Goal: Task Accomplishment & Management: Manage account settings

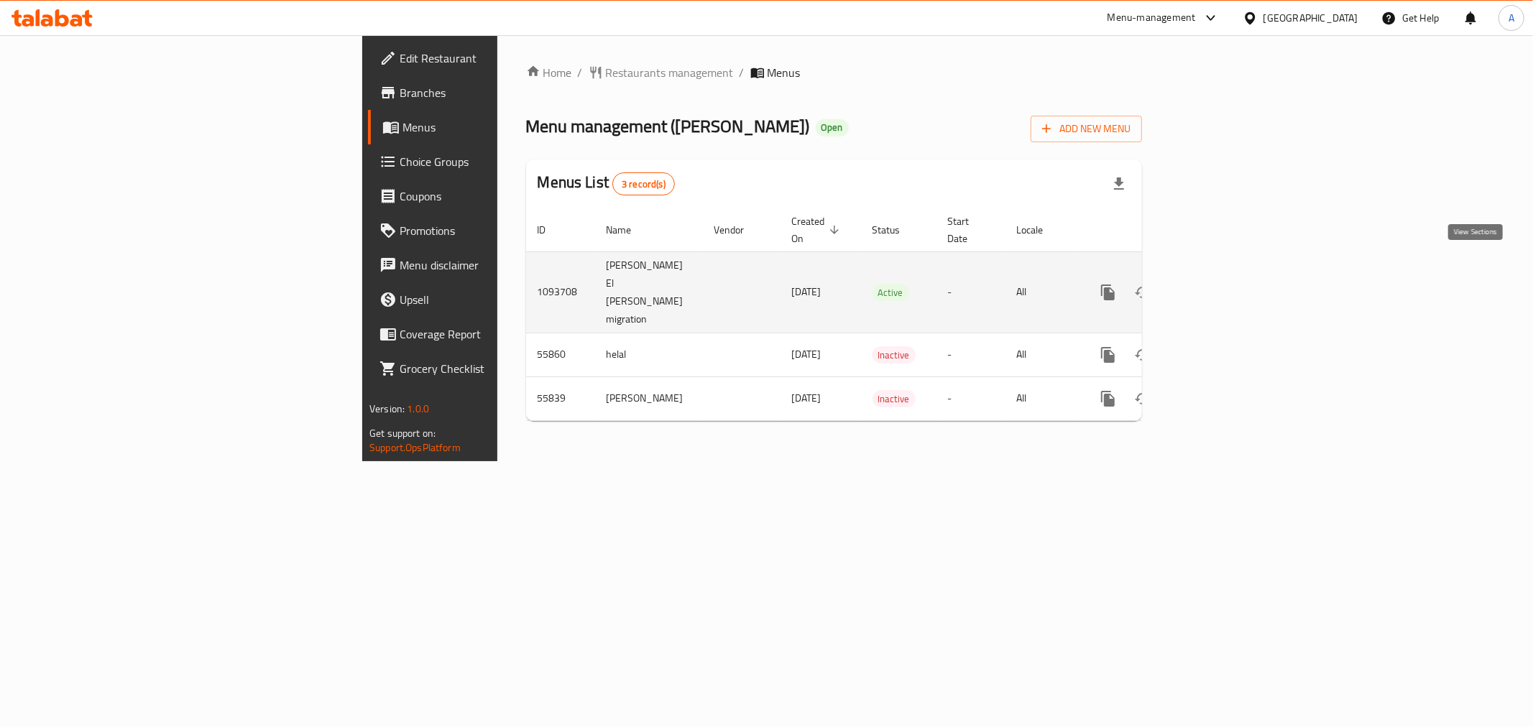
click at [1229, 275] on link "enhanced table" at bounding box center [1212, 292] width 35 height 35
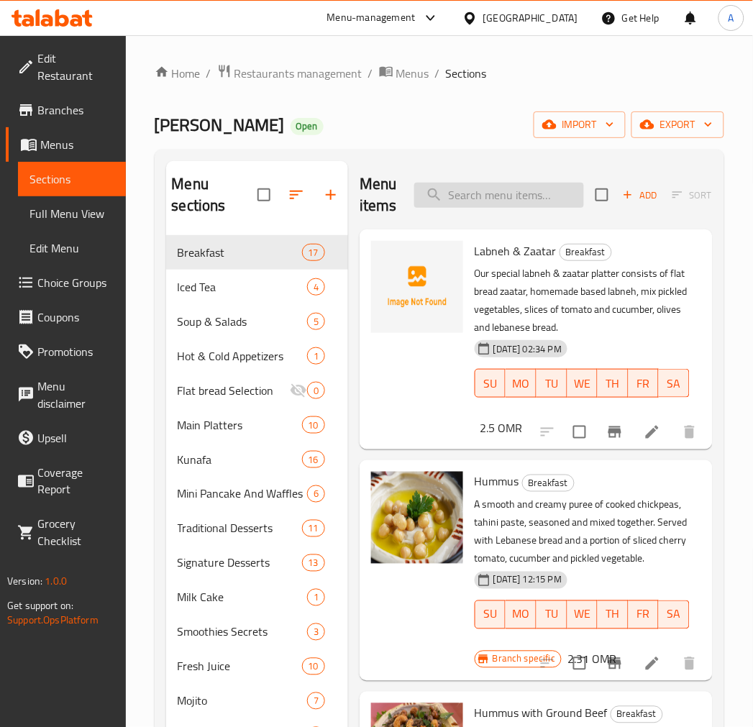
click at [457, 206] on input "search" at bounding box center [499, 195] width 170 height 25
paste input "Quinoa Salad"
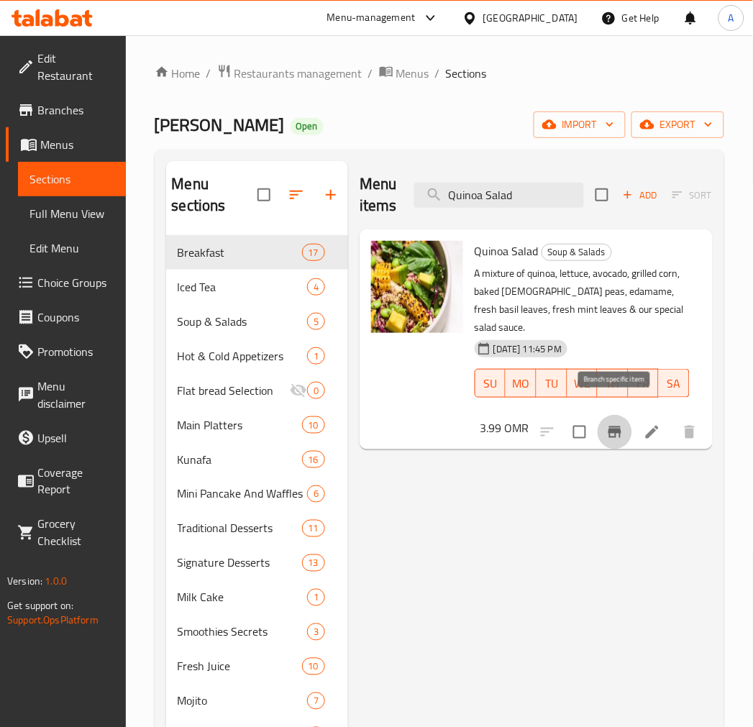
click at [624, 421] on button "Branch-specific-item" at bounding box center [614, 432] width 35 height 35
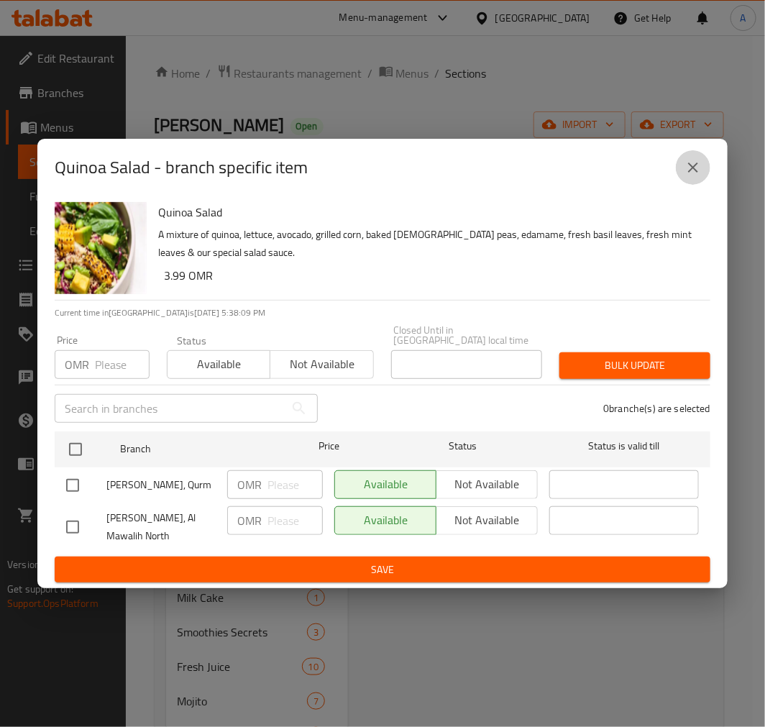
click at [694, 175] on icon "close" at bounding box center [692, 167] width 17 height 17
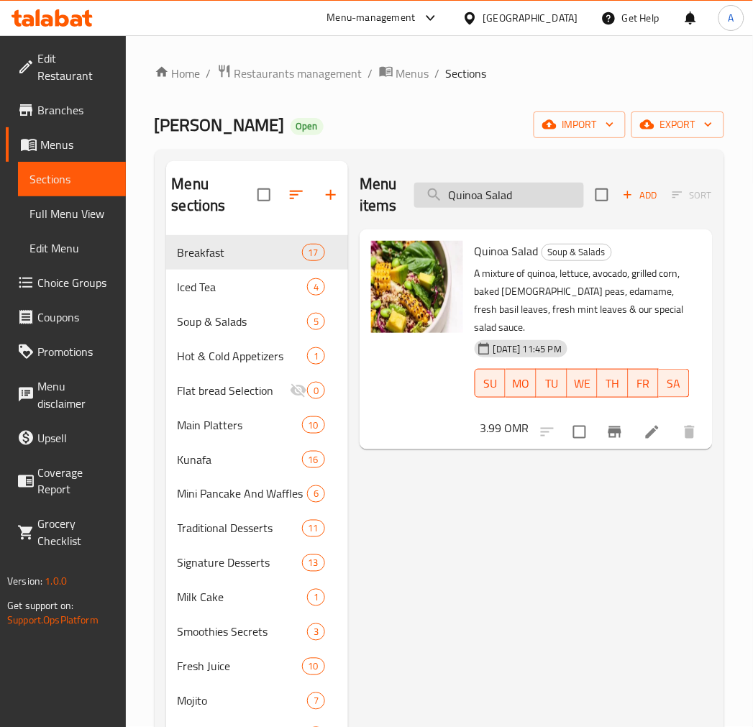
click at [522, 188] on input "Quinoa Salad" at bounding box center [499, 195] width 170 height 25
paste input "Potato Wedges"
click at [522, 188] on input "Potato Wedges" at bounding box center [499, 195] width 170 height 25
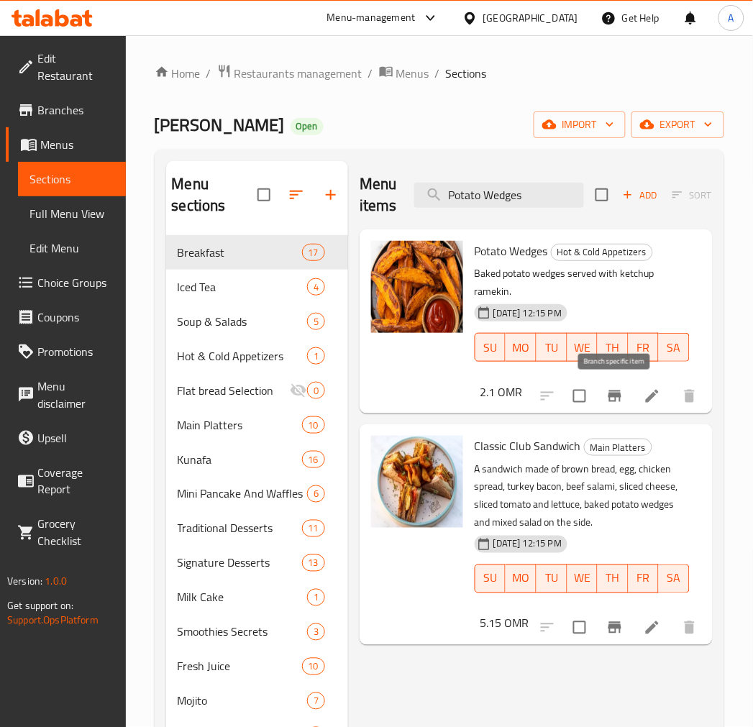
click at [620, 410] on button "Branch-specific-item" at bounding box center [614, 396] width 35 height 35
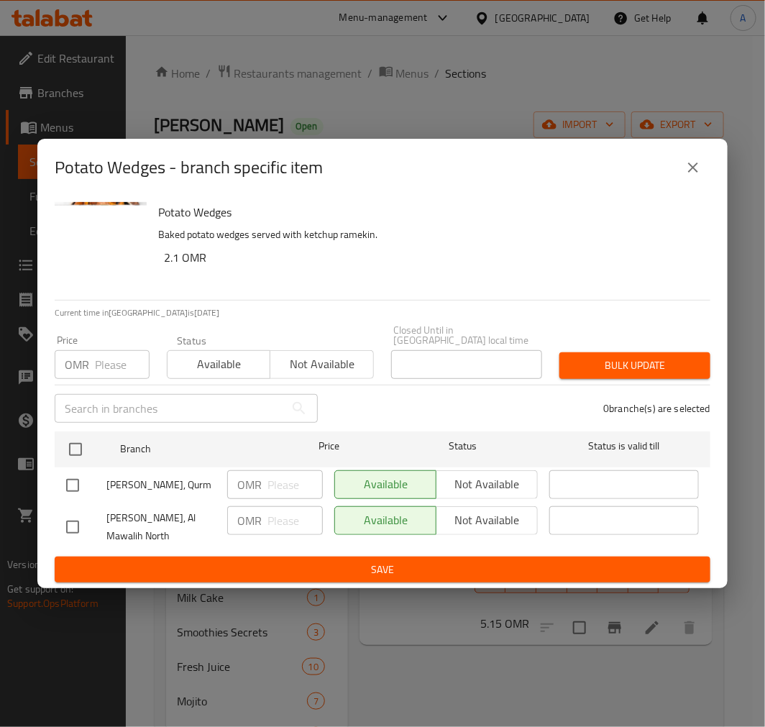
click at [703, 153] on div "Potato Wedges - branch specific item" at bounding box center [382, 168] width 690 height 58
click at [695, 176] on icon "close" at bounding box center [692, 167] width 17 height 17
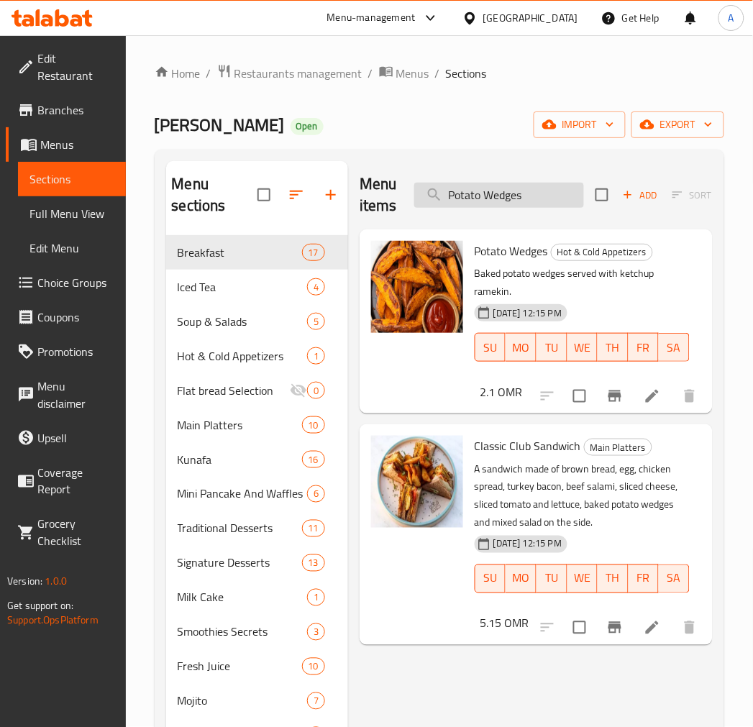
click at [500, 199] on input "Potato Wedges" at bounding box center [499, 195] width 170 height 25
paste input "Classic Club Sandwich"
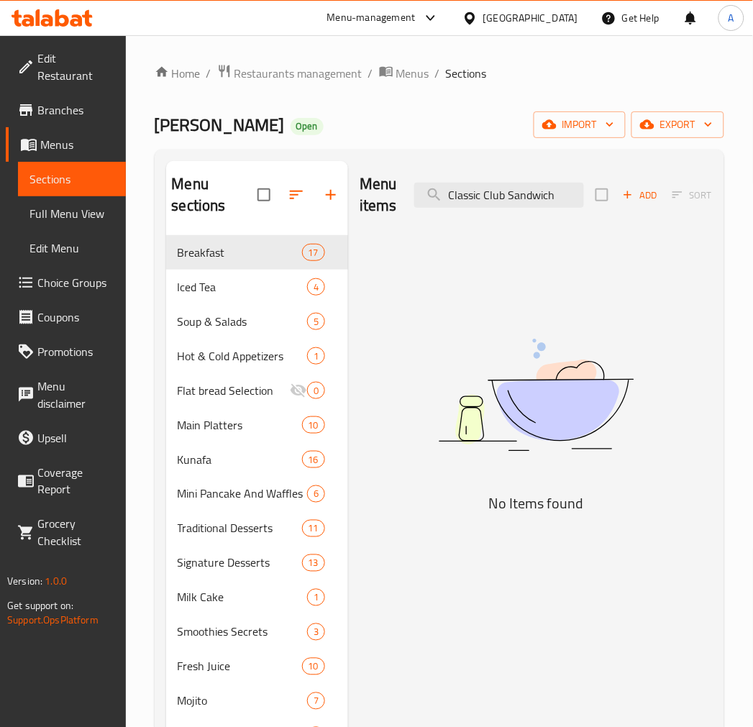
click at [556, 210] on div "Menu items Classic Club Sandwich Add Sort Manage items" at bounding box center [535, 195] width 353 height 68
click at [556, 185] on input "Classic Club Sandwich" at bounding box center [499, 195] width 170 height 25
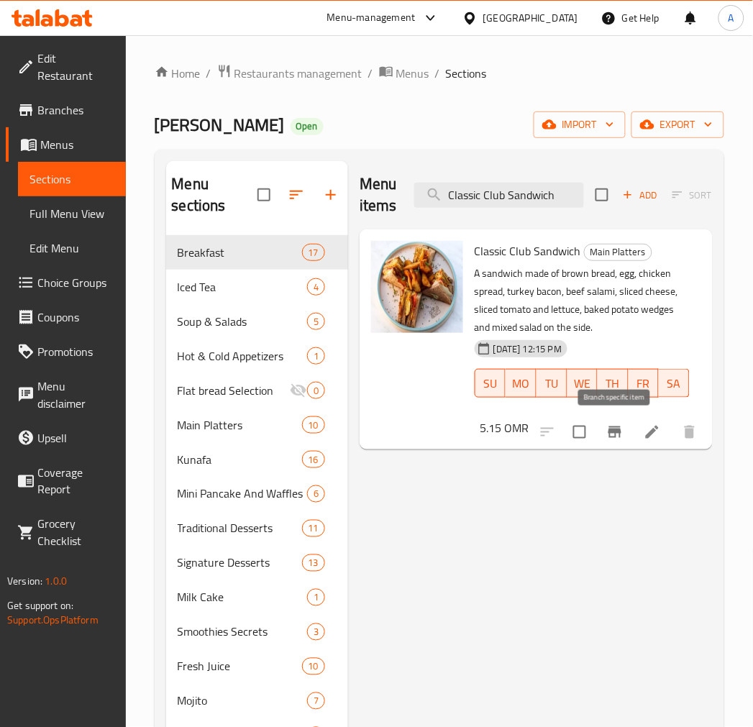
click at [615, 431] on icon "Branch-specific-item" at bounding box center [614, 432] width 13 height 12
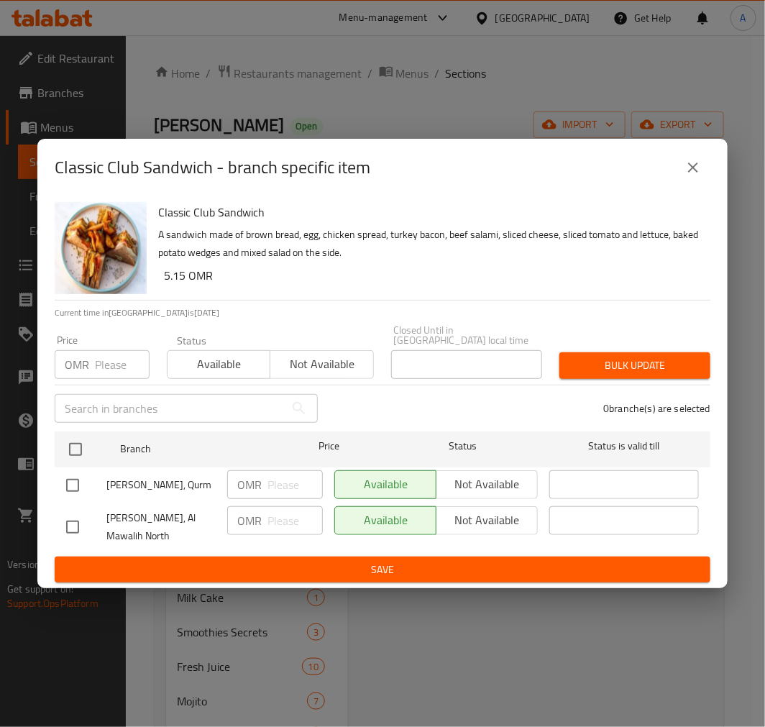
click at [698, 173] on icon "close" at bounding box center [692, 167] width 17 height 17
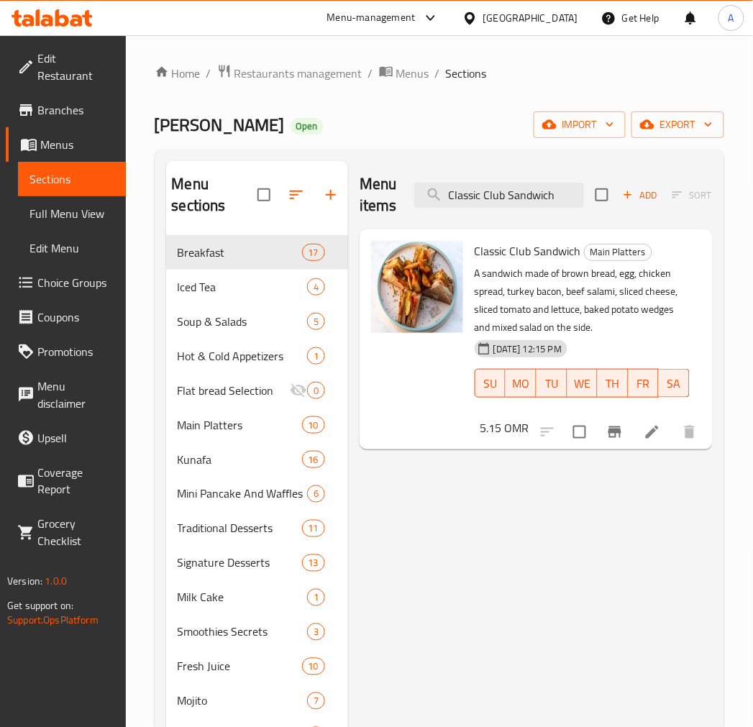
click at [484, 176] on div "Menu items Classic Club Sandwich Add Sort Manage items" at bounding box center [535, 195] width 353 height 68
click at [482, 185] on input "Classic Club Sandwich" at bounding box center [499, 195] width 170 height 25
paste input "(Kunafa Roll"
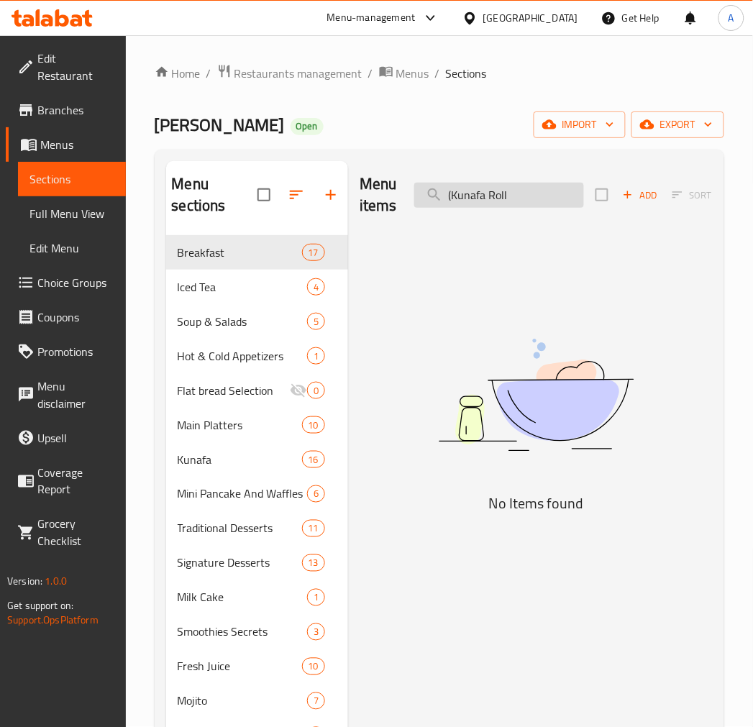
click at [455, 197] on input "(Kunafa Roll" at bounding box center [499, 195] width 170 height 25
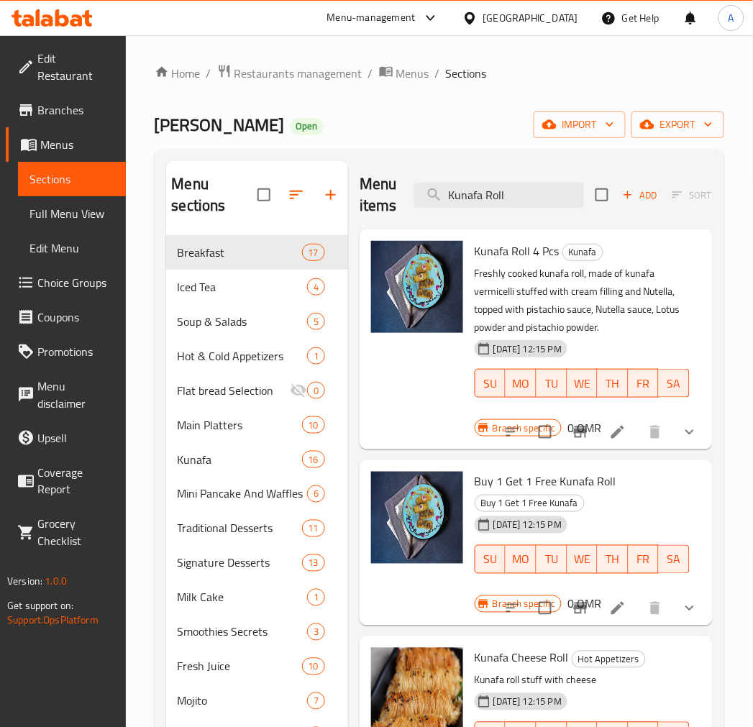
click at [680, 420] on button "show more" at bounding box center [689, 432] width 35 height 35
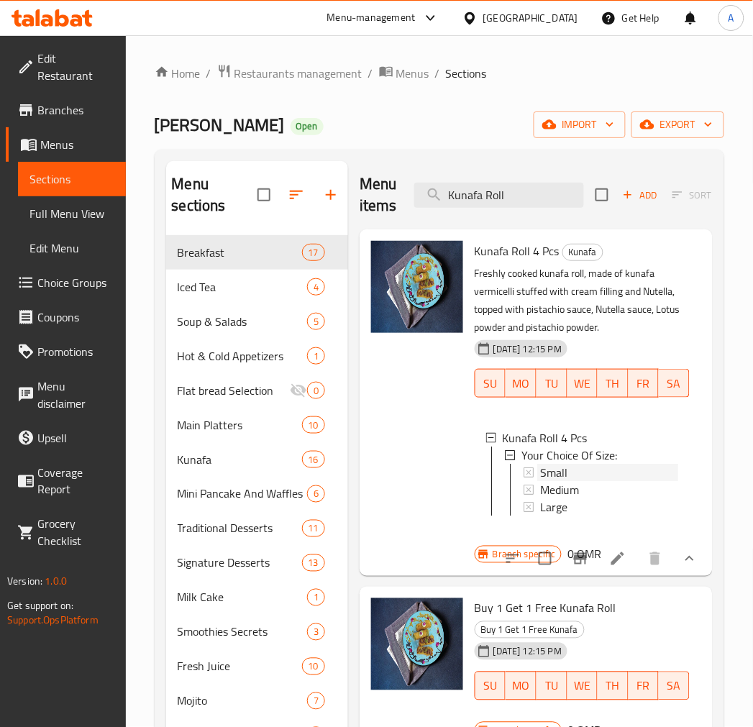
click at [540, 472] on span "Small" at bounding box center [553, 472] width 27 height 17
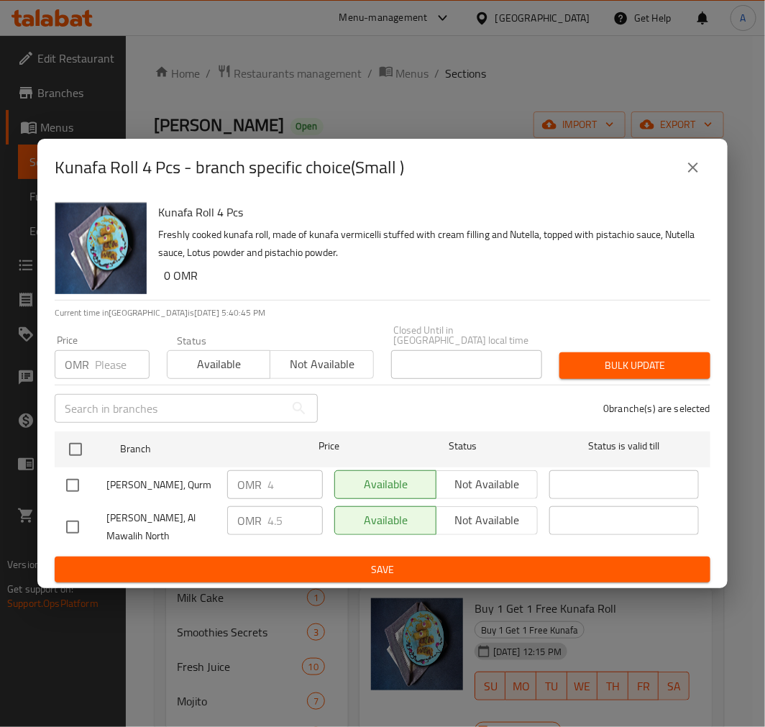
click at [684, 173] on icon "close" at bounding box center [692, 167] width 17 height 17
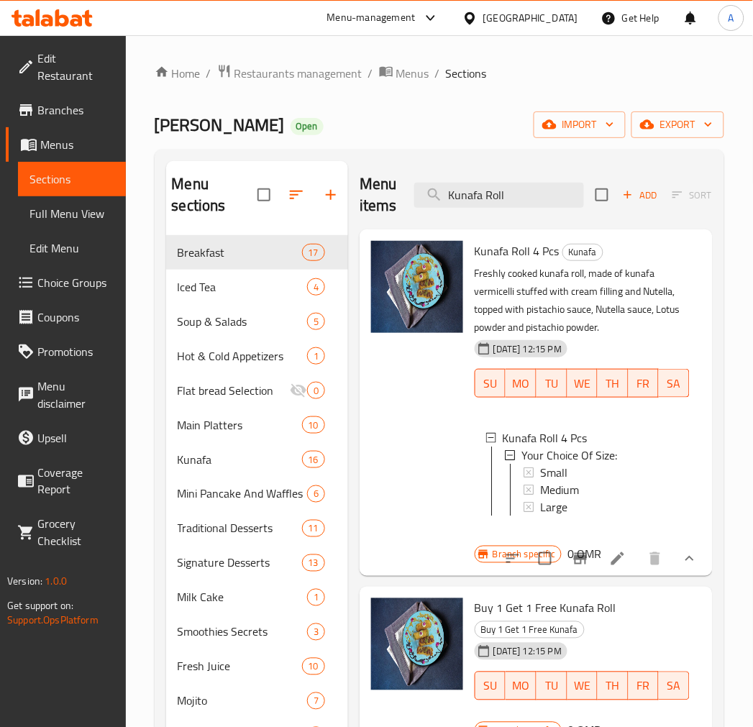
click at [579, 475] on div "Small" at bounding box center [609, 472] width 138 height 17
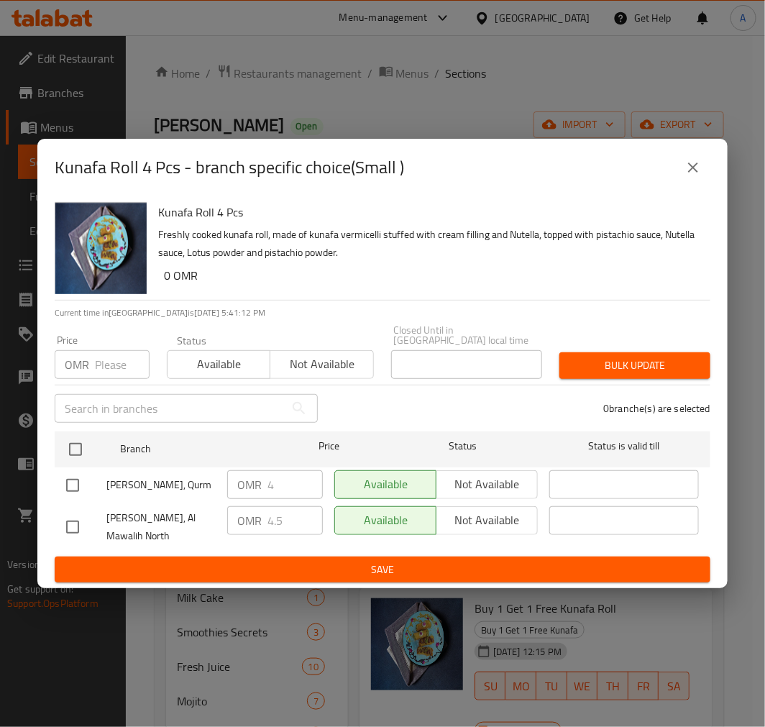
click at [688, 173] on icon "close" at bounding box center [692, 167] width 17 height 17
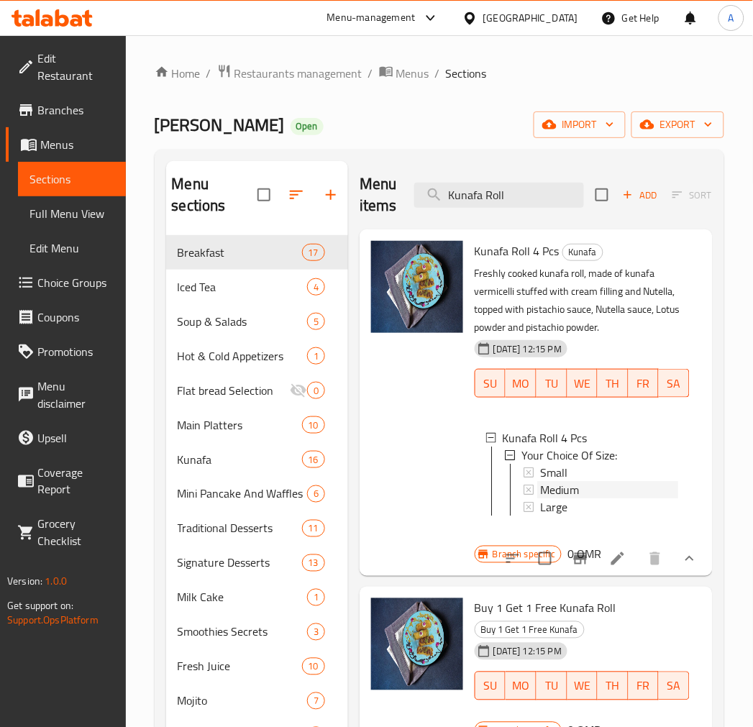
click at [551, 487] on span "Medium" at bounding box center [559, 489] width 39 height 17
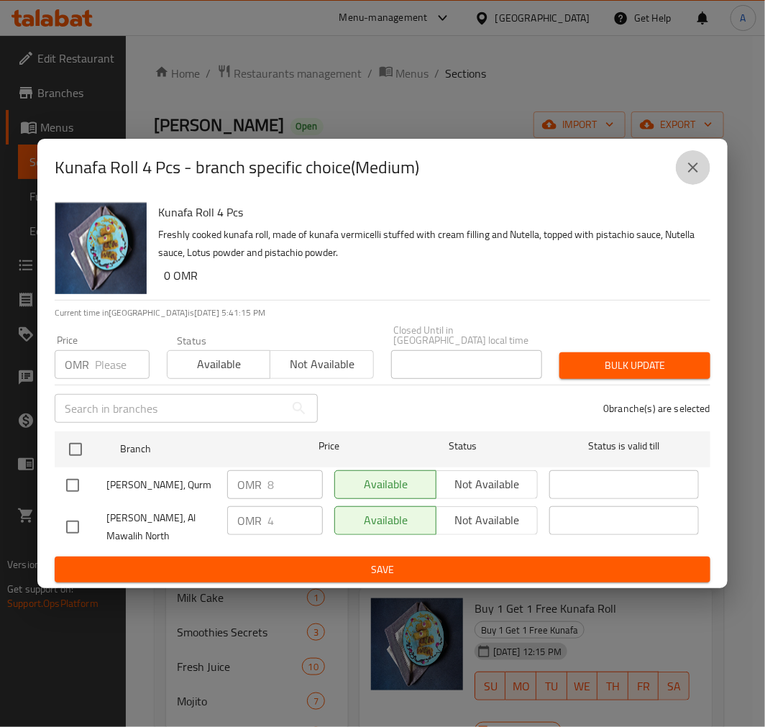
click at [688, 182] on button "close" at bounding box center [693, 167] width 35 height 35
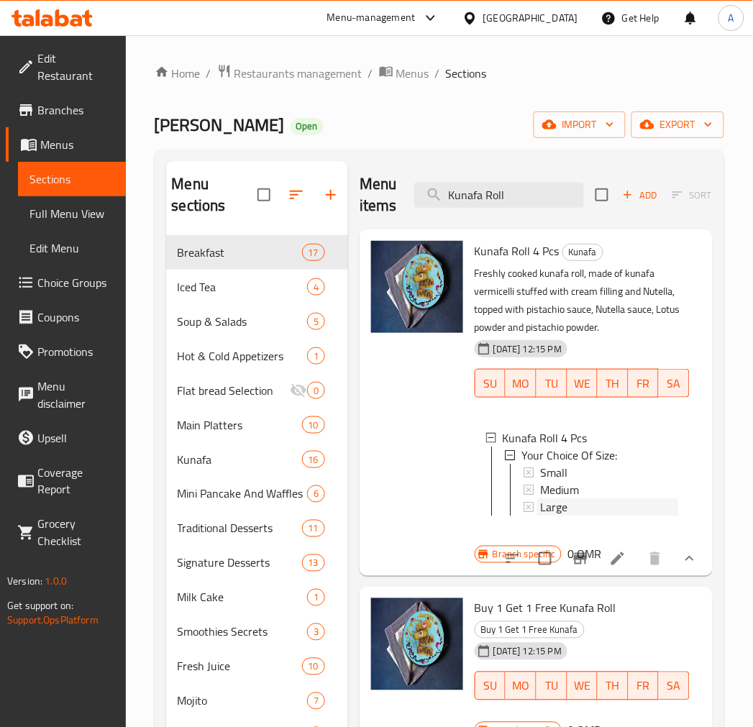
click at [566, 509] on span "Large" at bounding box center [553, 506] width 27 height 17
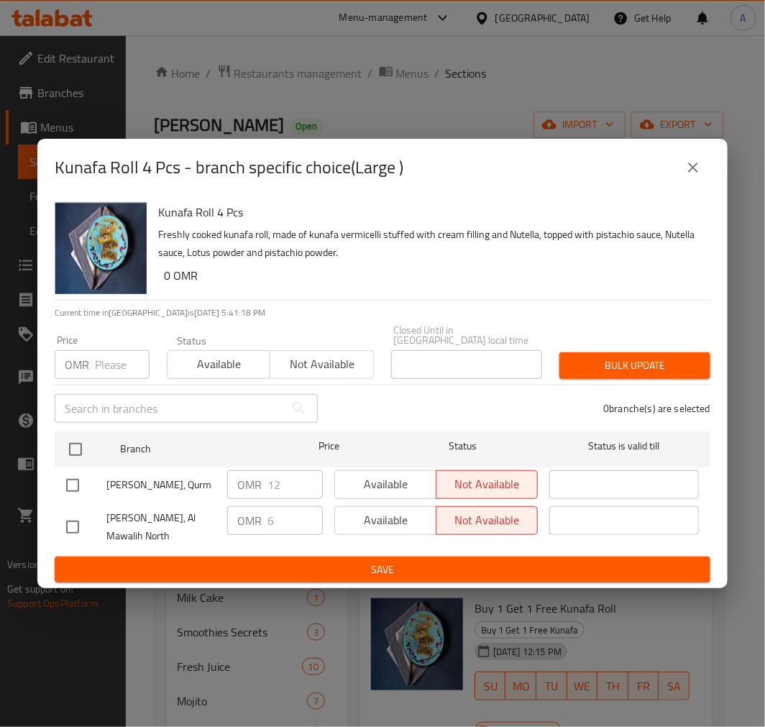
click at [688, 170] on icon "close" at bounding box center [692, 167] width 17 height 17
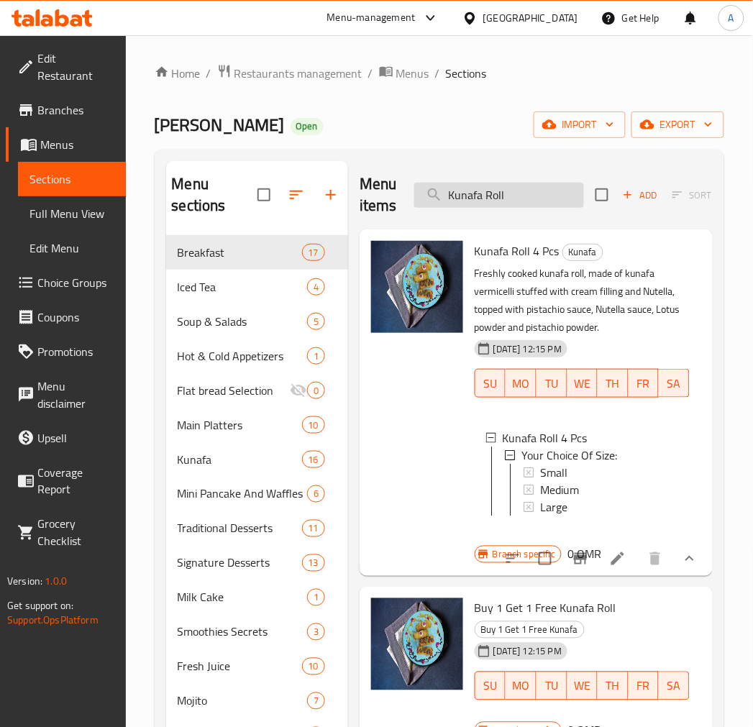
click at [441, 183] on input "Kunafa Roll" at bounding box center [499, 195] width 170 height 25
click at [460, 204] on input "Kunafa Roll" at bounding box center [499, 195] width 170 height 25
paste input "Mini Cheesecake"
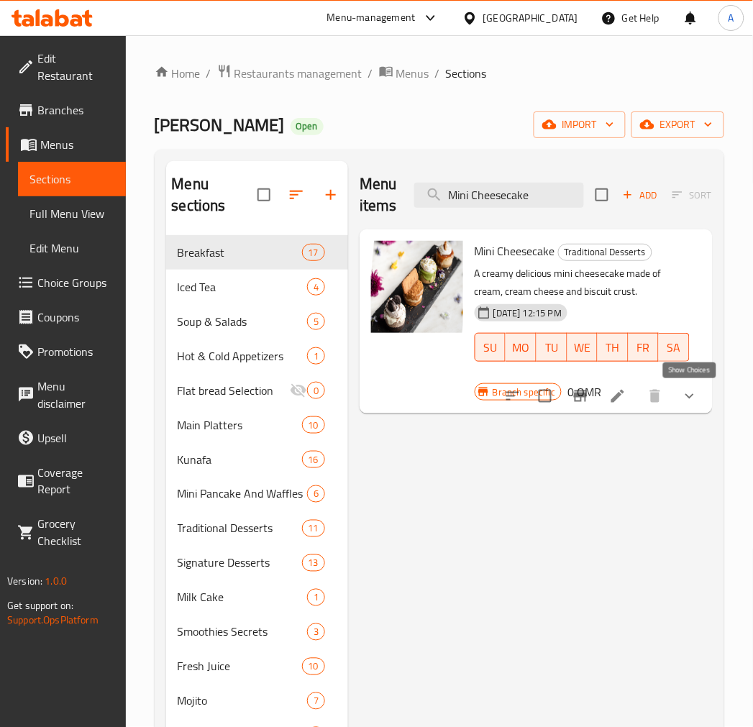
click at [696, 392] on icon "show more" at bounding box center [689, 395] width 17 height 17
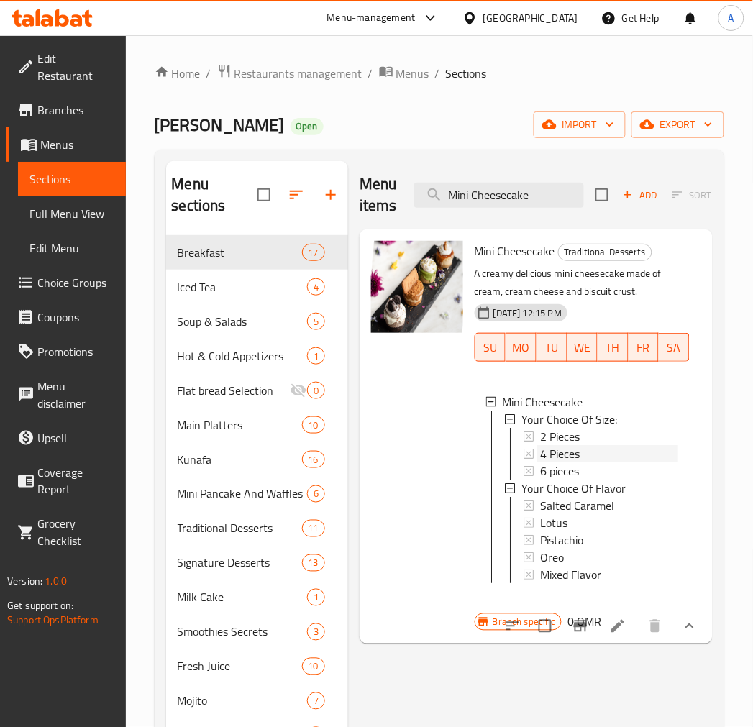
click at [598, 462] on div "4 Pieces" at bounding box center [609, 453] width 138 height 17
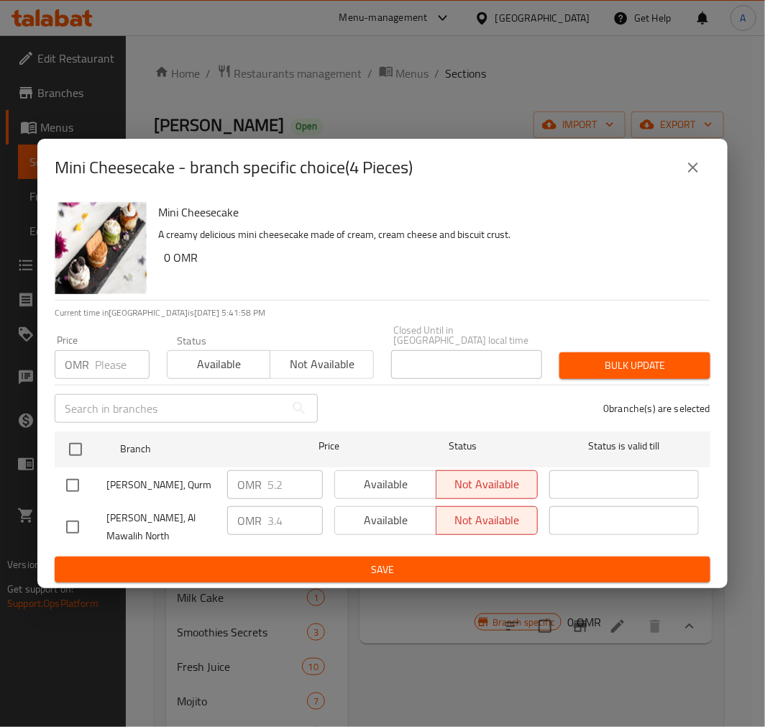
click at [692, 176] on icon "close" at bounding box center [692, 167] width 17 height 17
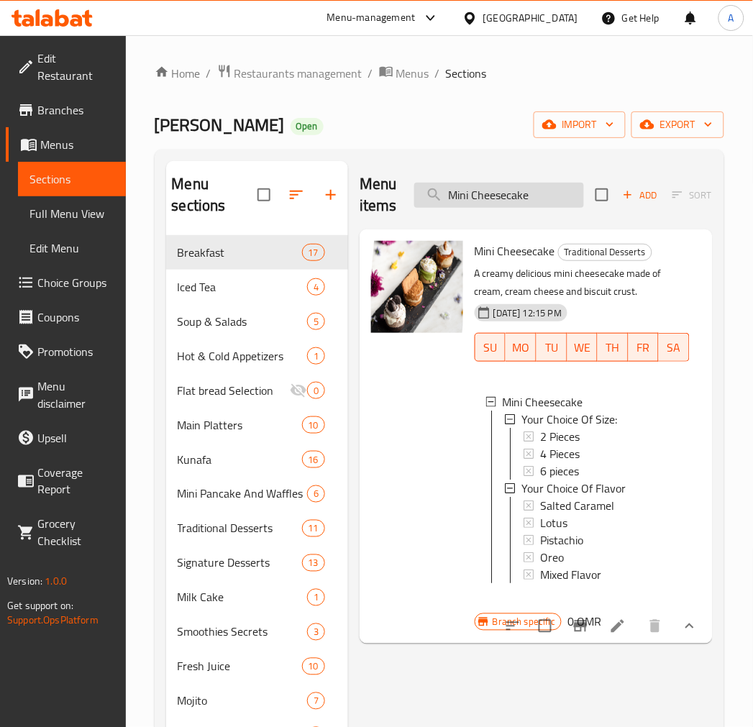
click at [497, 196] on input "Mini Cheesecake" at bounding box center [499, 195] width 170 height 25
paste input "Fairies Magic"
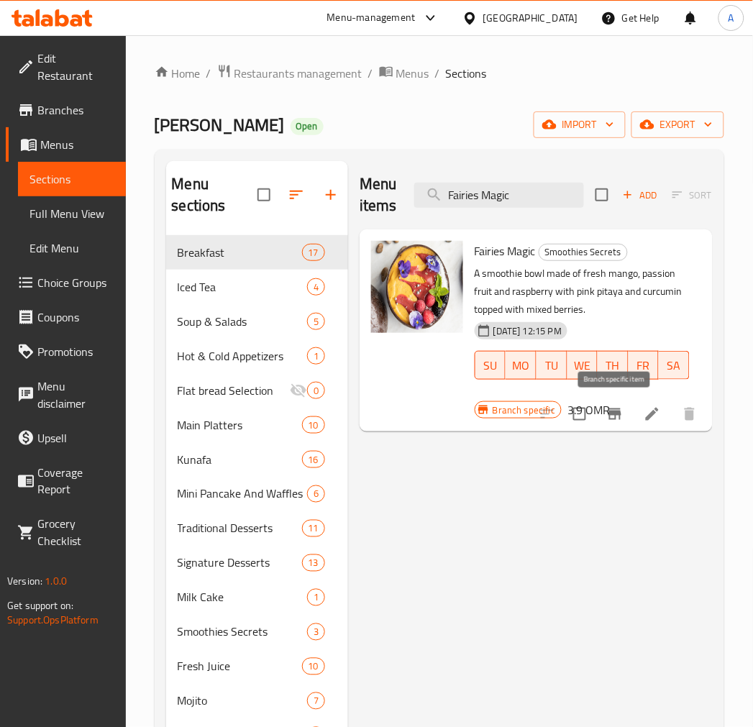
click at [623, 410] on icon "Branch-specific-item" at bounding box center [614, 413] width 17 height 17
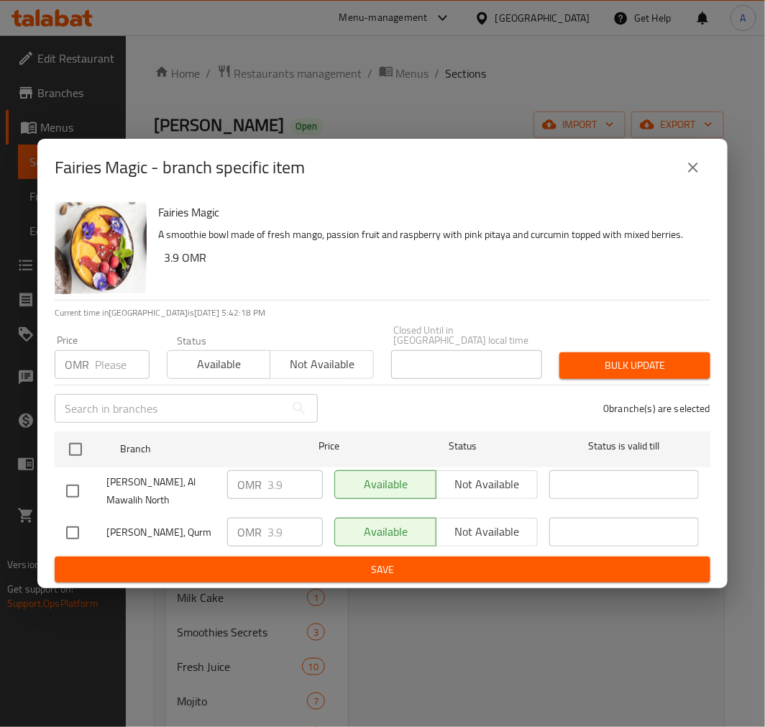
click at [699, 175] on icon "close" at bounding box center [692, 167] width 17 height 17
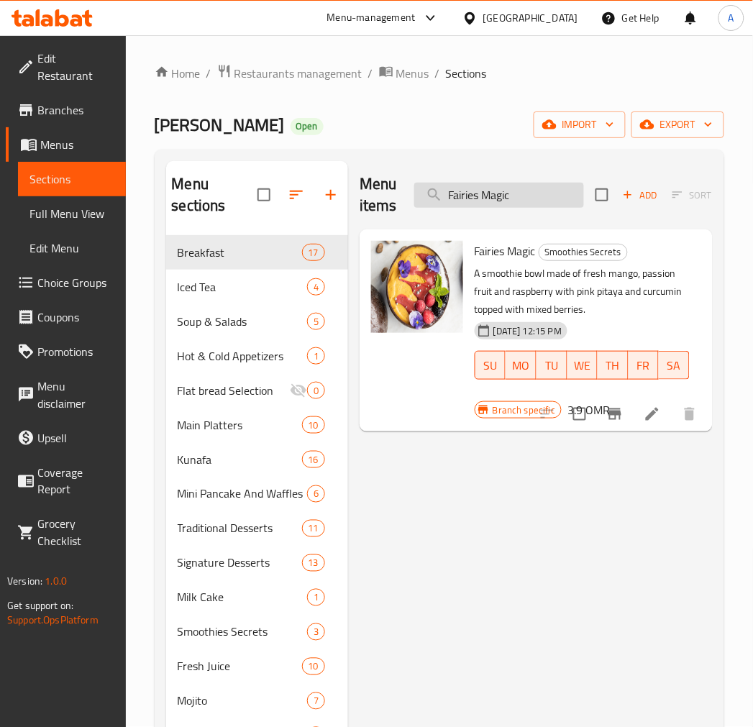
click at [496, 190] on input "Fairies Magic" at bounding box center [499, 195] width 170 height 25
paste input "Mermaid Tears"
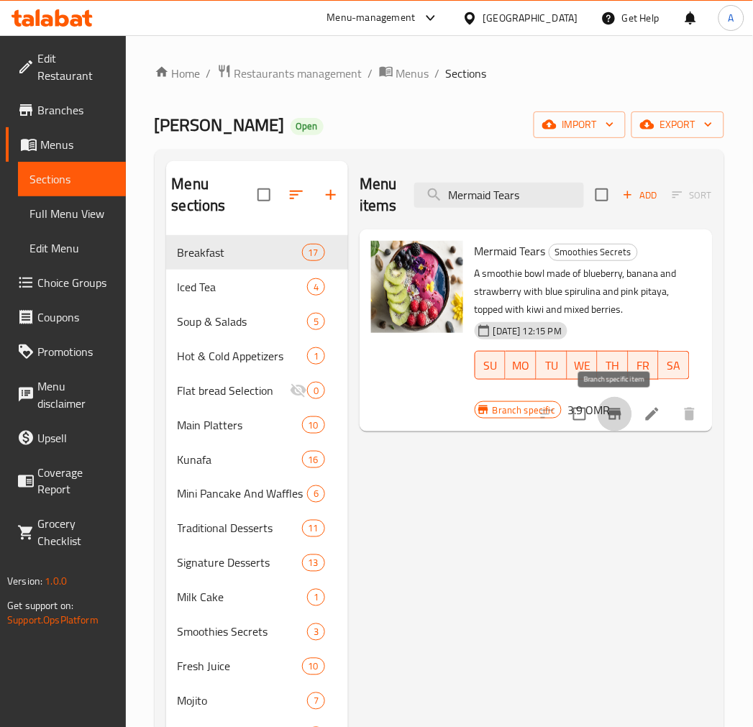
click at [610, 407] on icon "Branch-specific-item" at bounding box center [614, 413] width 17 height 17
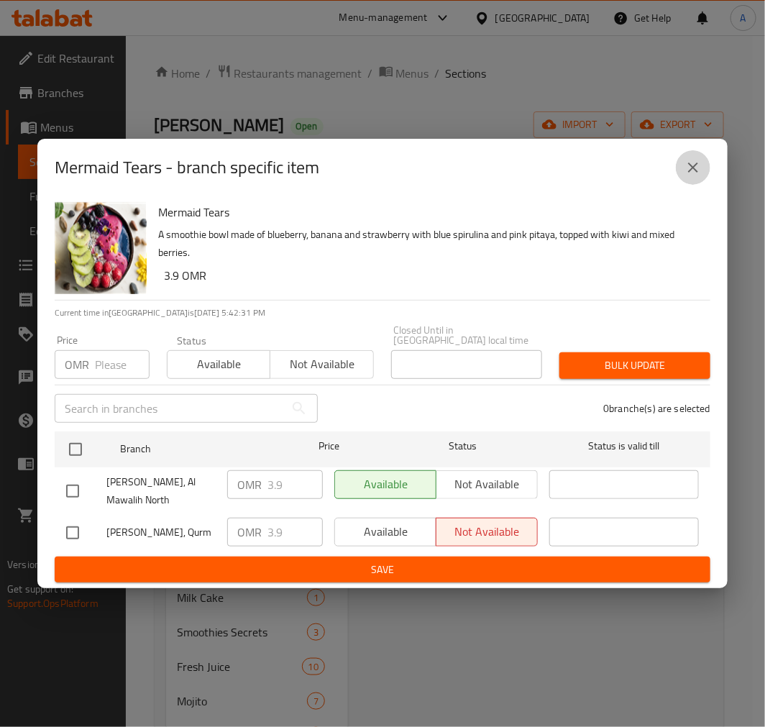
click at [694, 173] on icon "close" at bounding box center [693, 167] width 10 height 10
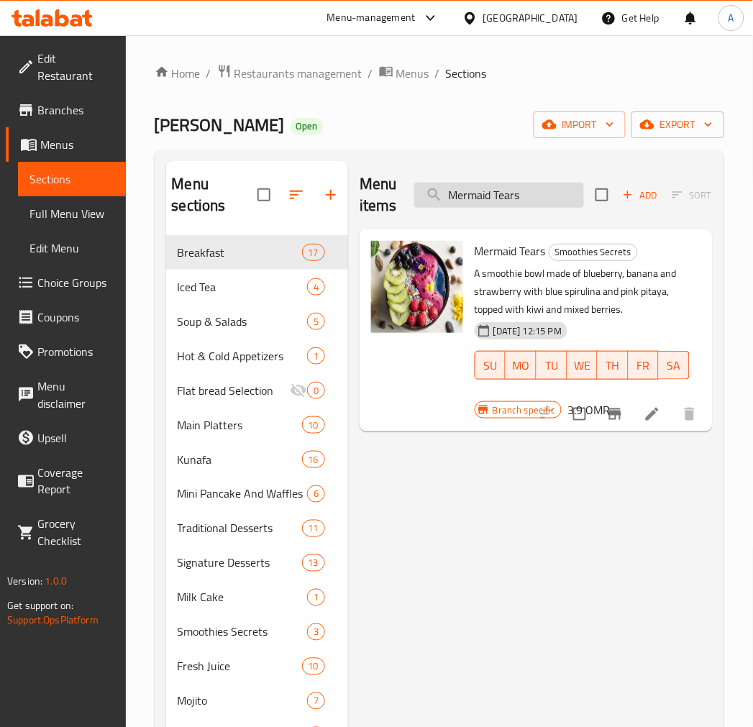
click at [493, 188] on input "Mermaid Tears" at bounding box center [499, 195] width 170 height 25
paste input "ini Pancake Pistachio"
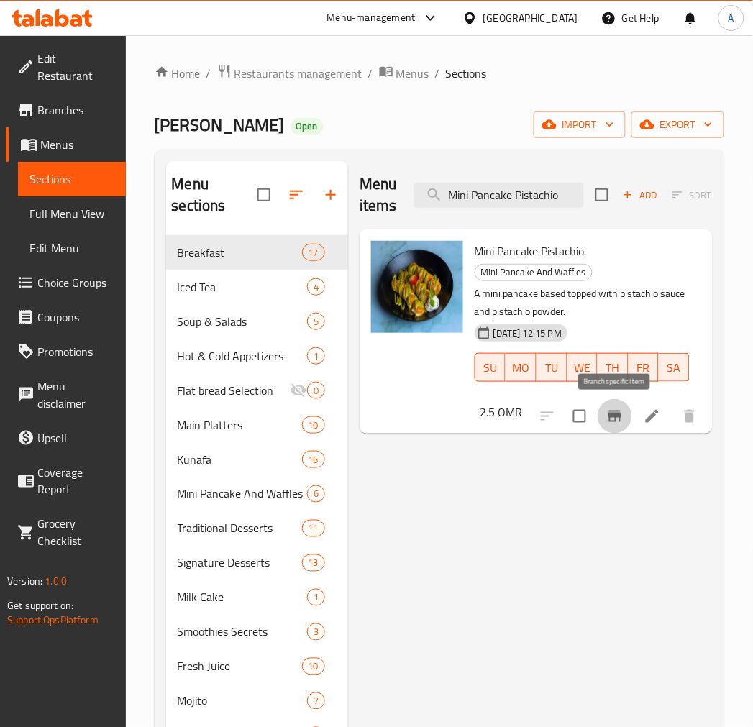
click at [602, 420] on button "Branch-specific-item" at bounding box center [614, 416] width 35 height 35
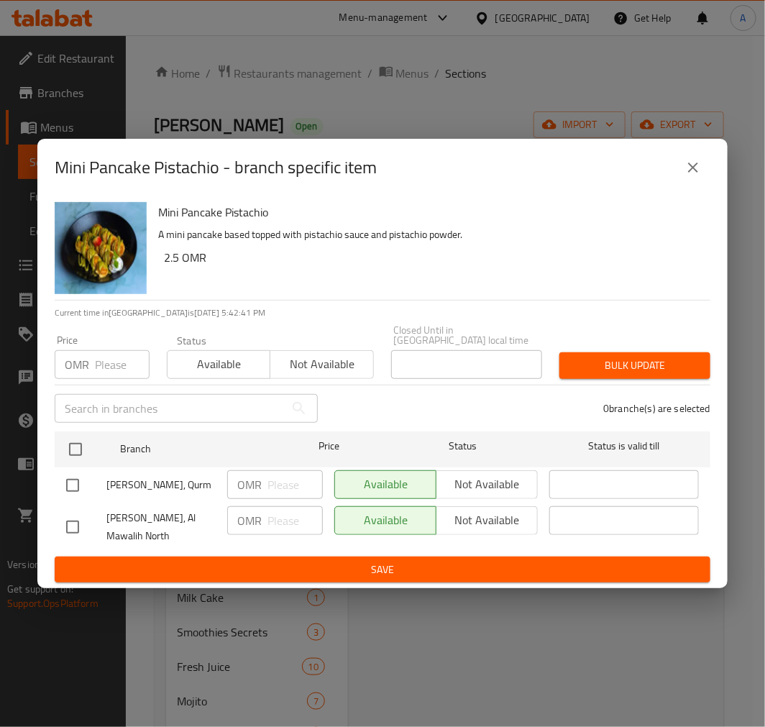
click at [684, 176] on icon "close" at bounding box center [692, 167] width 17 height 17
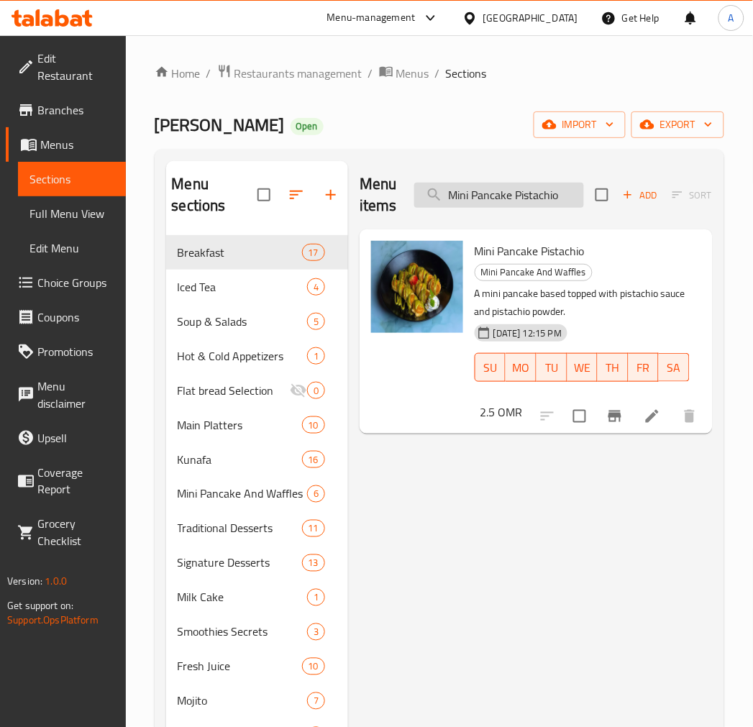
click at [476, 189] on input "Mini Pancake Pistachio" at bounding box center [499, 195] width 170 height 25
paste input "Waffle With Nutella Sauce"
click at [476, 189] on input "Mini Pancake Pistachio" at bounding box center [499, 195] width 170 height 25
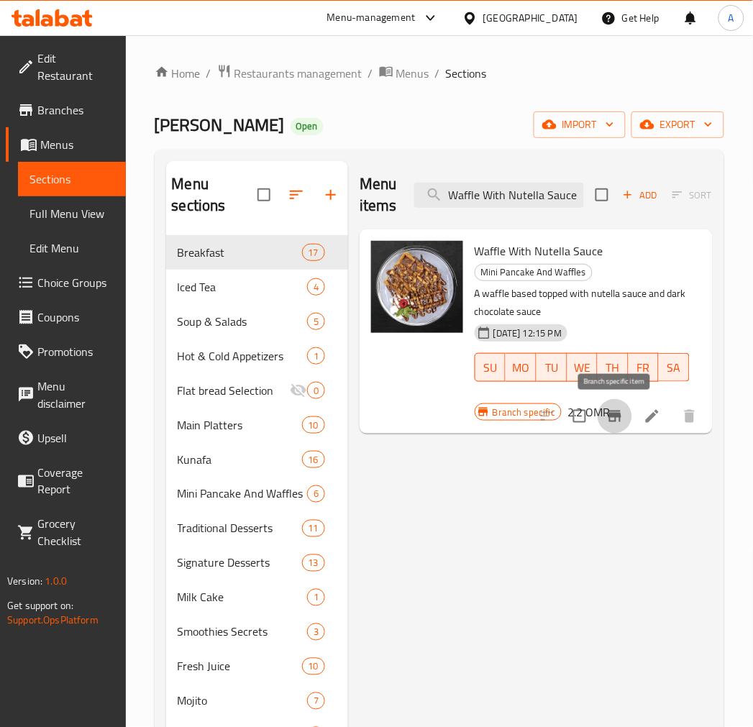
click at [609, 417] on icon "Branch-specific-item" at bounding box center [614, 416] width 17 height 17
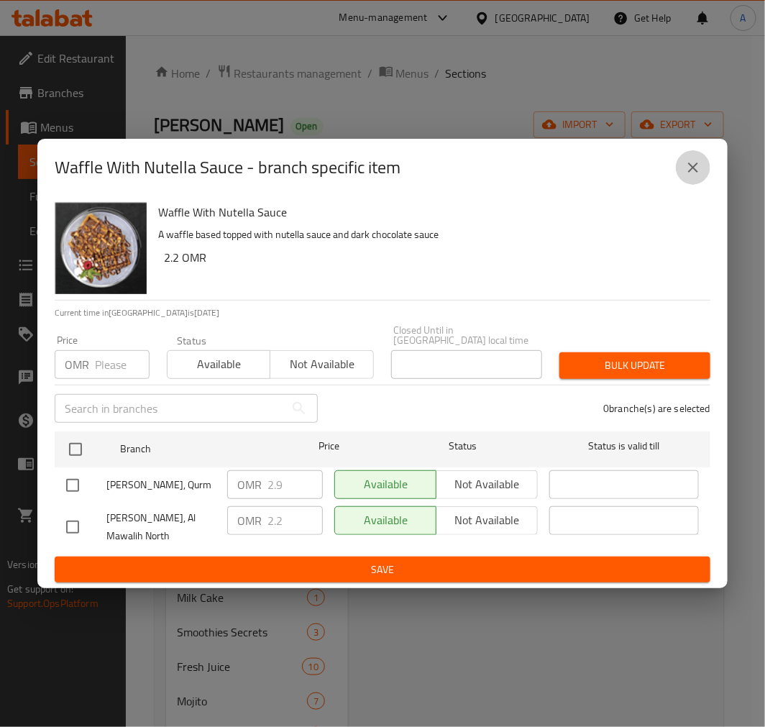
click at [692, 173] on icon "close" at bounding box center [692, 167] width 17 height 17
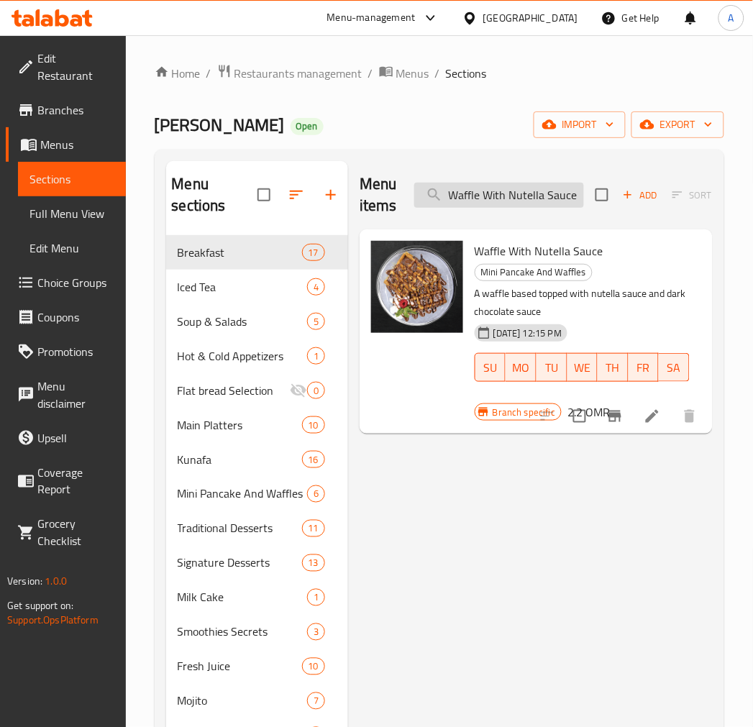
click at [494, 185] on input "Waffle With Nutella Sauce" at bounding box center [499, 195] width 170 height 25
paste input "Mix"
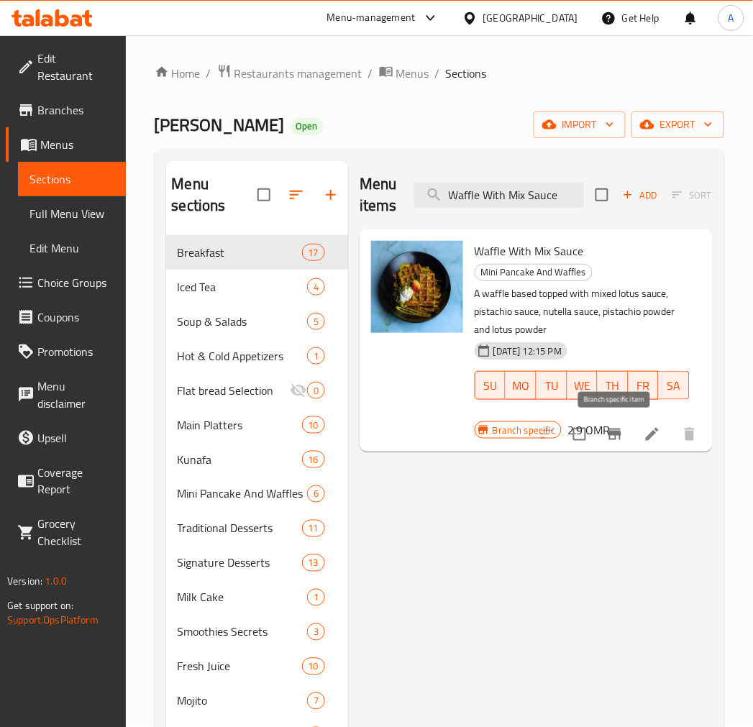
click at [600, 434] on button "Branch-specific-item" at bounding box center [614, 434] width 35 height 35
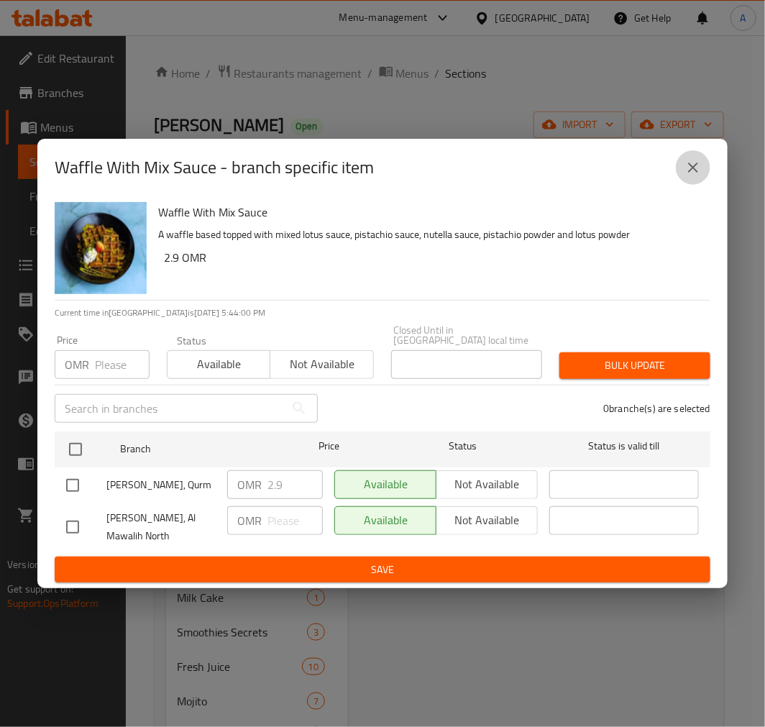
click at [701, 170] on icon "close" at bounding box center [692, 167] width 17 height 17
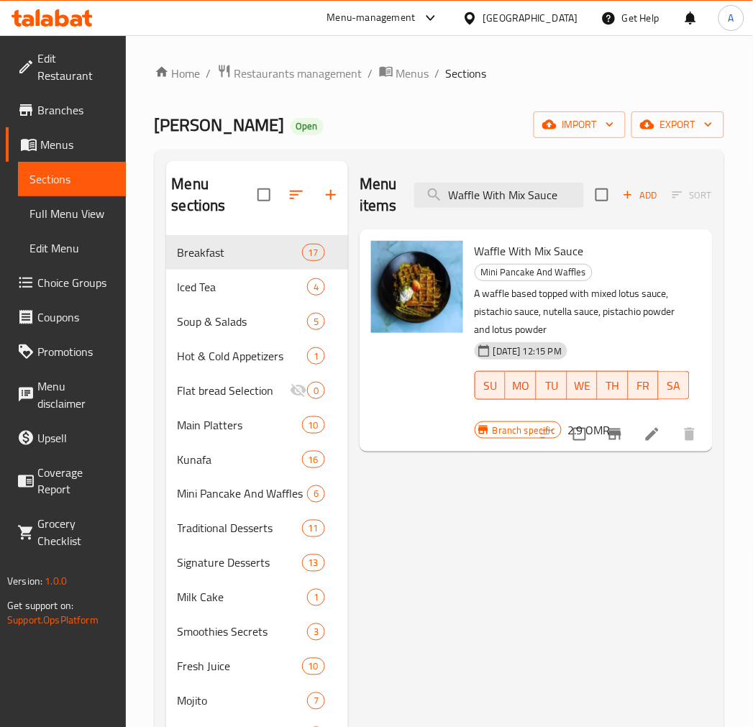
click at [530, 180] on div "Menu items Waffle With Mix Sauce Add Sort Manage items" at bounding box center [535, 195] width 353 height 68
click at [514, 198] on input "Waffle With Mix Sauce" at bounding box center [499, 195] width 170 height 25
paste input "Karak Tea"
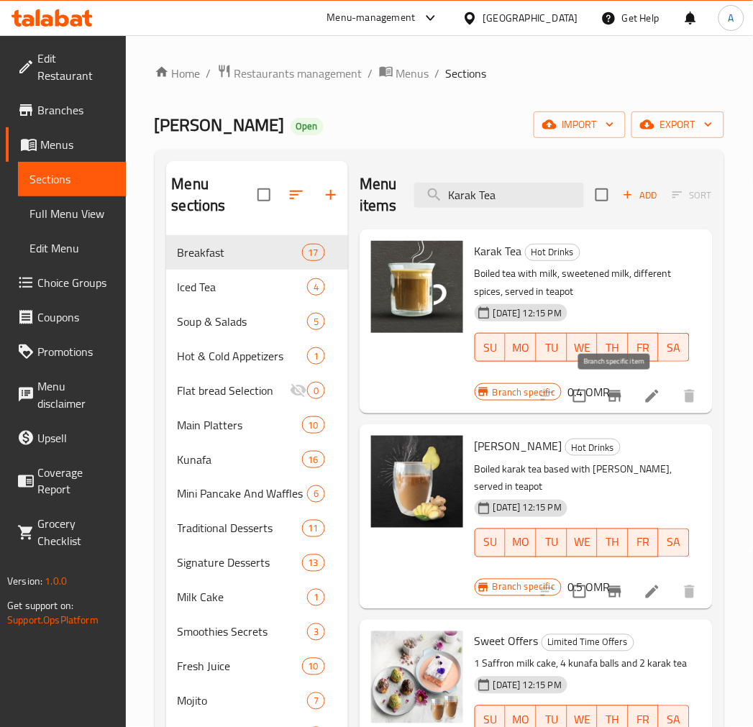
click at [616, 392] on icon "Branch-specific-item" at bounding box center [614, 396] width 13 height 12
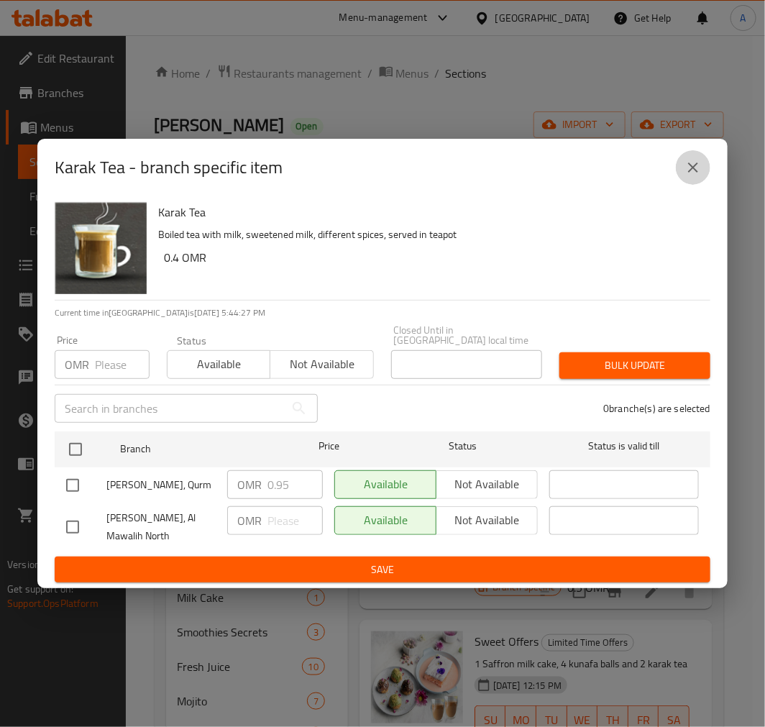
click at [698, 182] on button "close" at bounding box center [693, 167] width 35 height 35
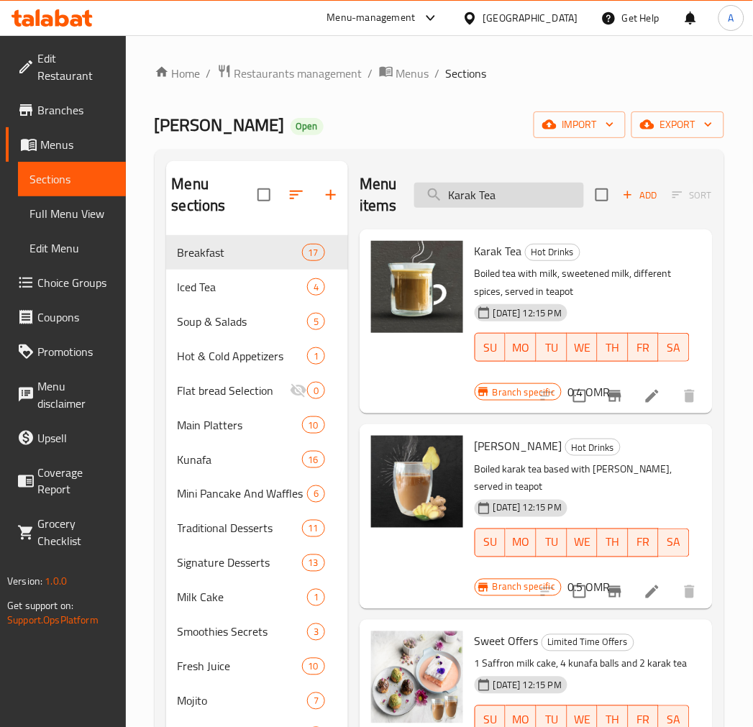
click at [492, 188] on input "Karak Tea" at bounding box center [499, 195] width 170 height 25
paste input "hot chocolate"
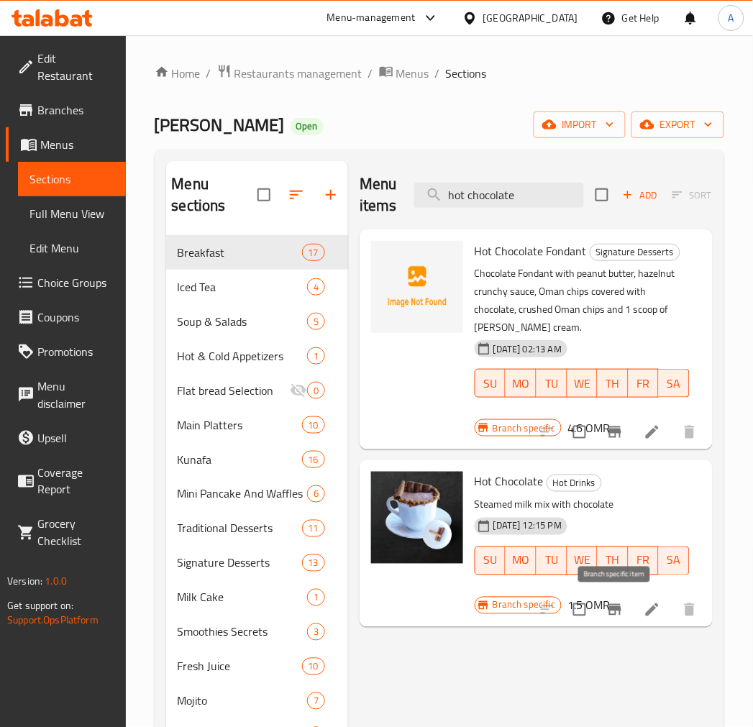
click at [612, 611] on icon "Branch-specific-item" at bounding box center [614, 609] width 17 height 17
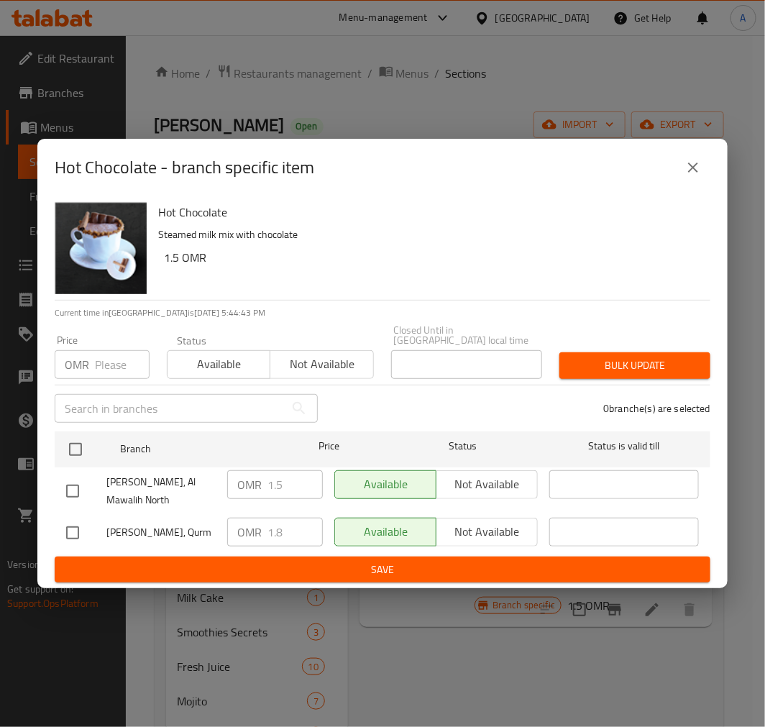
click at [704, 173] on button "close" at bounding box center [693, 167] width 35 height 35
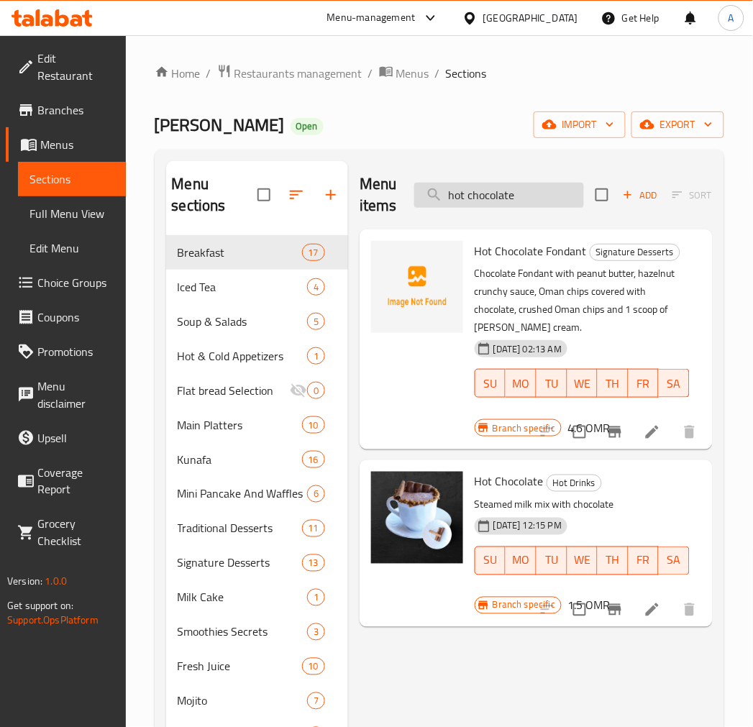
click at [544, 189] on input "hot chocolate" at bounding box center [499, 195] width 170 height 25
paste input "Turkish Coffe"
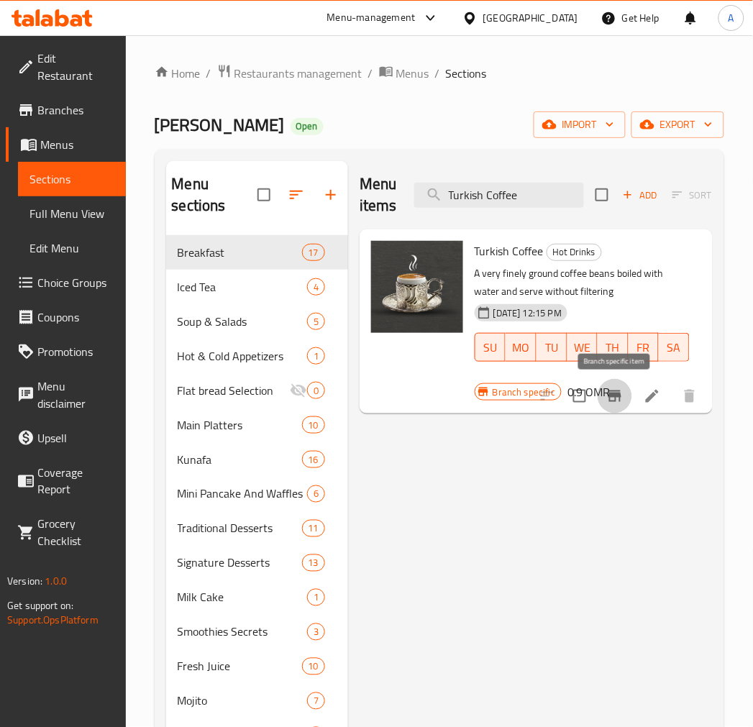
click at [626, 399] on button "Branch-specific-item" at bounding box center [614, 396] width 35 height 35
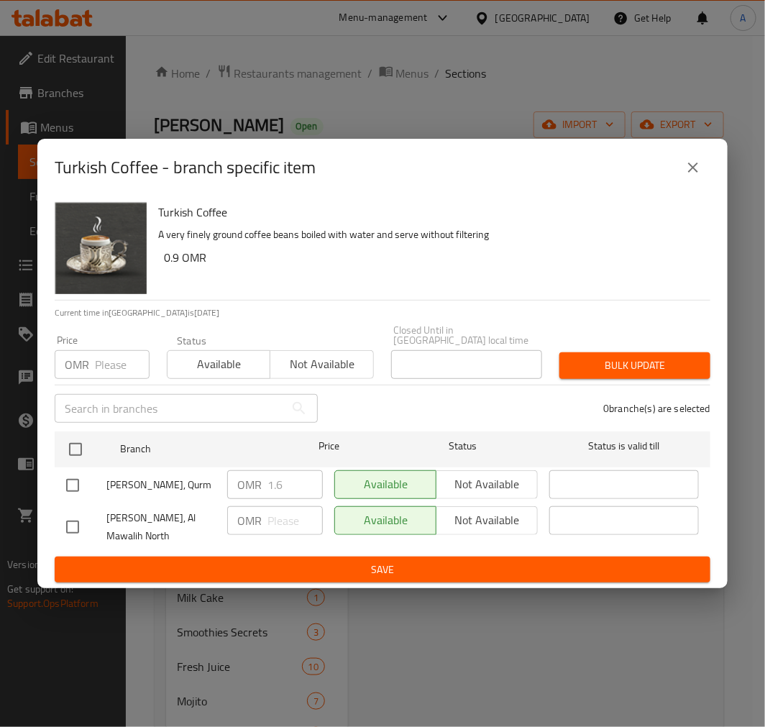
click at [709, 164] on div "Turkish Coffee - branch specific item" at bounding box center [383, 167] width 656 height 35
click at [687, 171] on icon "close" at bounding box center [692, 167] width 17 height 17
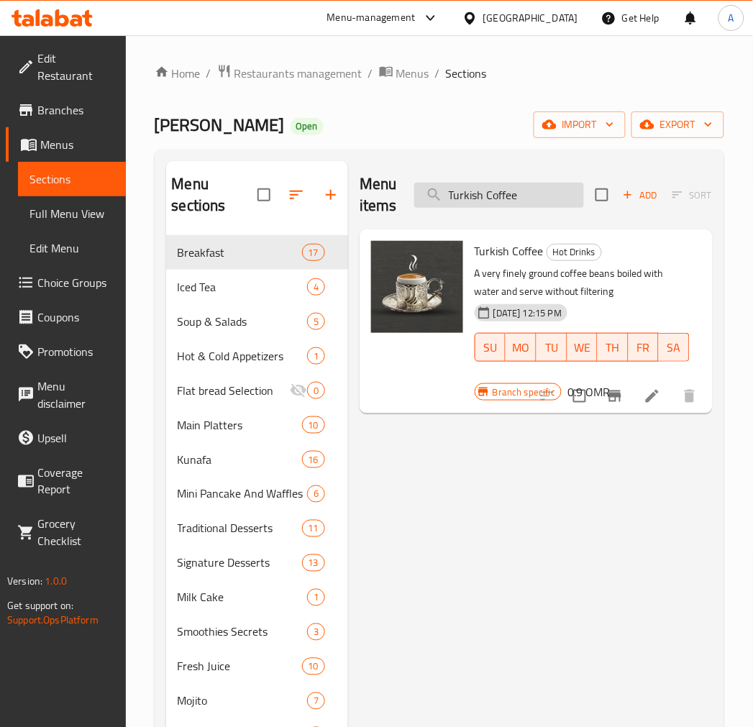
click at [505, 196] on input "Turkish Coffee" at bounding box center [499, 195] width 170 height 25
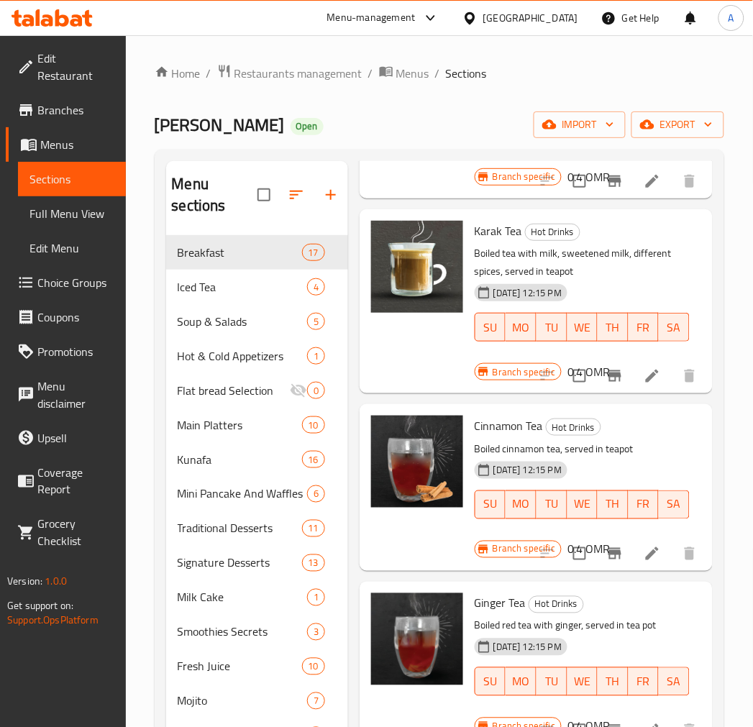
scroll to position [1438, 0]
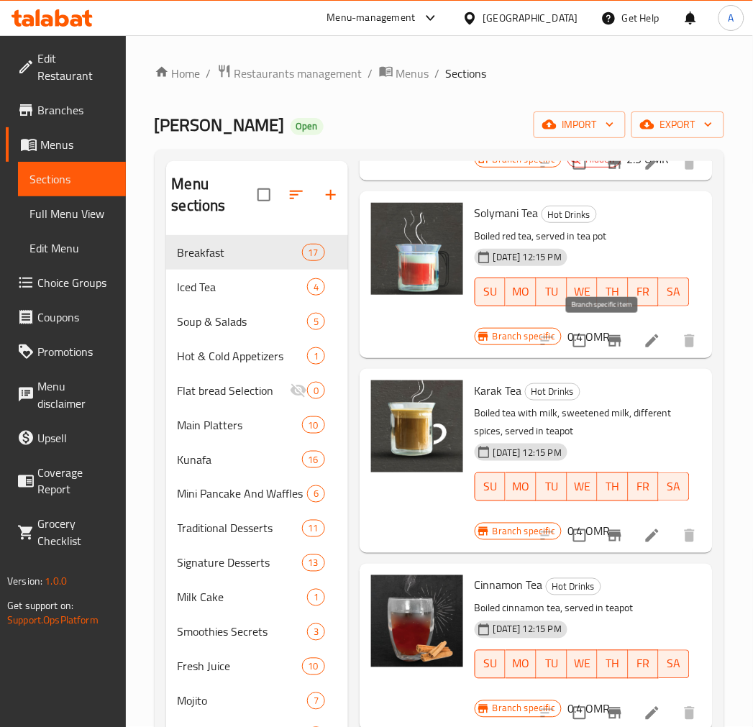
click at [608, 339] on icon "Branch-specific-item" at bounding box center [614, 341] width 13 height 12
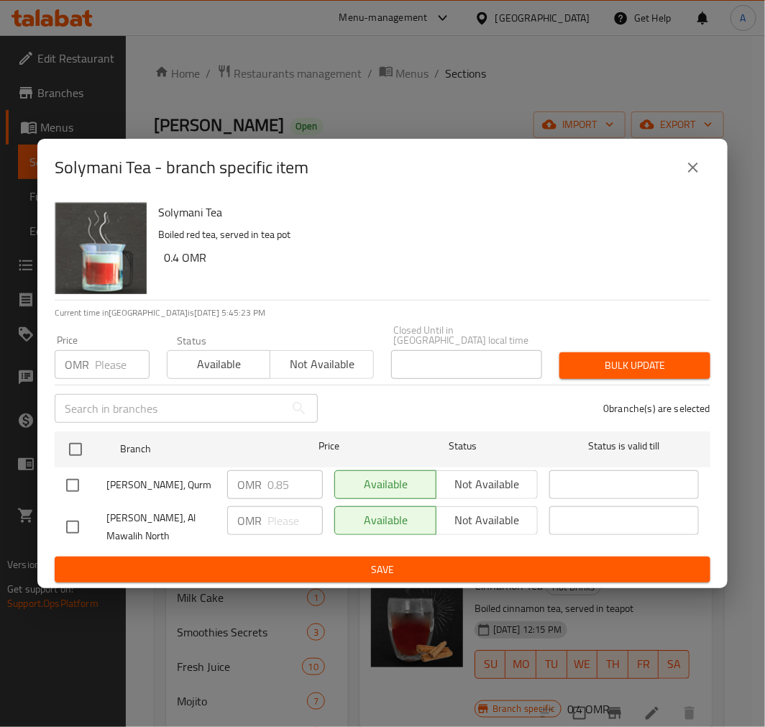
click at [686, 170] on icon "close" at bounding box center [692, 167] width 17 height 17
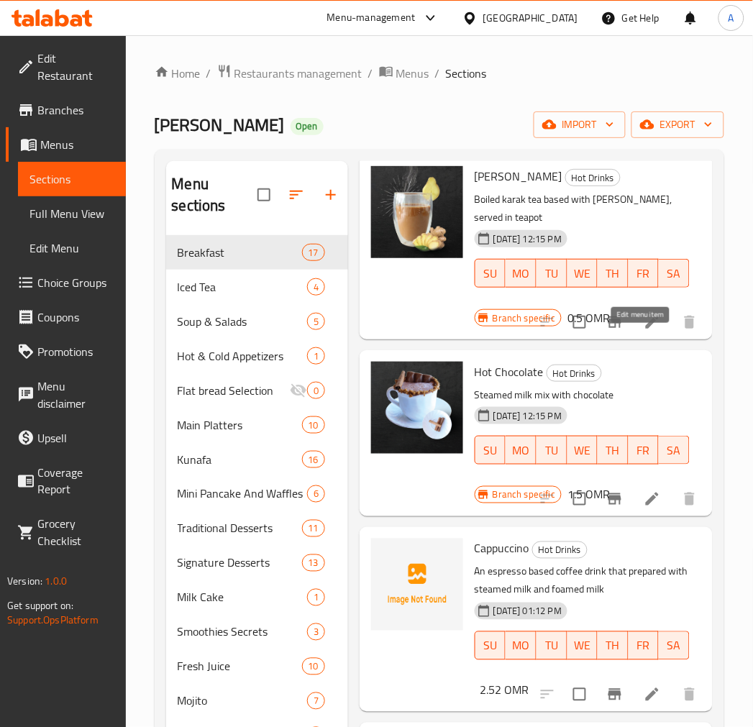
scroll to position [2316, 0]
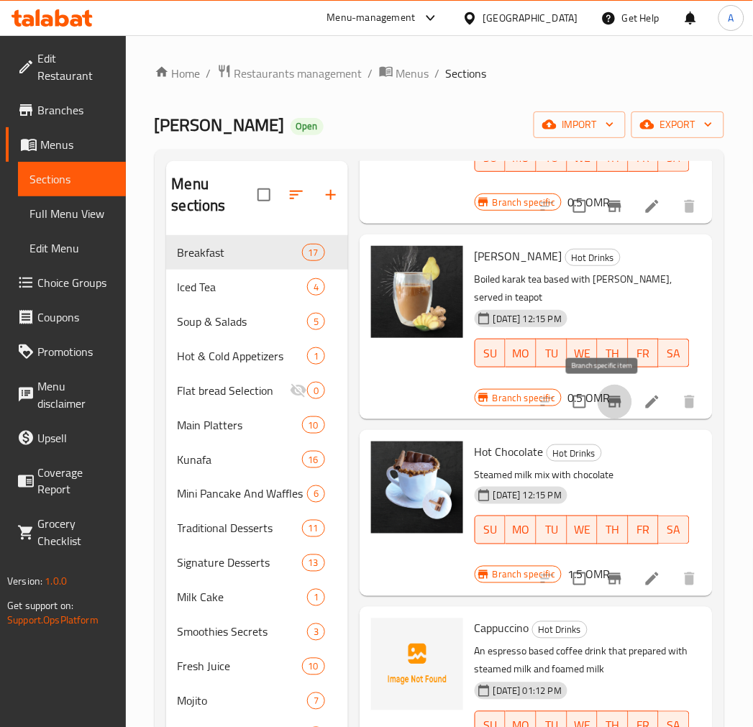
click at [608, 400] on icon "Branch-specific-item" at bounding box center [614, 402] width 13 height 12
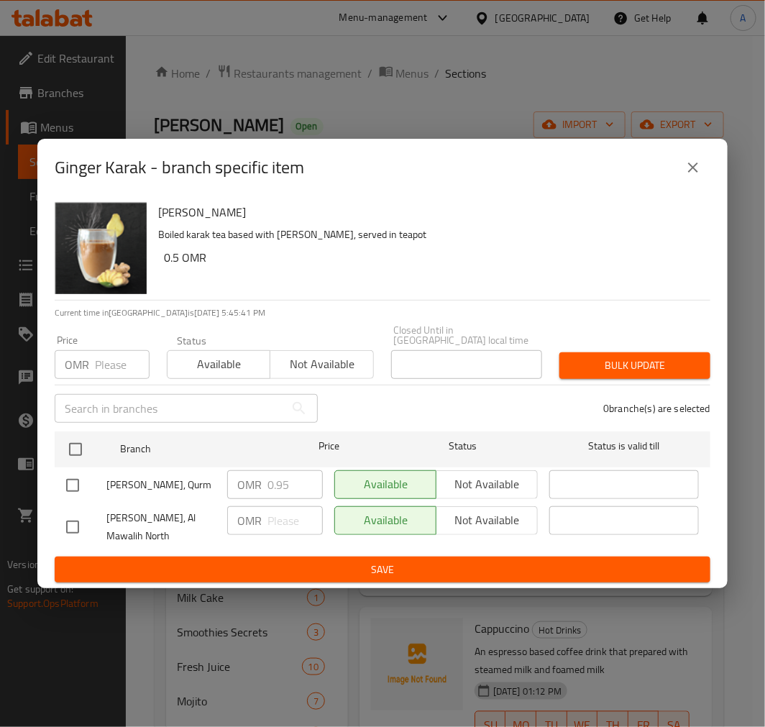
click at [693, 184] on button "close" at bounding box center [693, 167] width 35 height 35
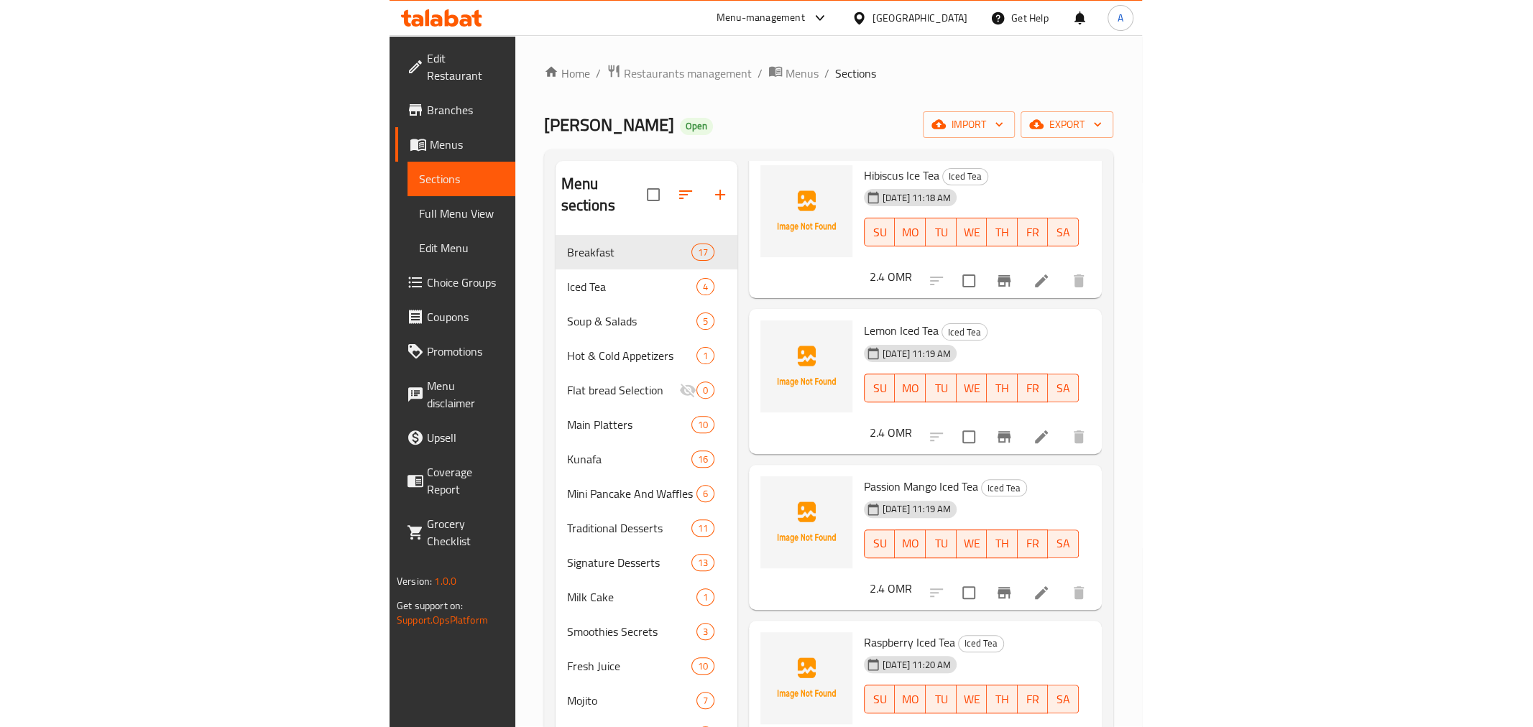
scroll to position [0, 0]
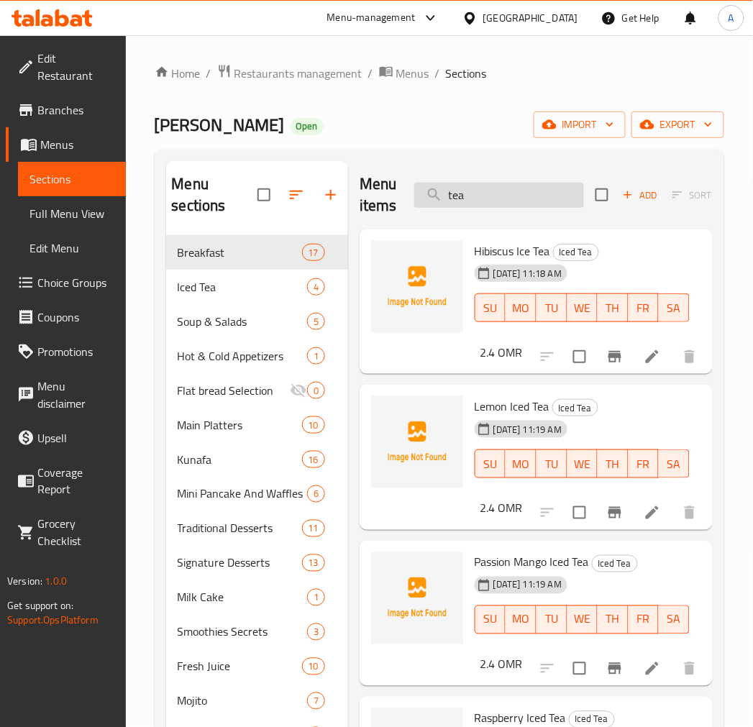
click at [497, 197] on input "tea" at bounding box center [499, 195] width 170 height 25
paste input "Red Bean"
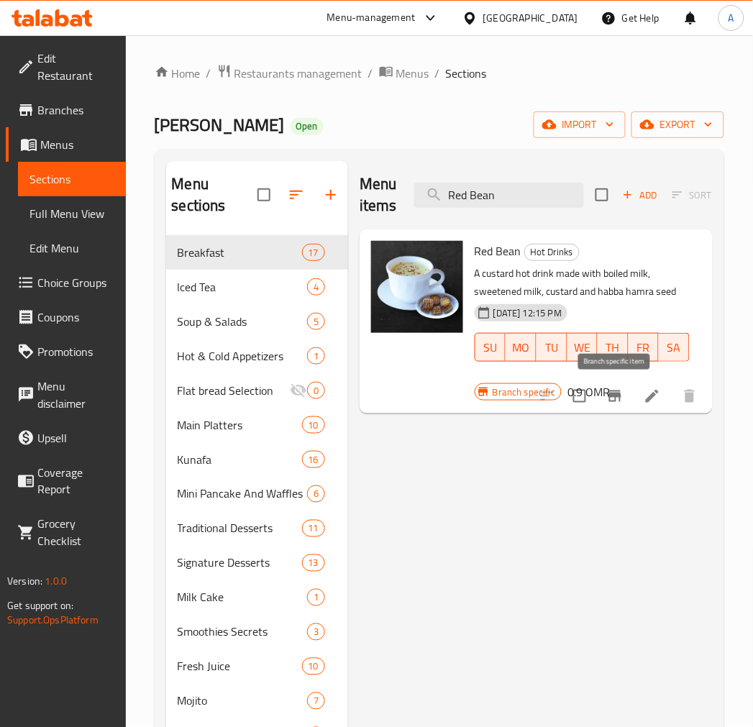
click at [605, 397] on button "Branch-specific-item" at bounding box center [614, 396] width 35 height 35
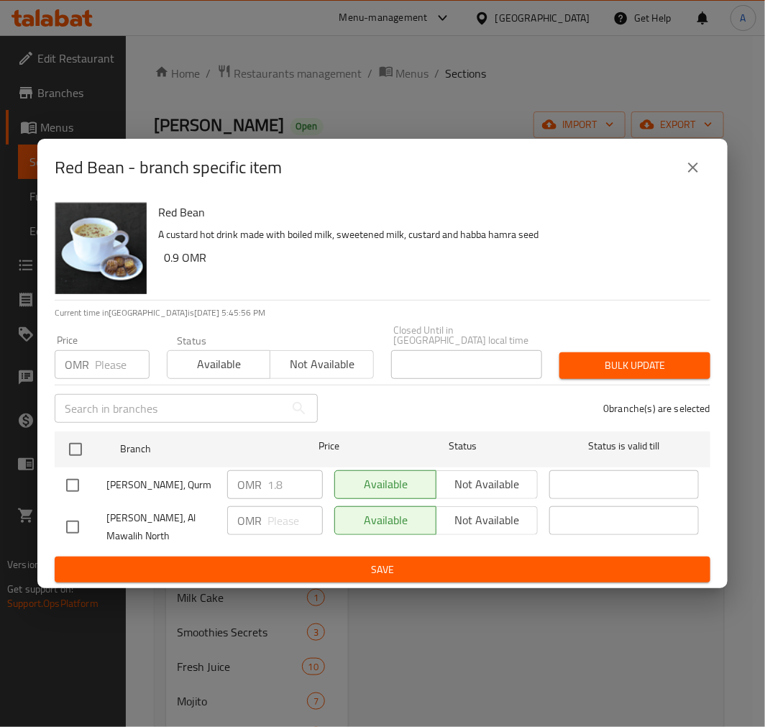
click at [697, 163] on icon "close" at bounding box center [692, 167] width 17 height 17
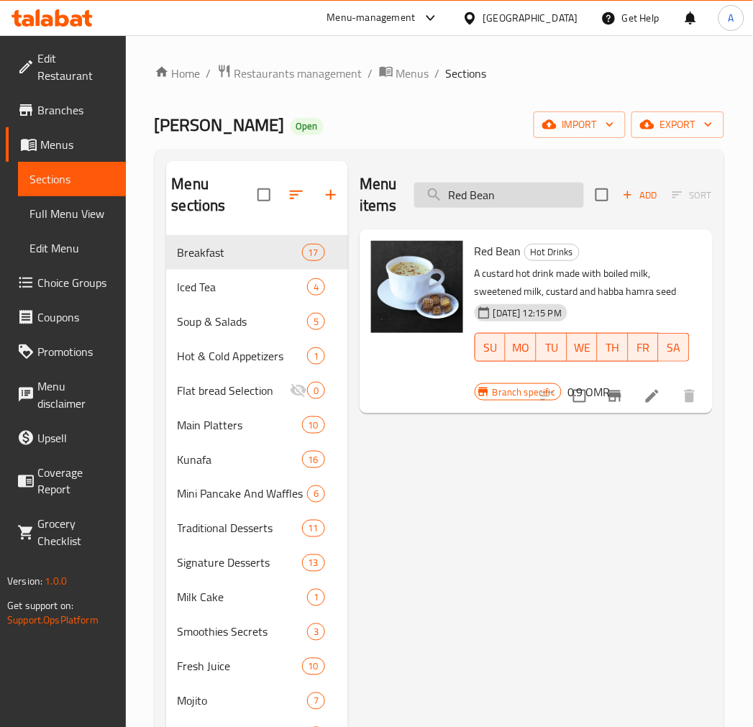
drag, startPoint x: 462, startPoint y: 220, endPoint x: 493, endPoint y: 194, distance: 40.3
click at [464, 219] on div "Menu items Red Bean Add Sort Manage items" at bounding box center [535, 195] width 353 height 68
click at [493, 194] on input "Red Bean" at bounding box center [499, 195] width 170 height 25
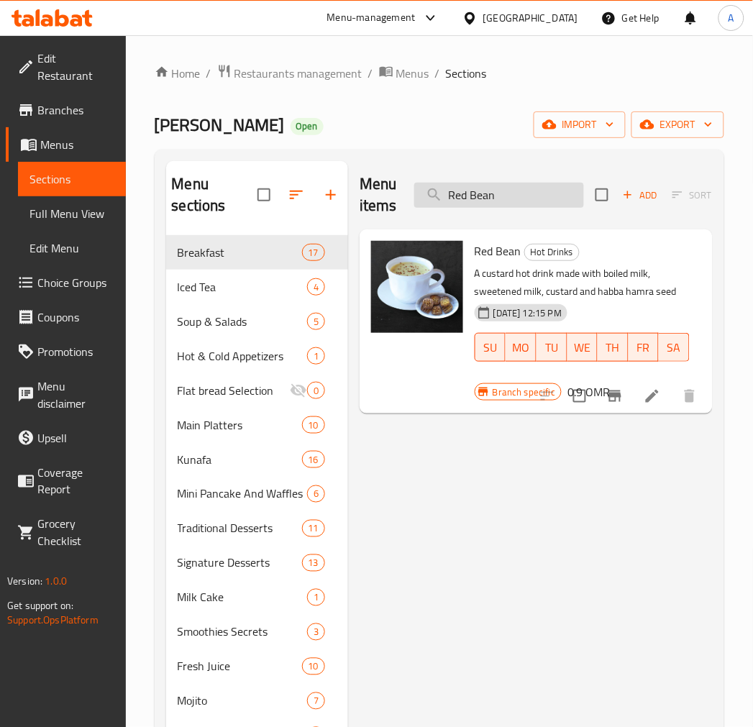
paste input "Ginger Milk"
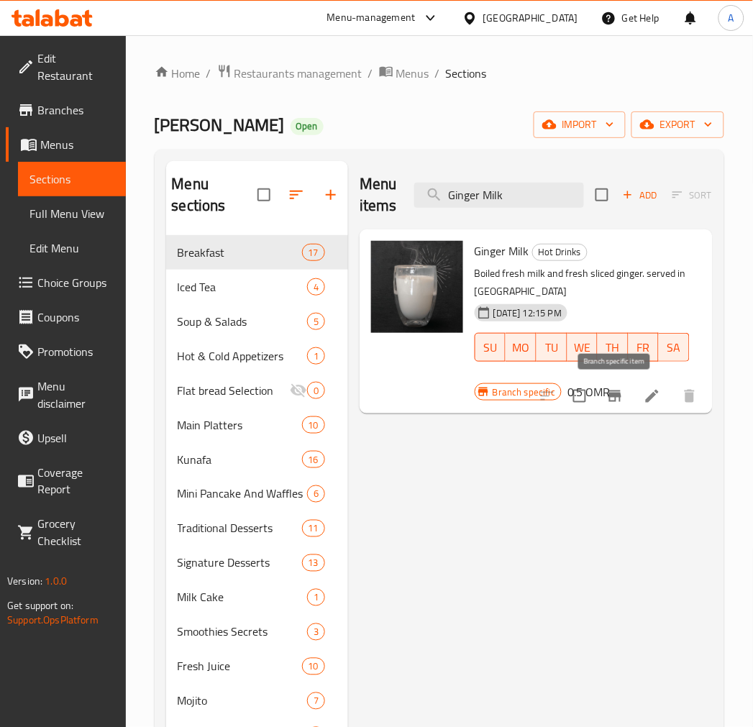
click at [604, 396] on button "Branch-specific-item" at bounding box center [614, 396] width 35 height 35
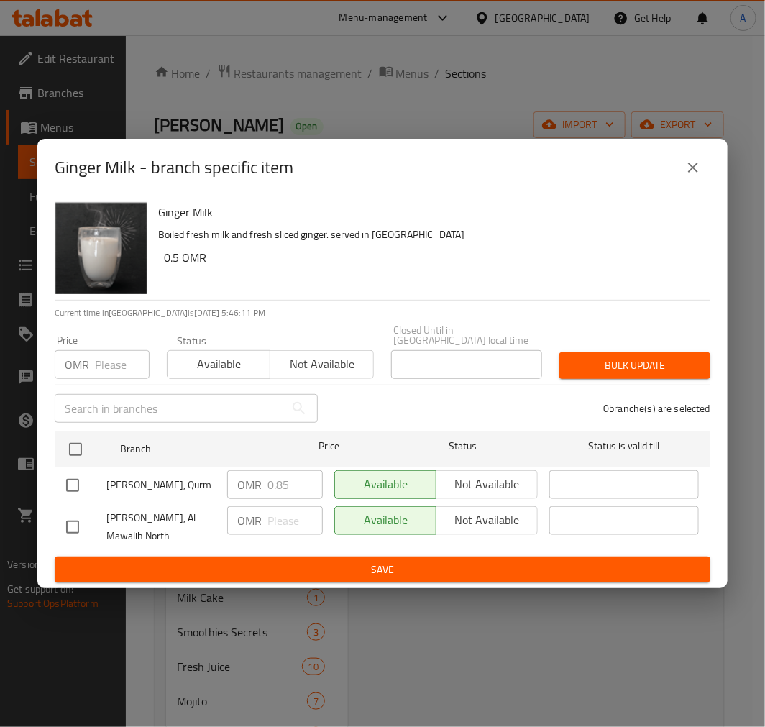
click at [695, 176] on icon "close" at bounding box center [692, 167] width 17 height 17
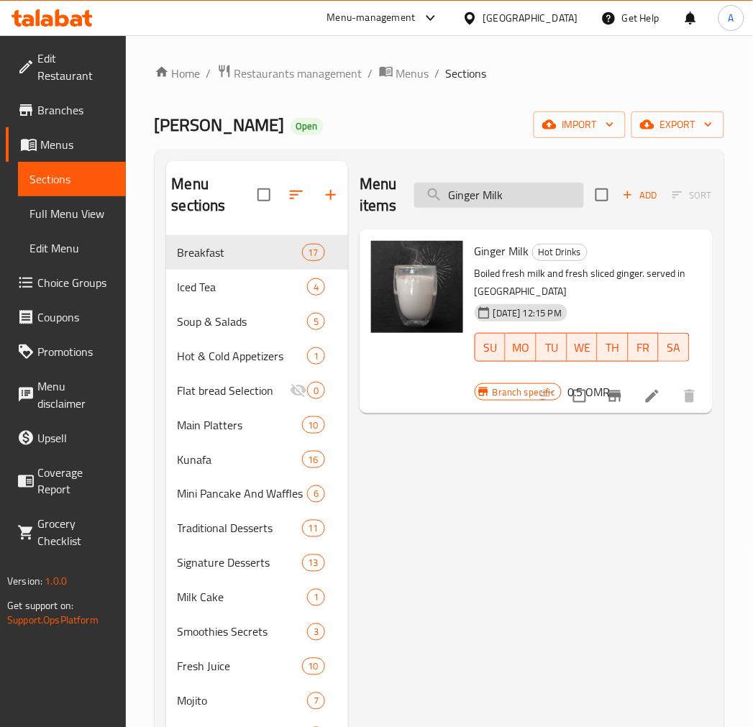
click at [496, 185] on input "Ginger Milk" at bounding box center [499, 195] width 170 height 25
paste input "Cinnamon Tea"
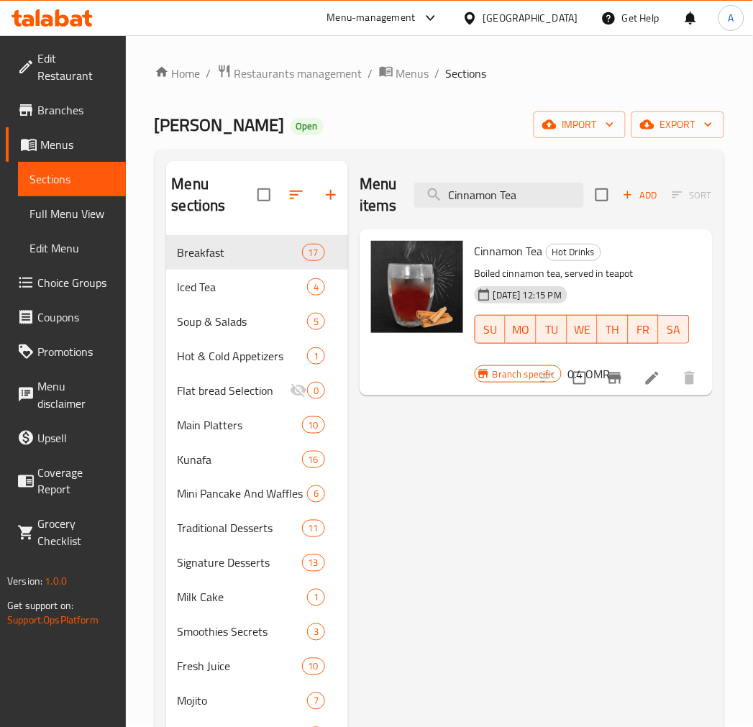
click at [606, 390] on button "Branch-specific-item" at bounding box center [614, 378] width 35 height 35
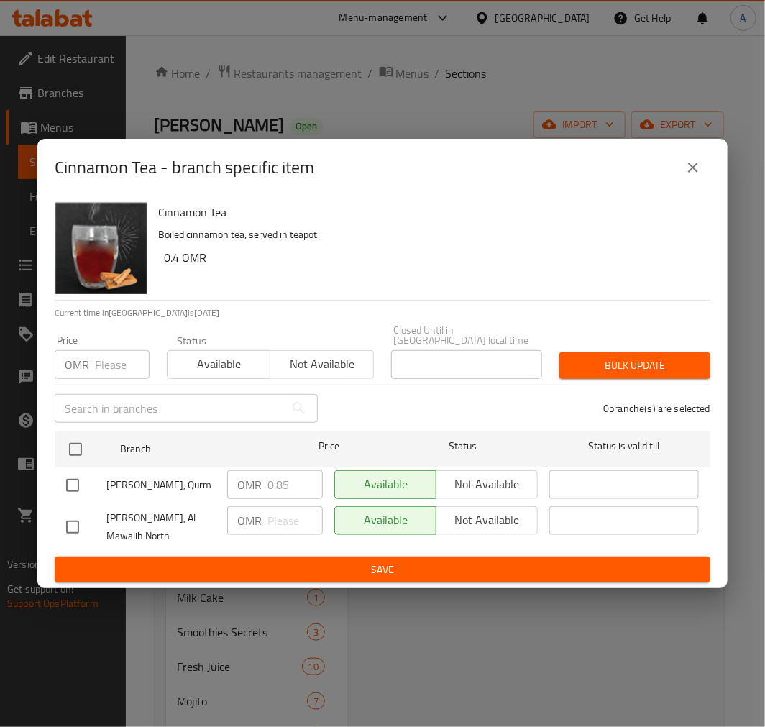
click at [696, 170] on icon "close" at bounding box center [692, 167] width 17 height 17
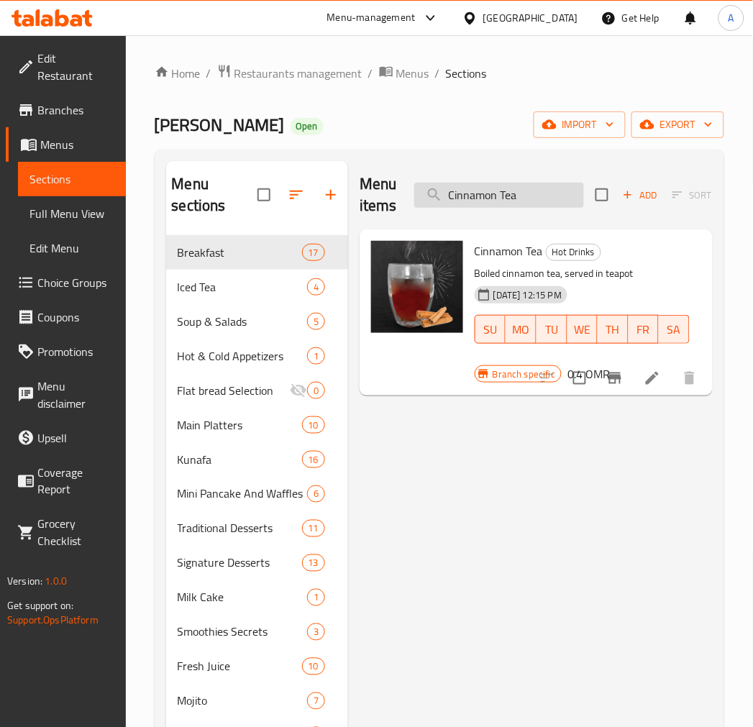
click at [457, 191] on input "Cinnamon Tea" at bounding box center [499, 195] width 170 height 25
paste input "Ginger Karak"
type input "Ginger Karak"
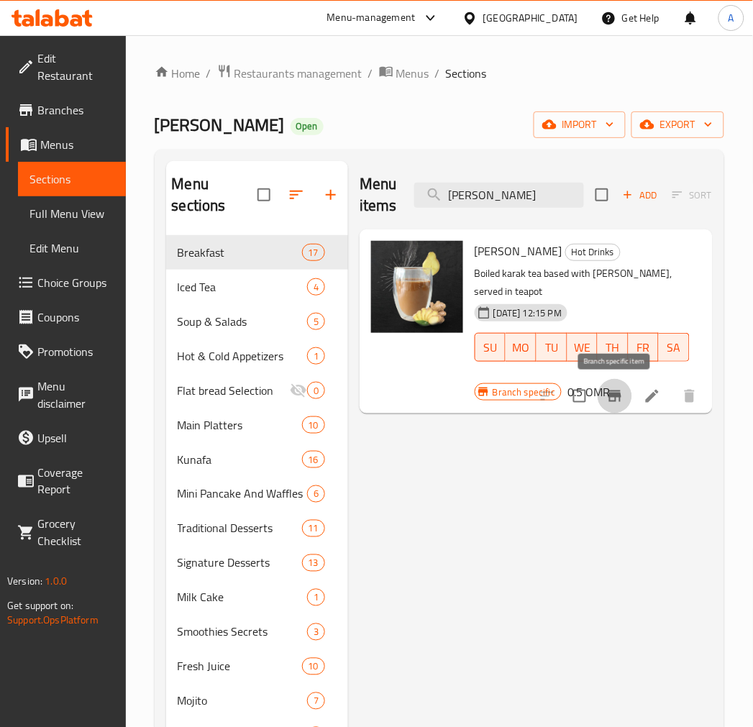
click at [601, 398] on button "Branch-specific-item" at bounding box center [614, 396] width 35 height 35
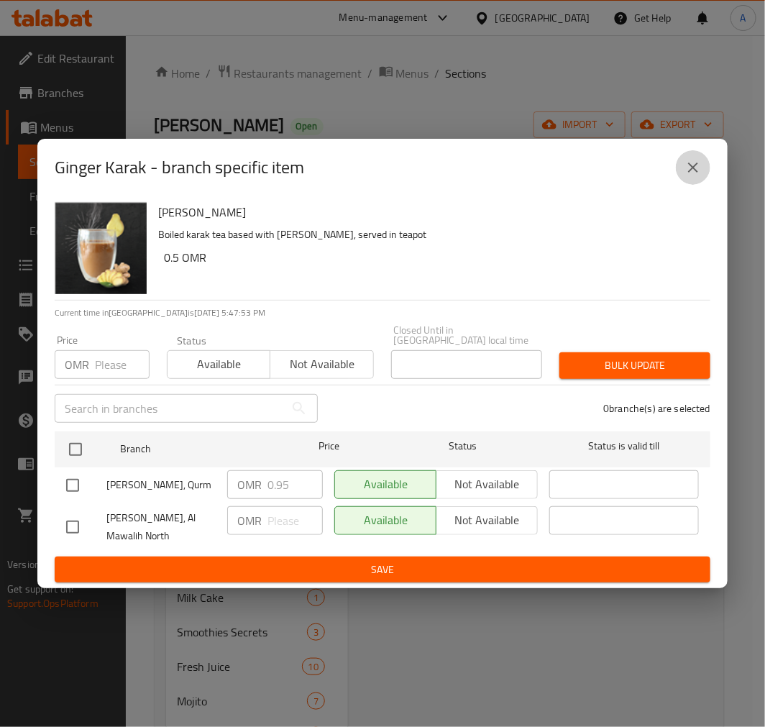
click at [700, 170] on icon "close" at bounding box center [692, 167] width 17 height 17
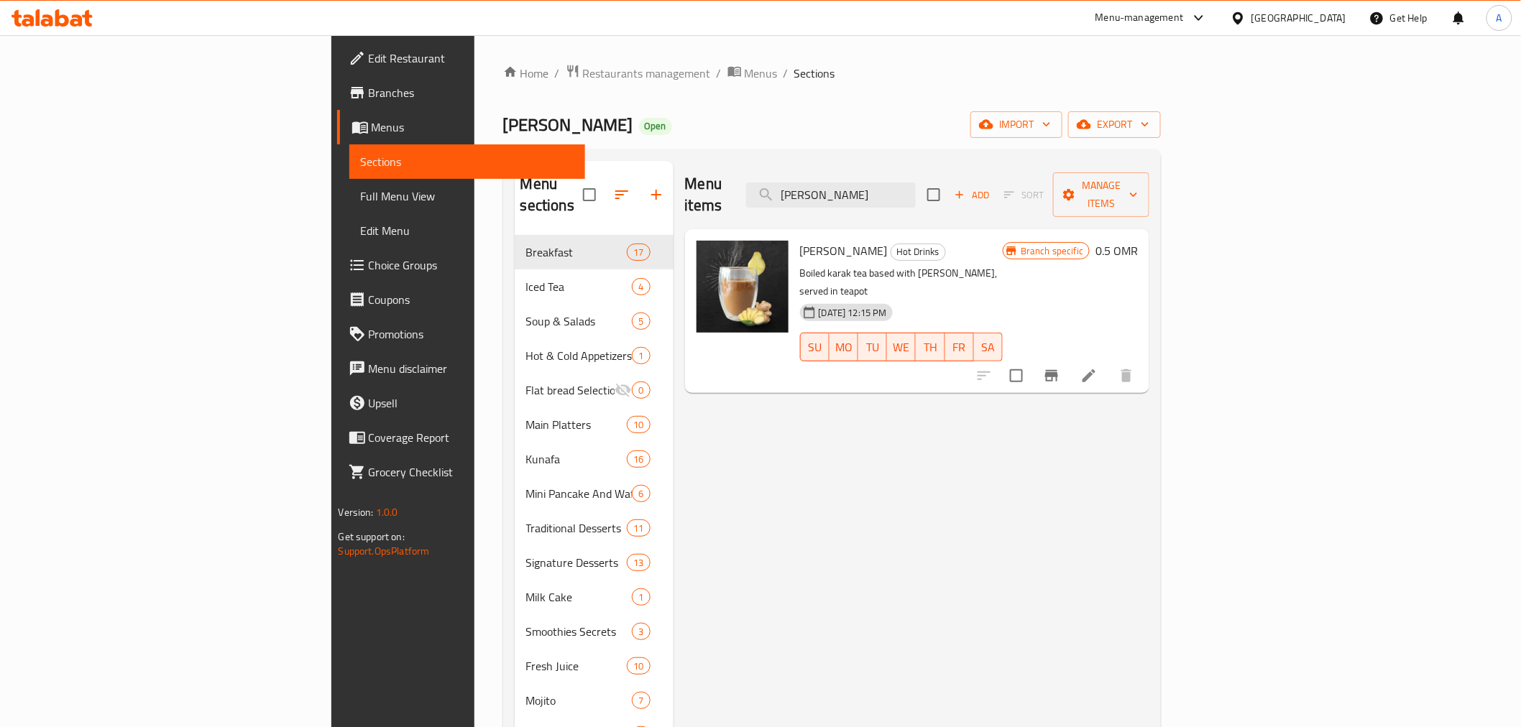
click at [1326, 7] on div "[GEOGRAPHIC_DATA]" at bounding box center [1288, 18] width 139 height 35
click at [1321, 17] on div "[GEOGRAPHIC_DATA]" at bounding box center [1299, 18] width 95 height 16
click at [1167, 141] on div "Egypt" at bounding box center [1191, 148] width 118 height 33
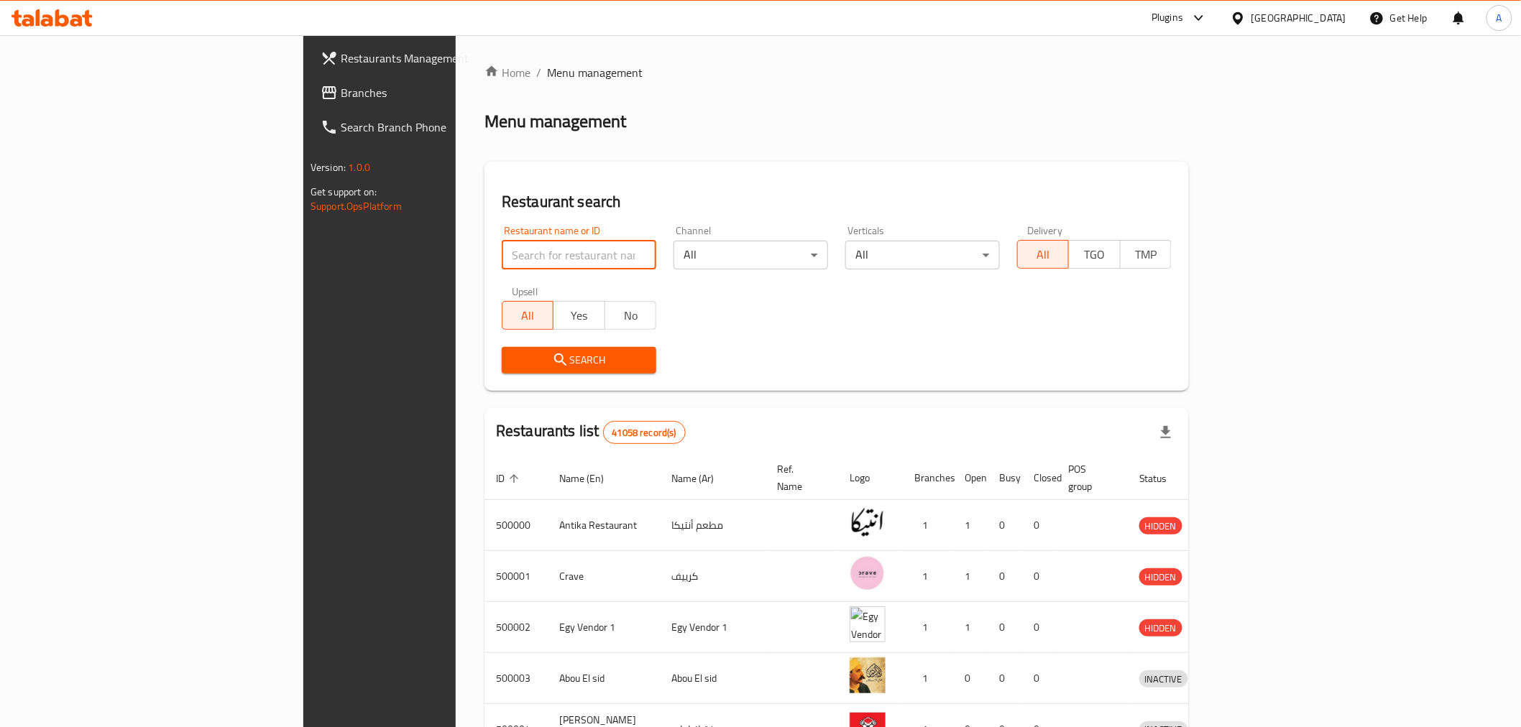
click at [502, 254] on input "search" at bounding box center [579, 255] width 155 height 29
type input "asmak anwar"
click button "Search" at bounding box center [579, 360] width 155 height 27
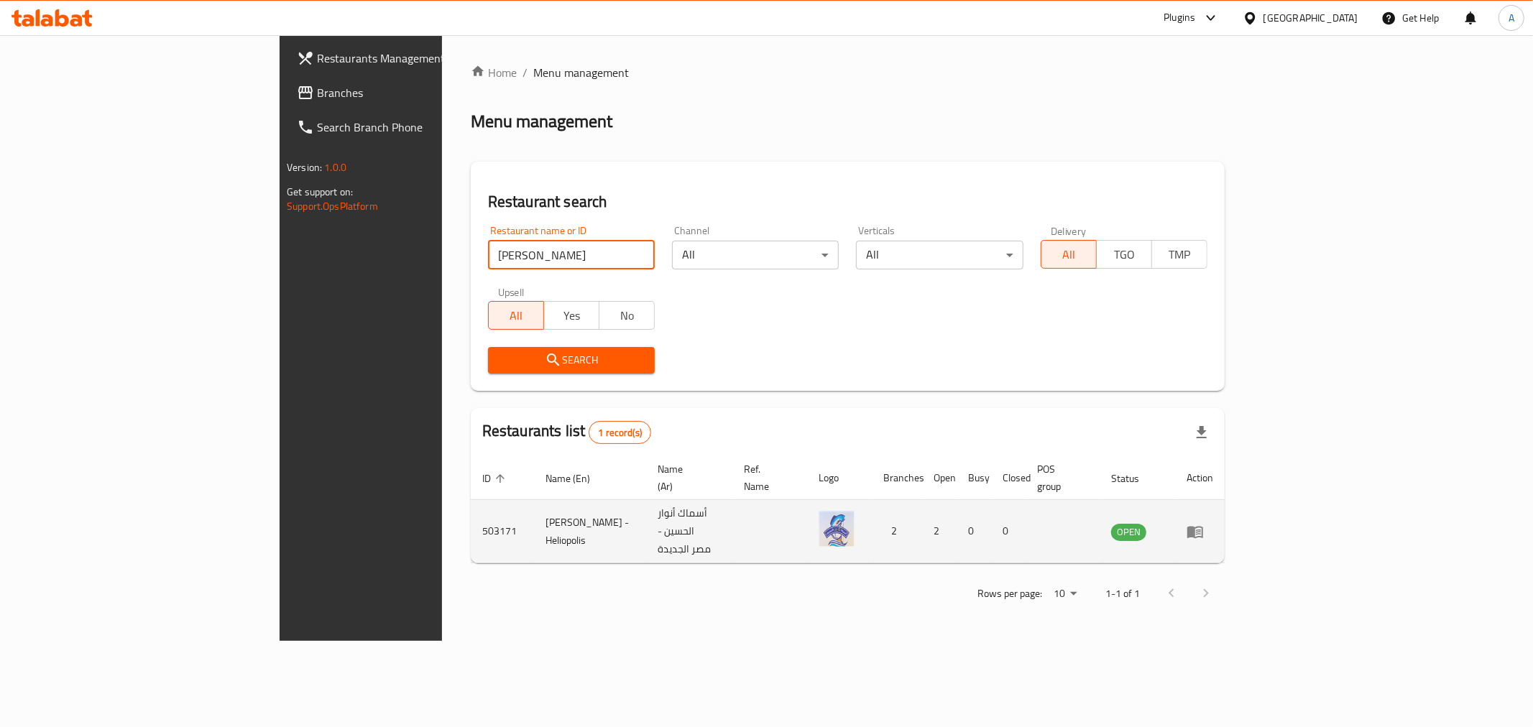
click at [1203, 526] on icon "enhanced table" at bounding box center [1196, 532] width 16 height 12
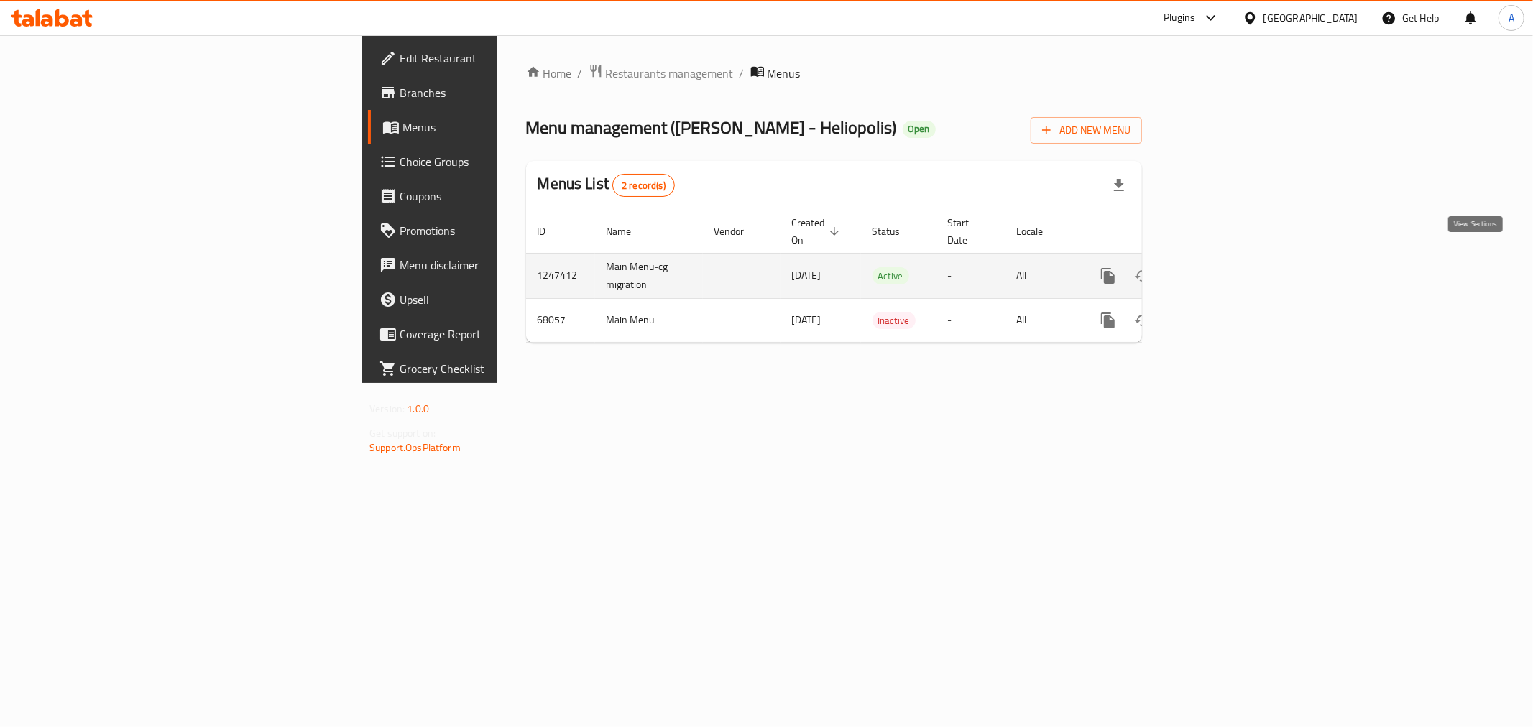
click at [1221, 267] on icon "enhanced table" at bounding box center [1211, 275] width 17 height 17
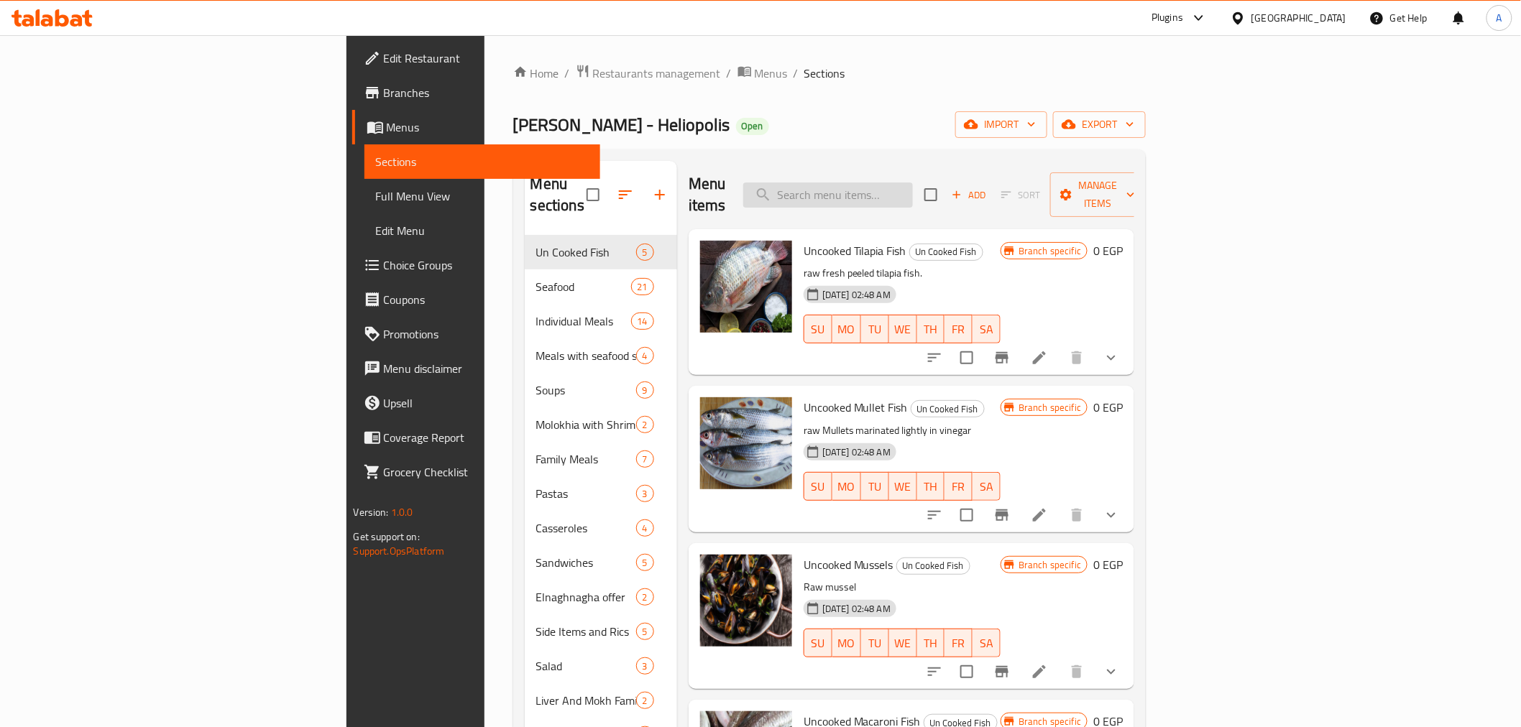
click at [913, 185] on input "search" at bounding box center [828, 195] width 170 height 25
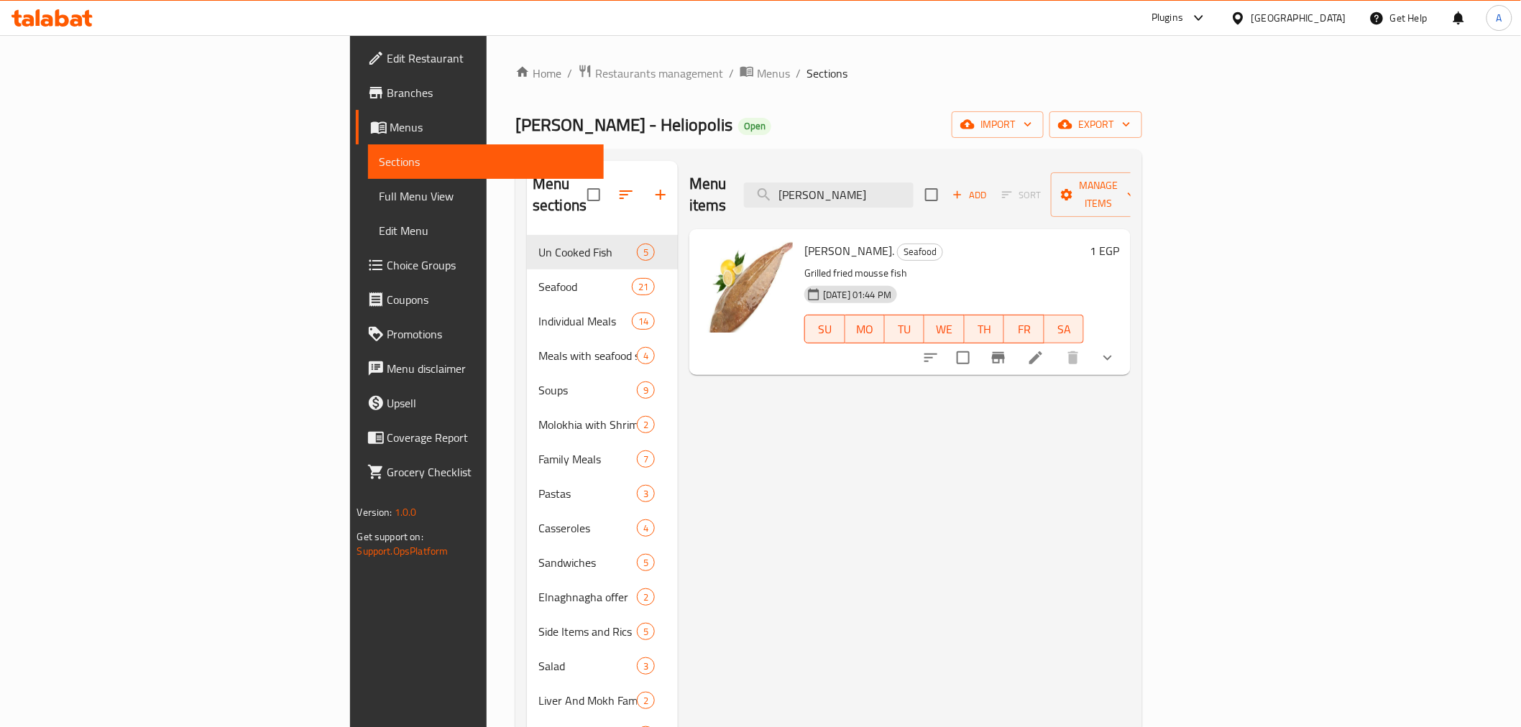
type input "moses"
click at [1125, 341] on div at bounding box center [1019, 358] width 211 height 35
click at [1125, 341] on button "show more" at bounding box center [1107, 358] width 35 height 35
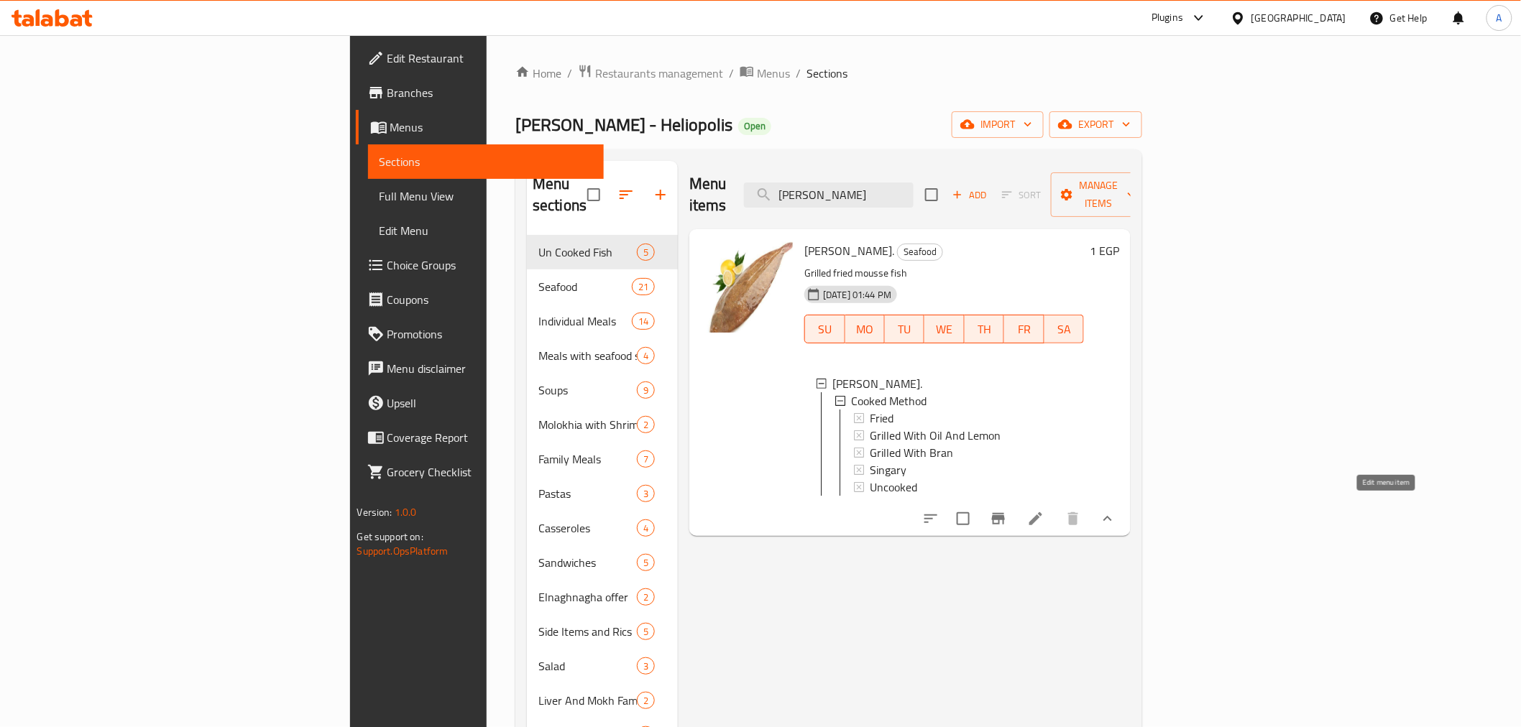
click at [978, 516] on input "checkbox" at bounding box center [963, 519] width 30 height 30
checkbox input "true"
click at [978, 513] on input "checkbox" at bounding box center [963, 519] width 30 height 30
checkbox input "false"
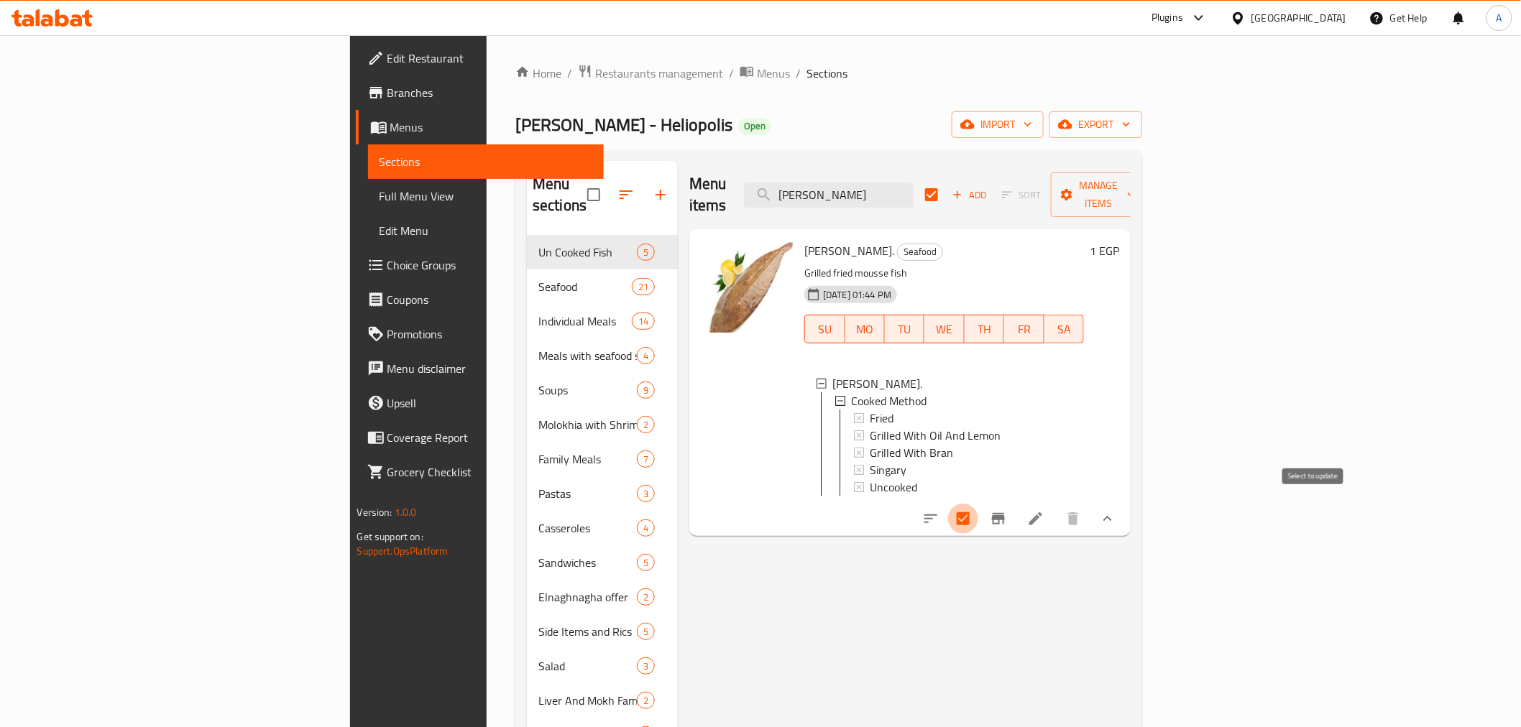
checkbox input "false"
click at [1007, 513] on icon "Branch-specific-item" at bounding box center [998, 518] width 17 height 17
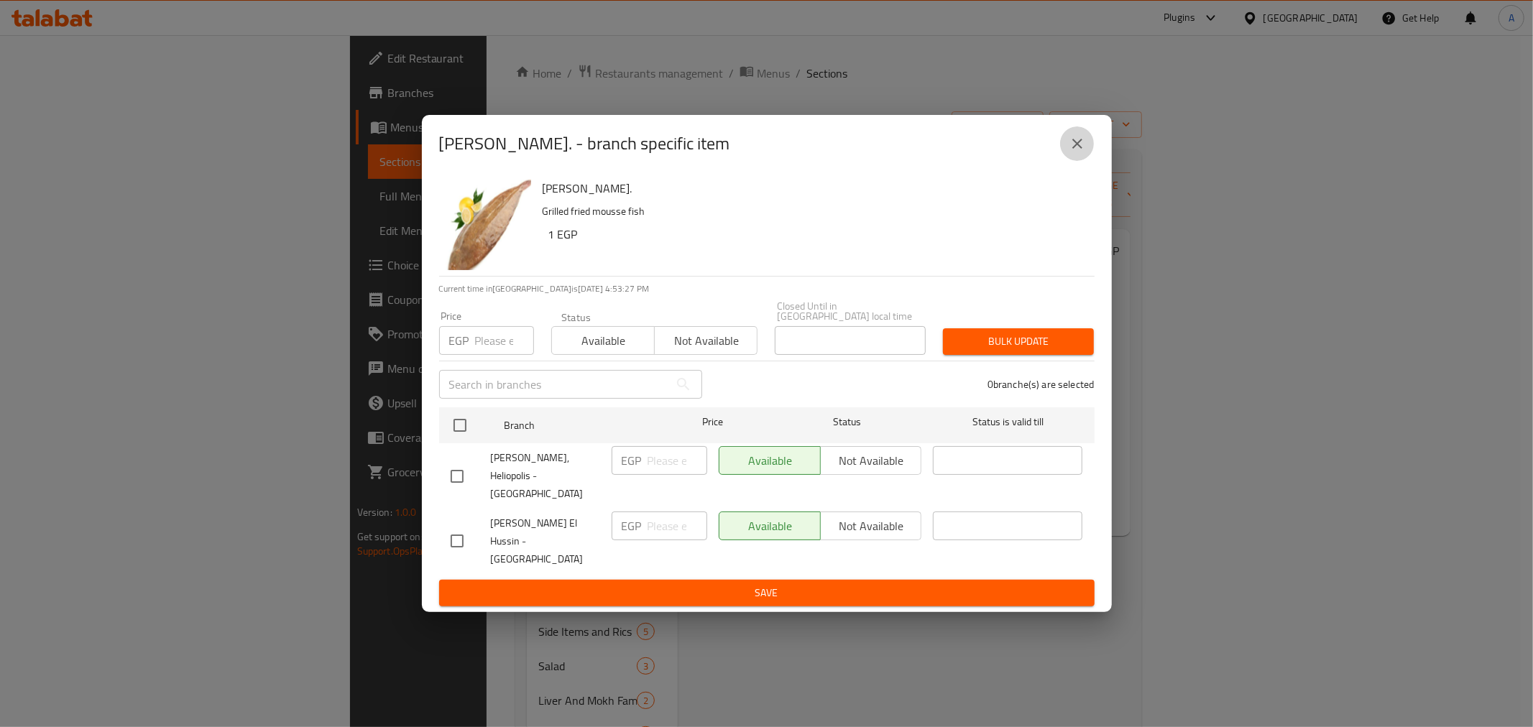
click at [1084, 152] on icon "close" at bounding box center [1077, 143] width 17 height 17
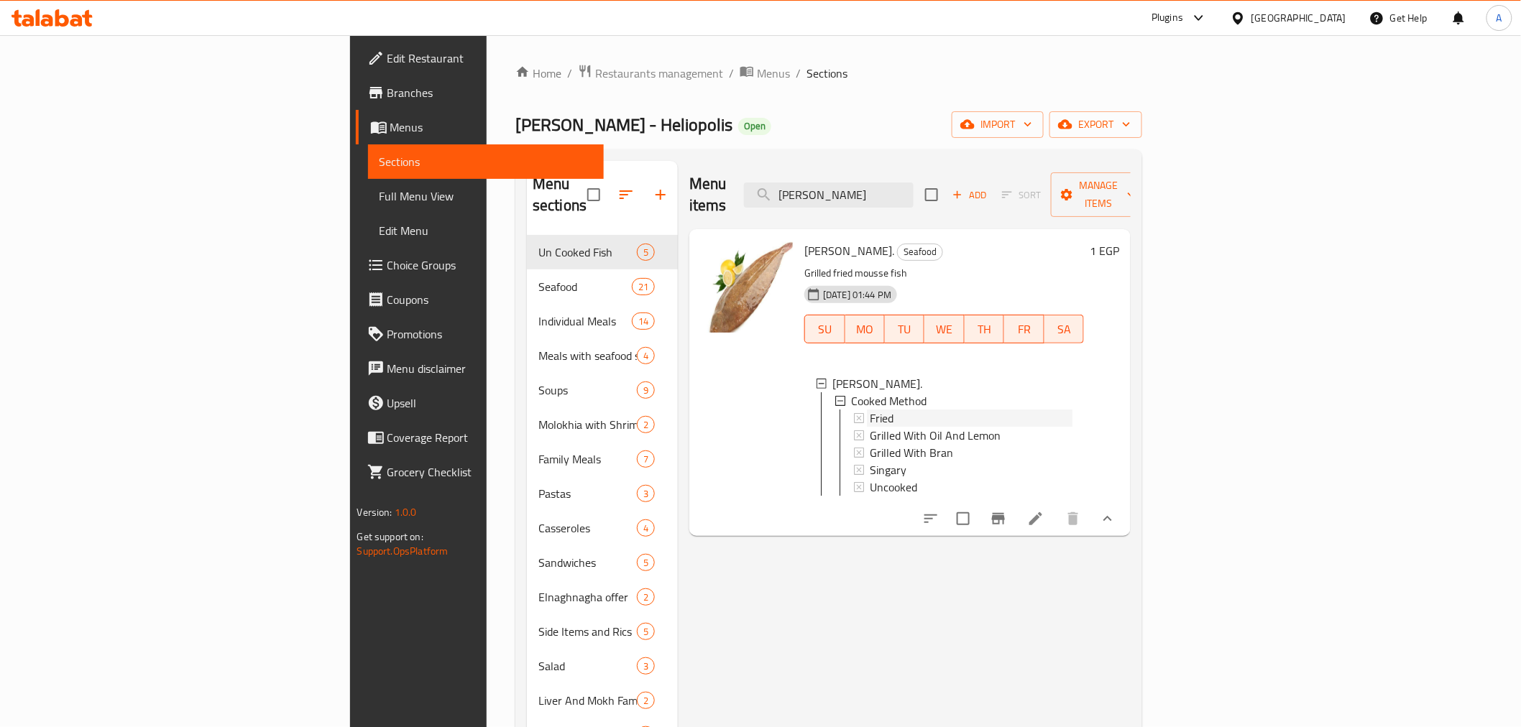
click at [870, 410] on div "Fried" at bounding box center [971, 418] width 203 height 17
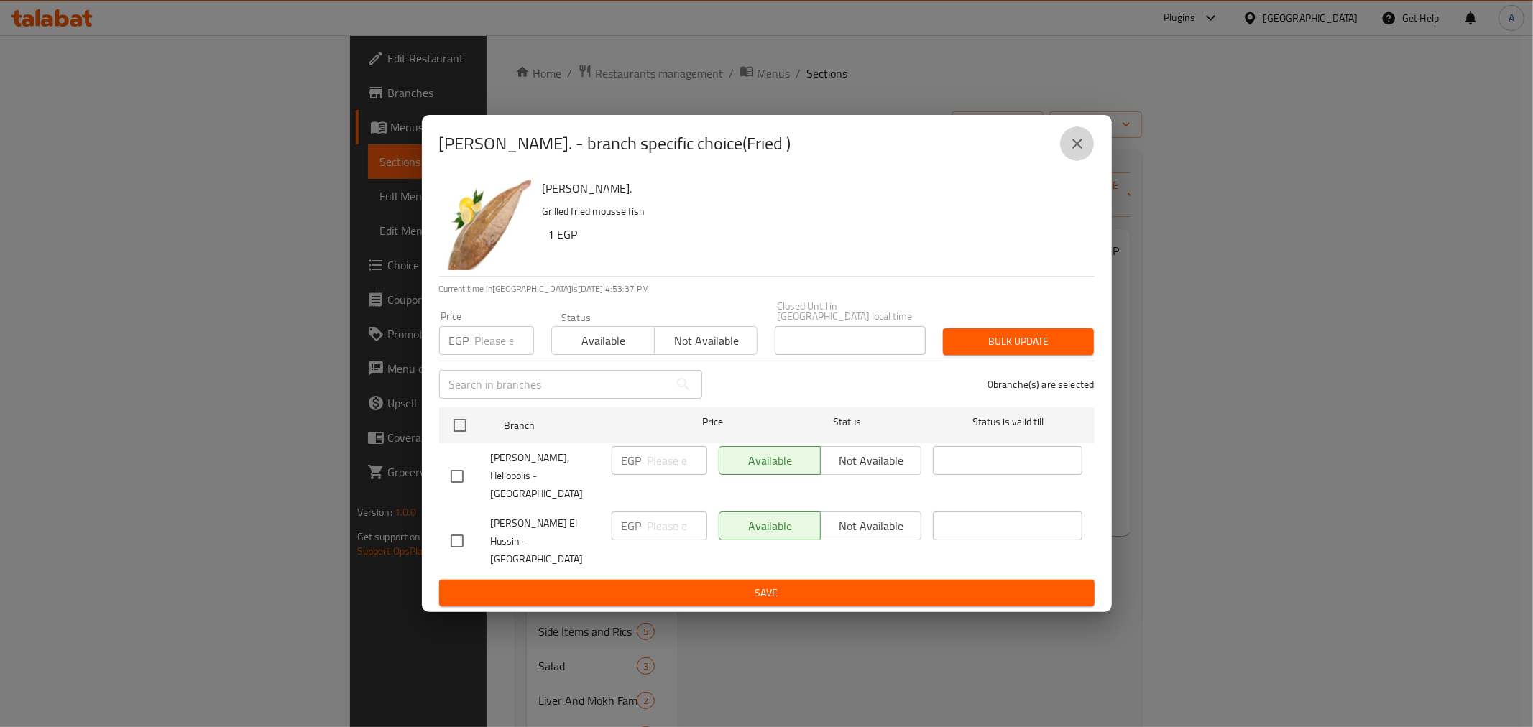
click at [1080, 161] on button "close" at bounding box center [1077, 144] width 35 height 35
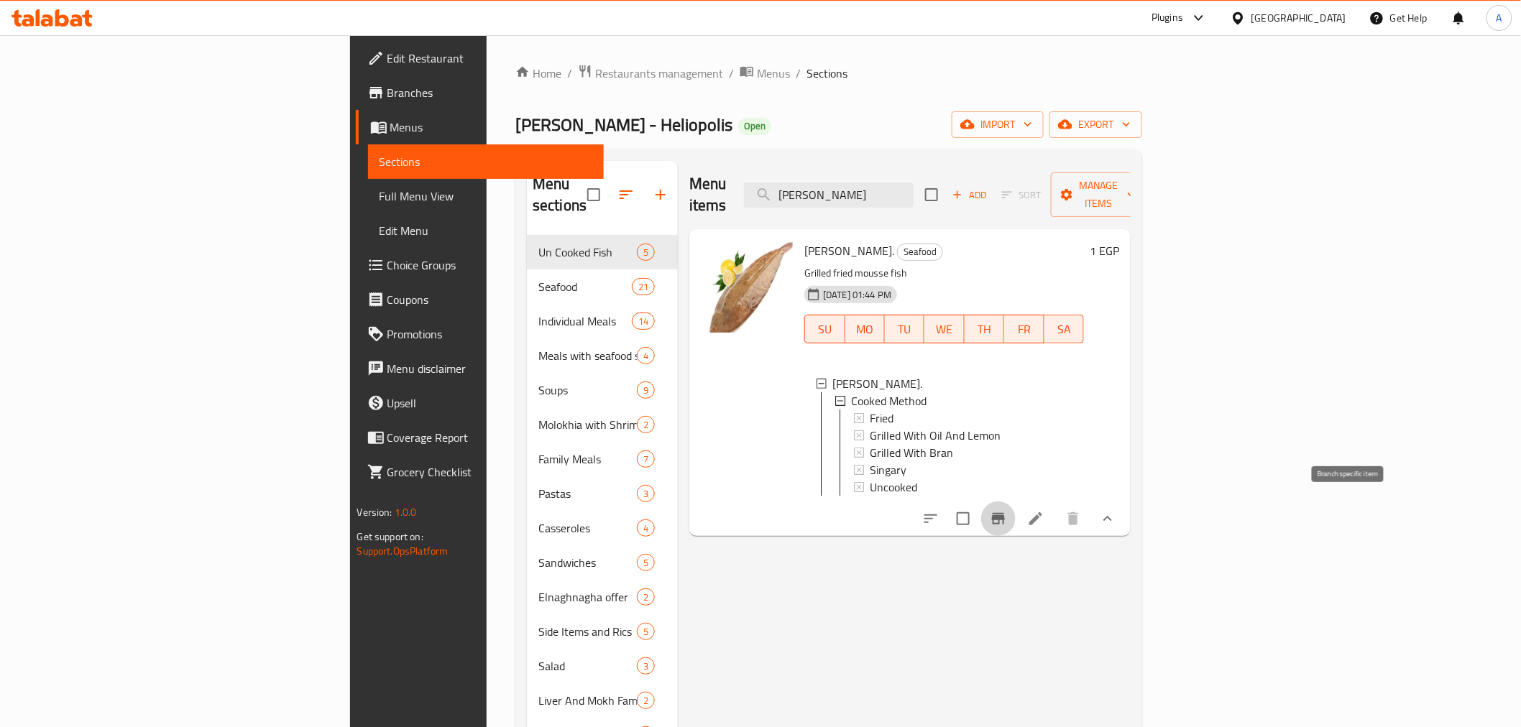
click at [1007, 510] on icon "Branch-specific-item" at bounding box center [998, 518] width 17 height 17
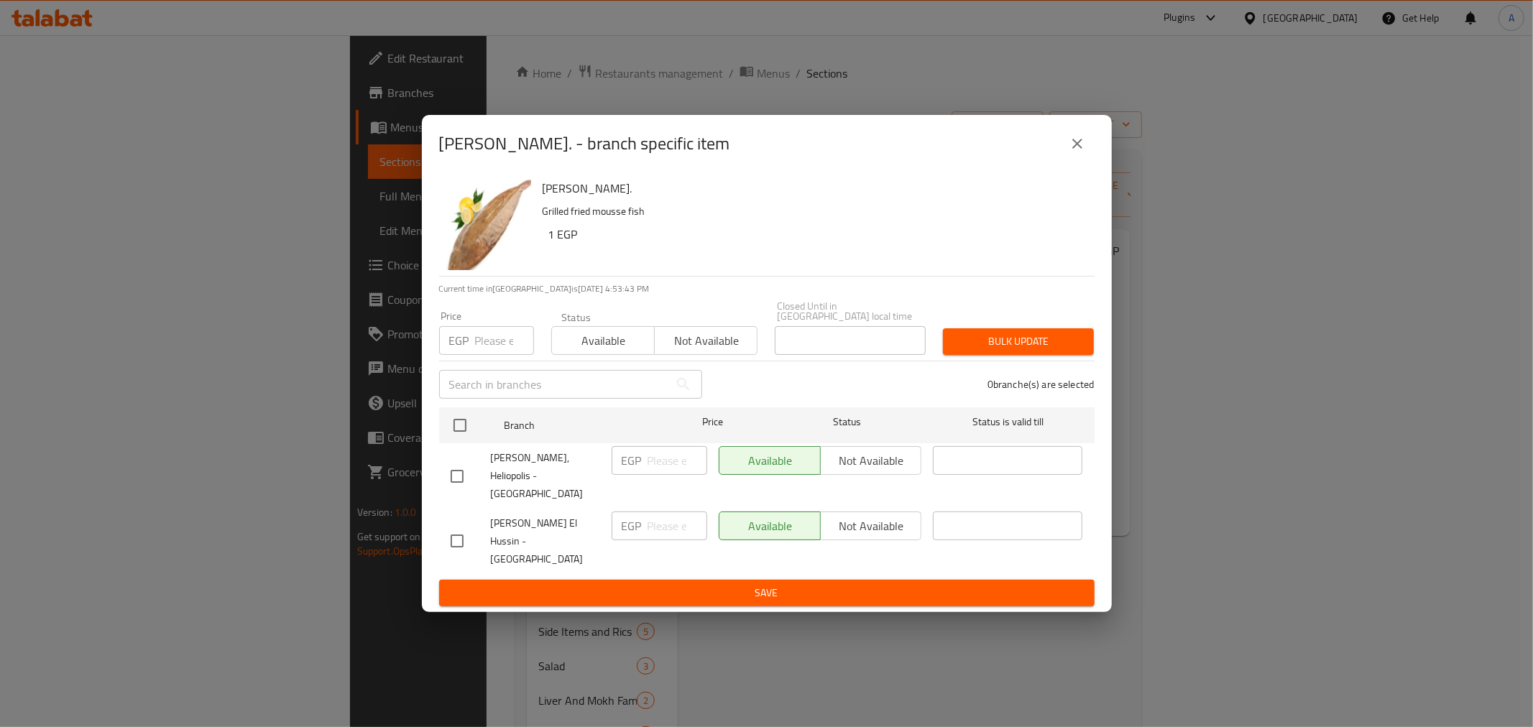
click at [464, 478] on input "checkbox" at bounding box center [457, 477] width 30 height 30
checkbox input "true"
click at [446, 535] on input "checkbox" at bounding box center [457, 541] width 30 height 30
checkbox input "true"
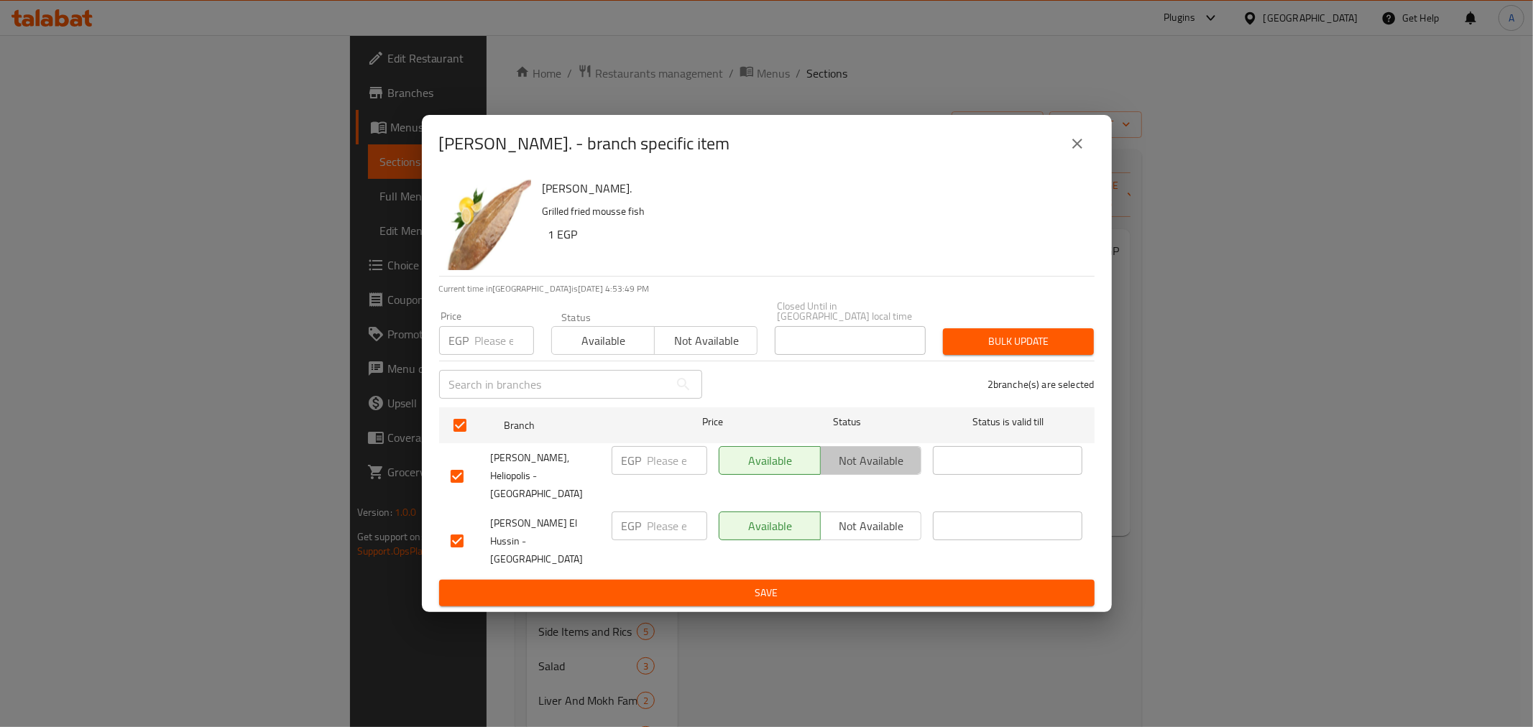
click at [849, 469] on span "Not available" at bounding box center [872, 461] width 90 height 21
click at [850, 527] on span "Not available" at bounding box center [872, 526] width 90 height 21
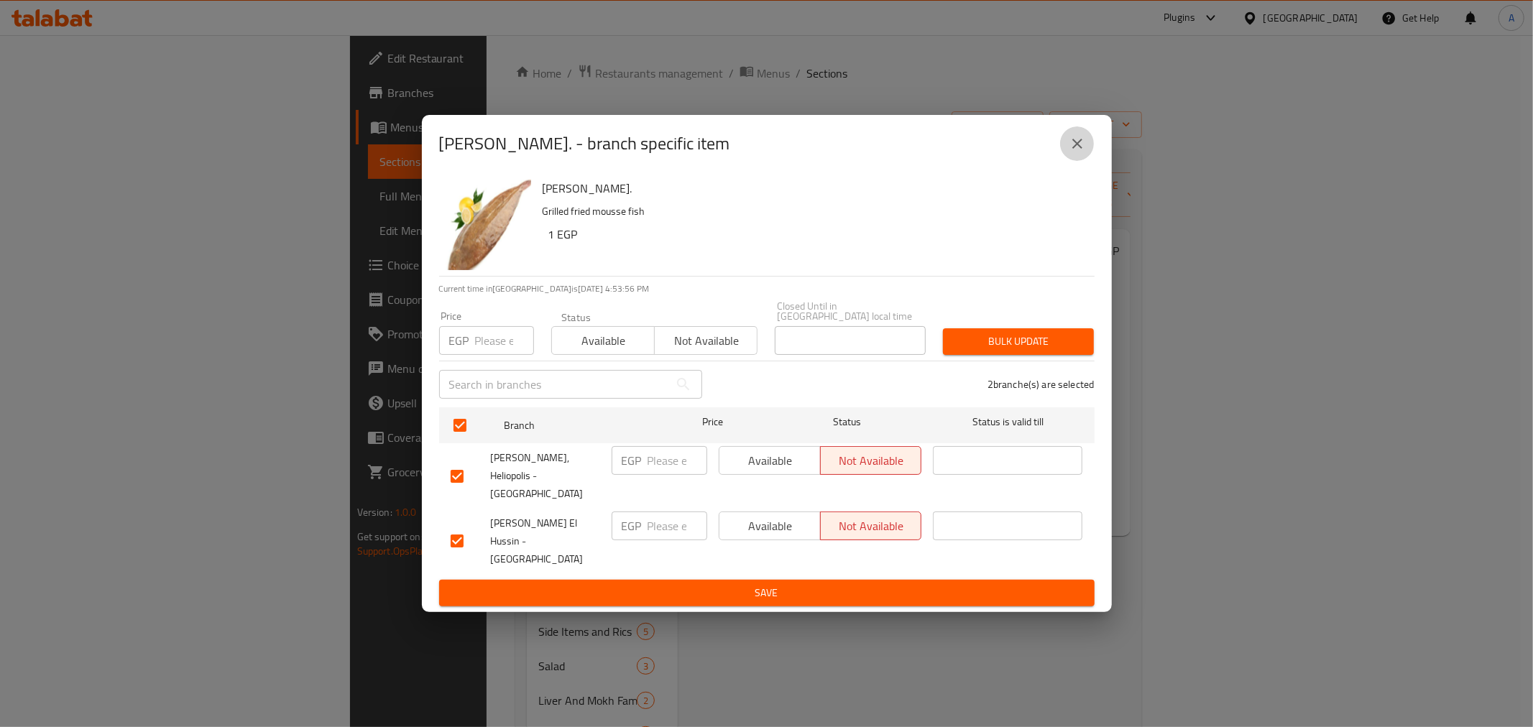
click at [1074, 152] on icon "close" at bounding box center [1077, 143] width 17 height 17
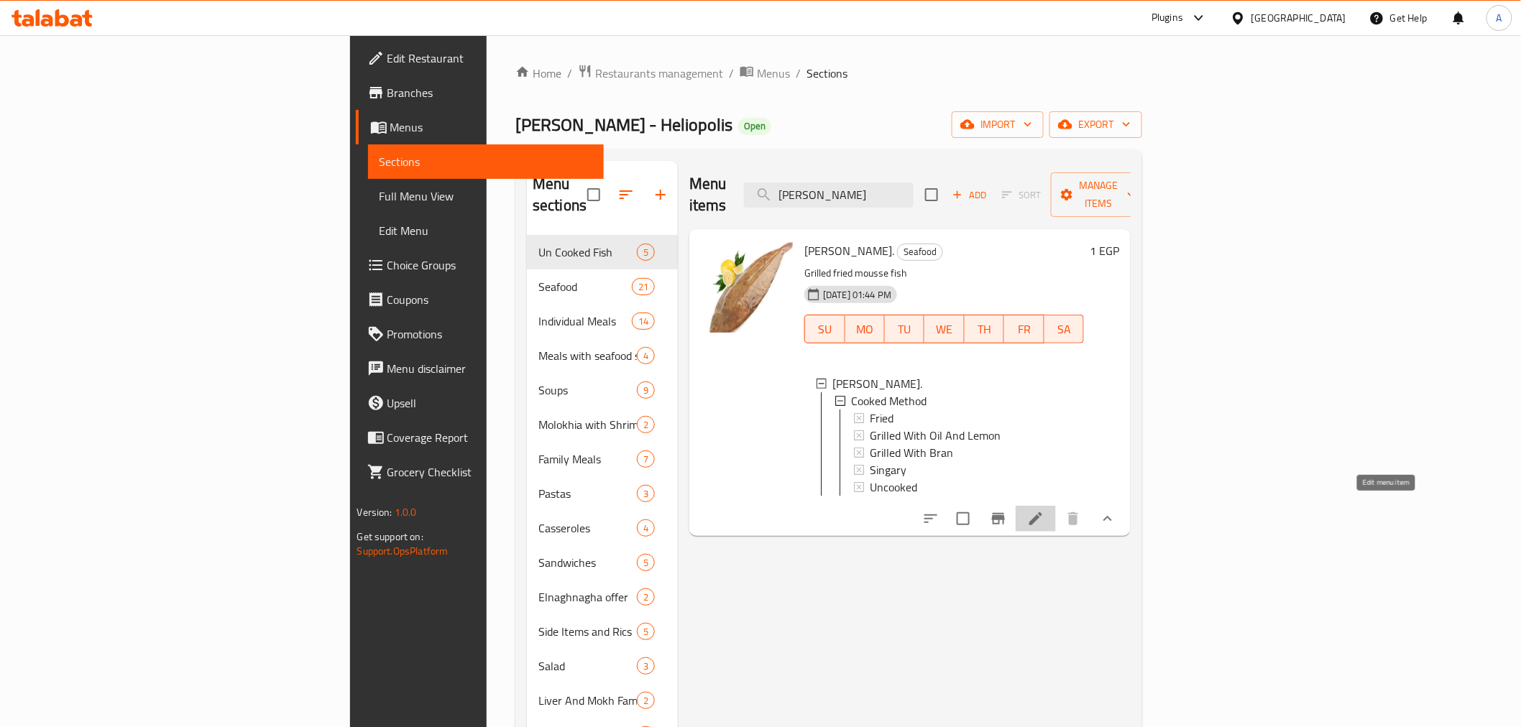
click at [1042, 513] on icon at bounding box center [1035, 519] width 13 height 13
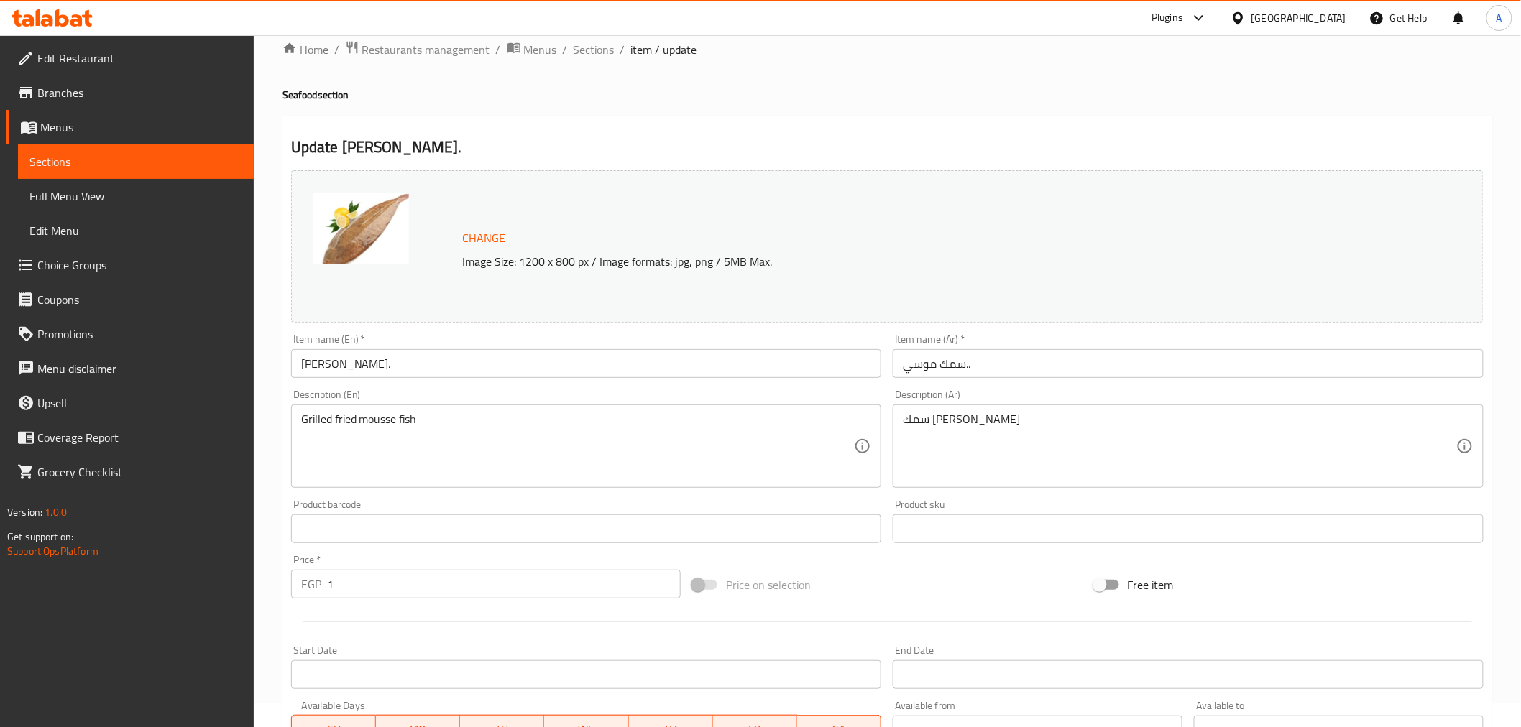
scroll to position [331, 0]
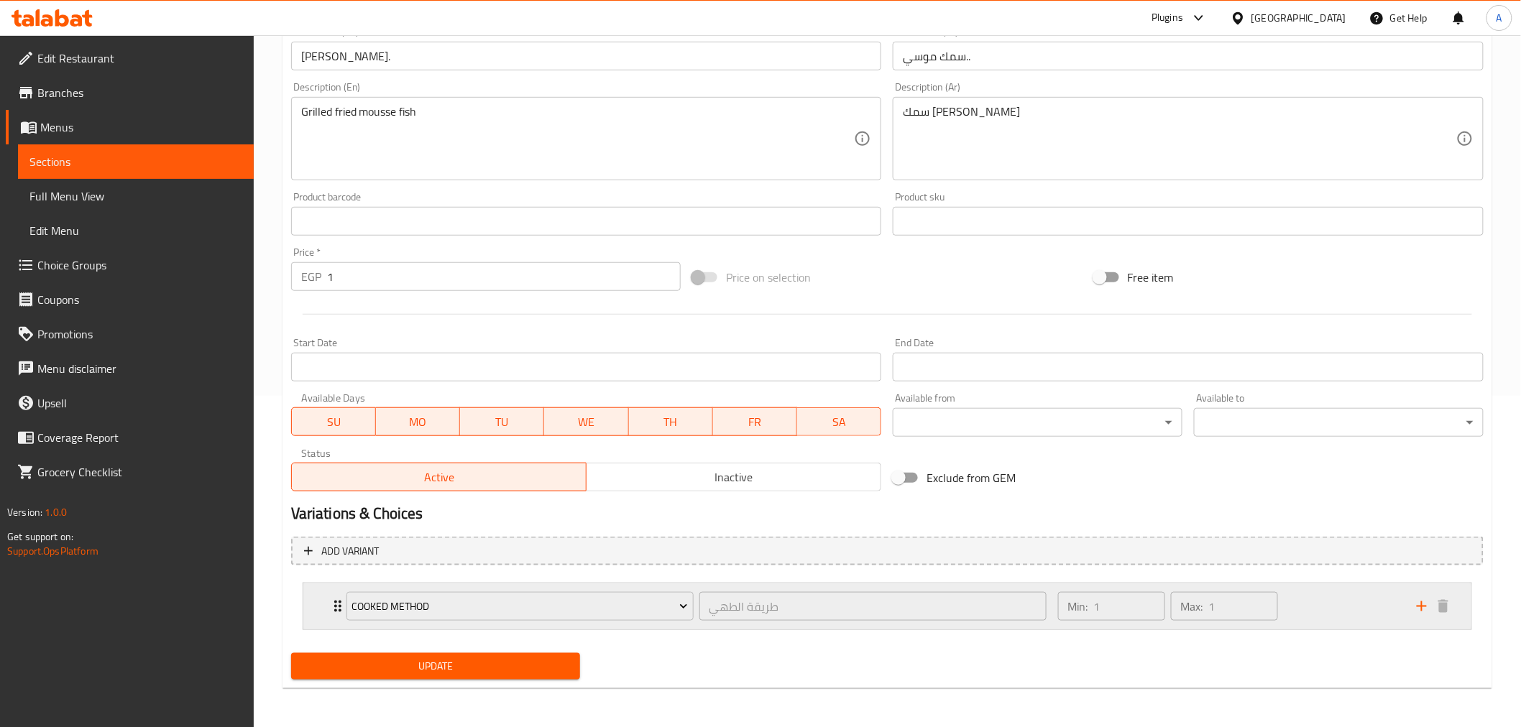
click at [1306, 611] on div "Min: 1 ​ Max: 1 ​" at bounding box center [1229, 607] width 359 height 46
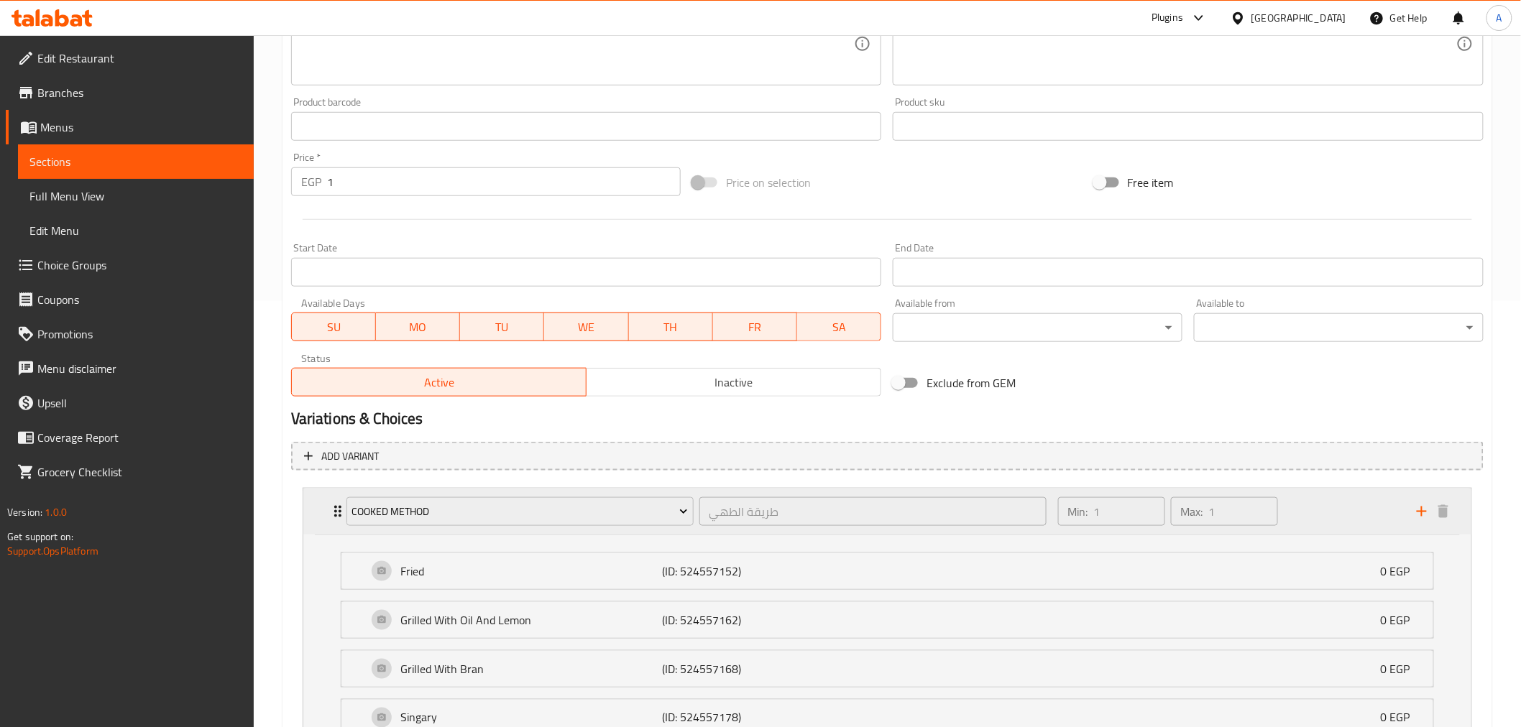
scroll to position [606, 0]
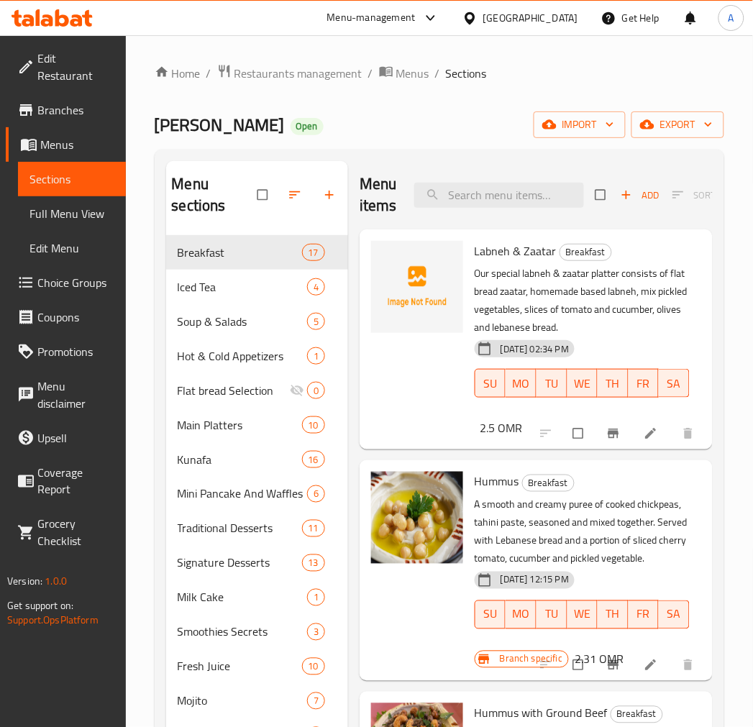
click at [68, 101] on span "Branches" at bounding box center [75, 109] width 77 height 17
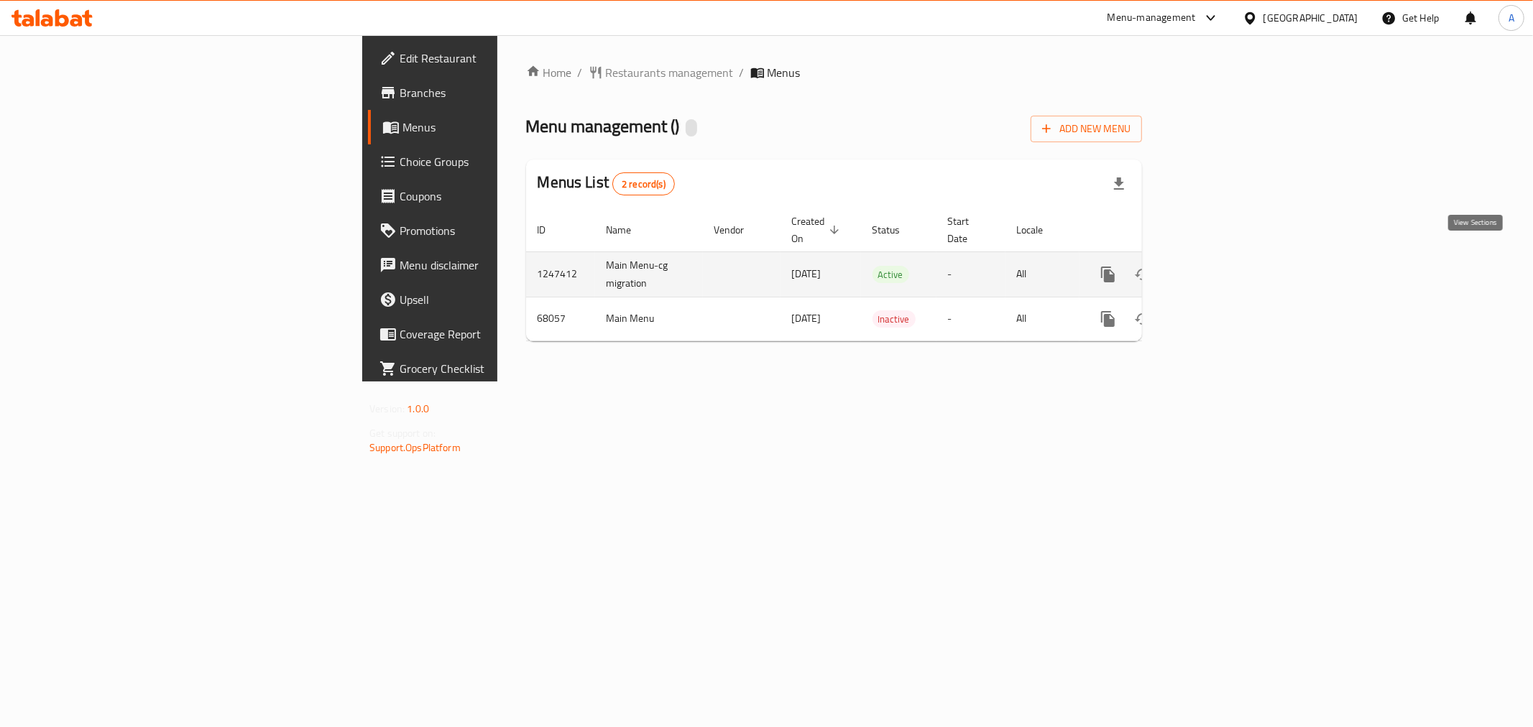
click at [1229, 257] on link "enhanced table" at bounding box center [1212, 274] width 35 height 35
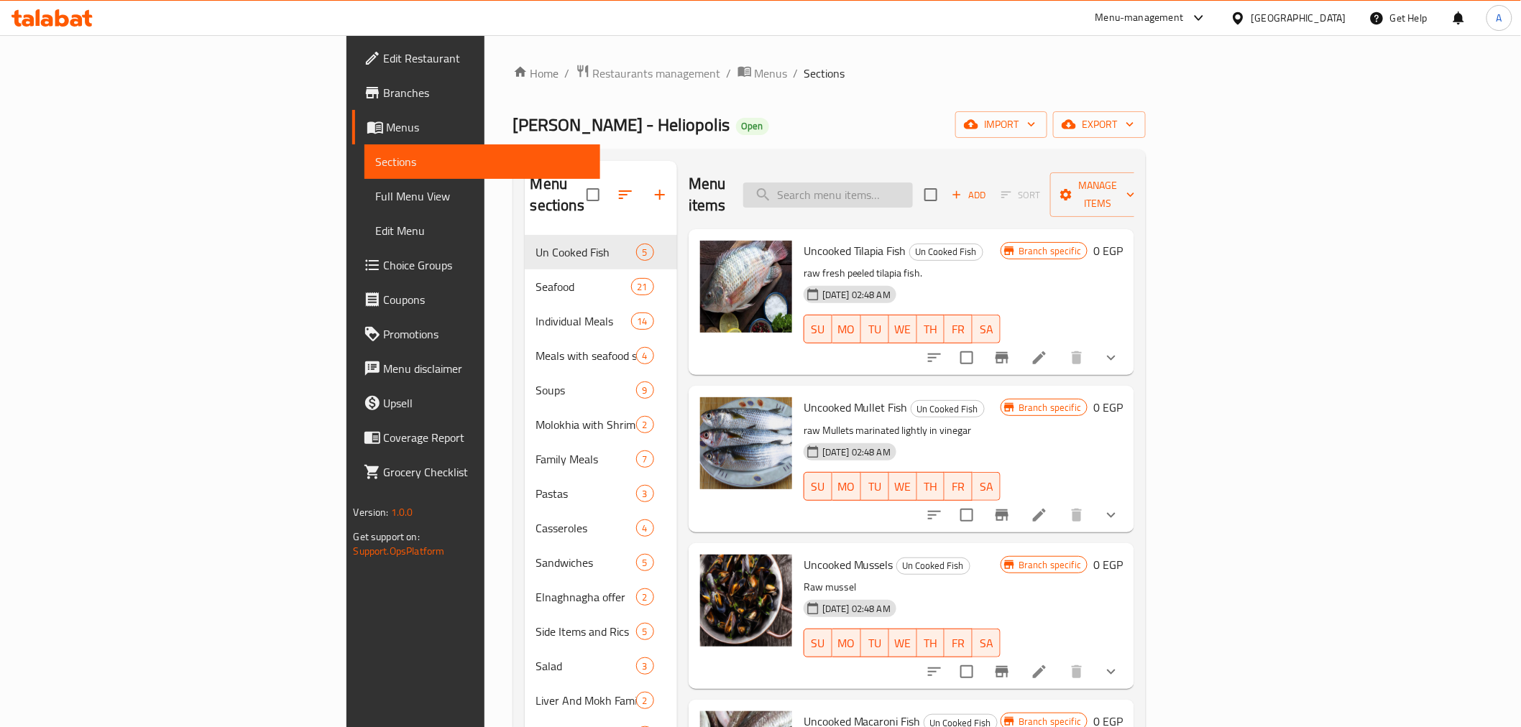
click at [913, 183] on input "search" at bounding box center [828, 195] width 170 height 25
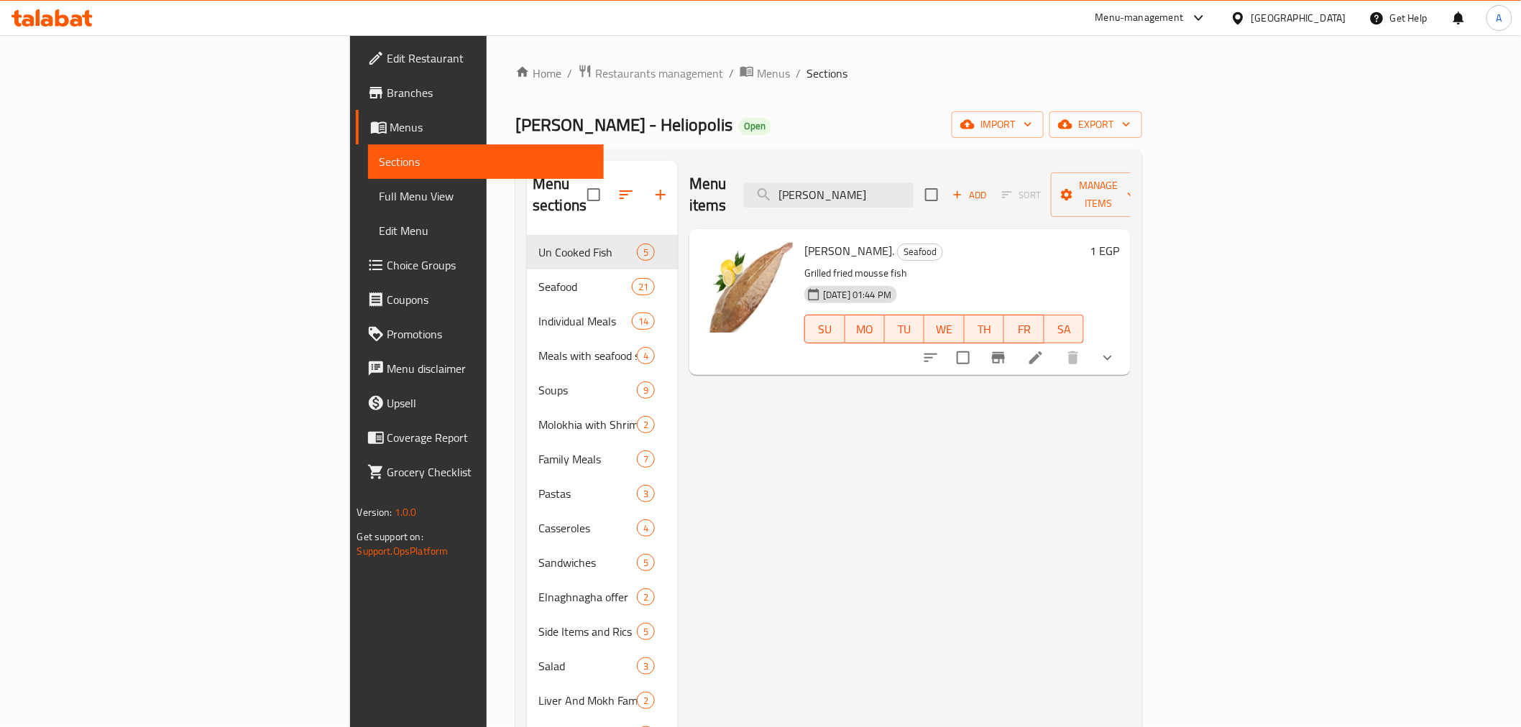
type input "[PERSON_NAME]"
click at [1016, 349] on button "Branch-specific-item" at bounding box center [998, 358] width 35 height 35
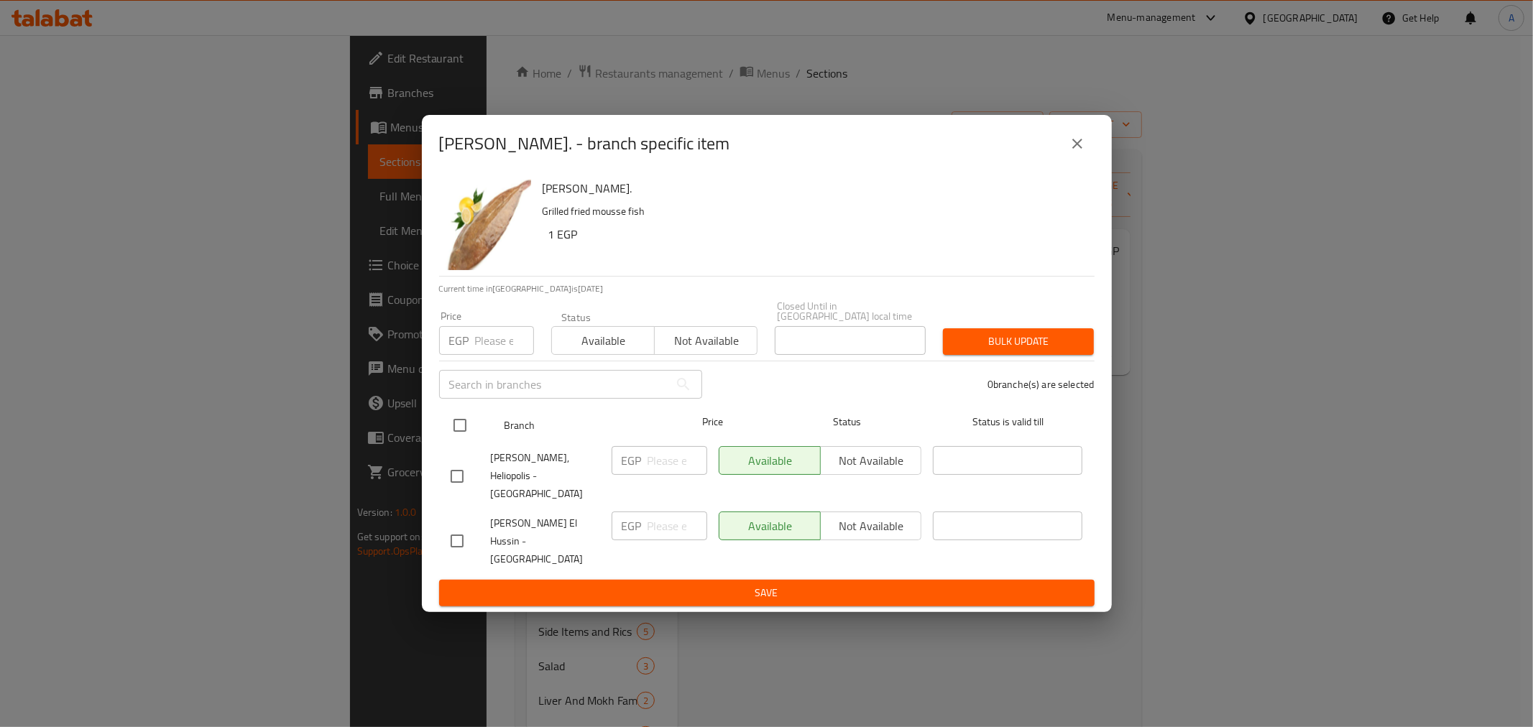
click at [451, 441] on input "checkbox" at bounding box center [460, 425] width 30 height 30
checkbox input "true"
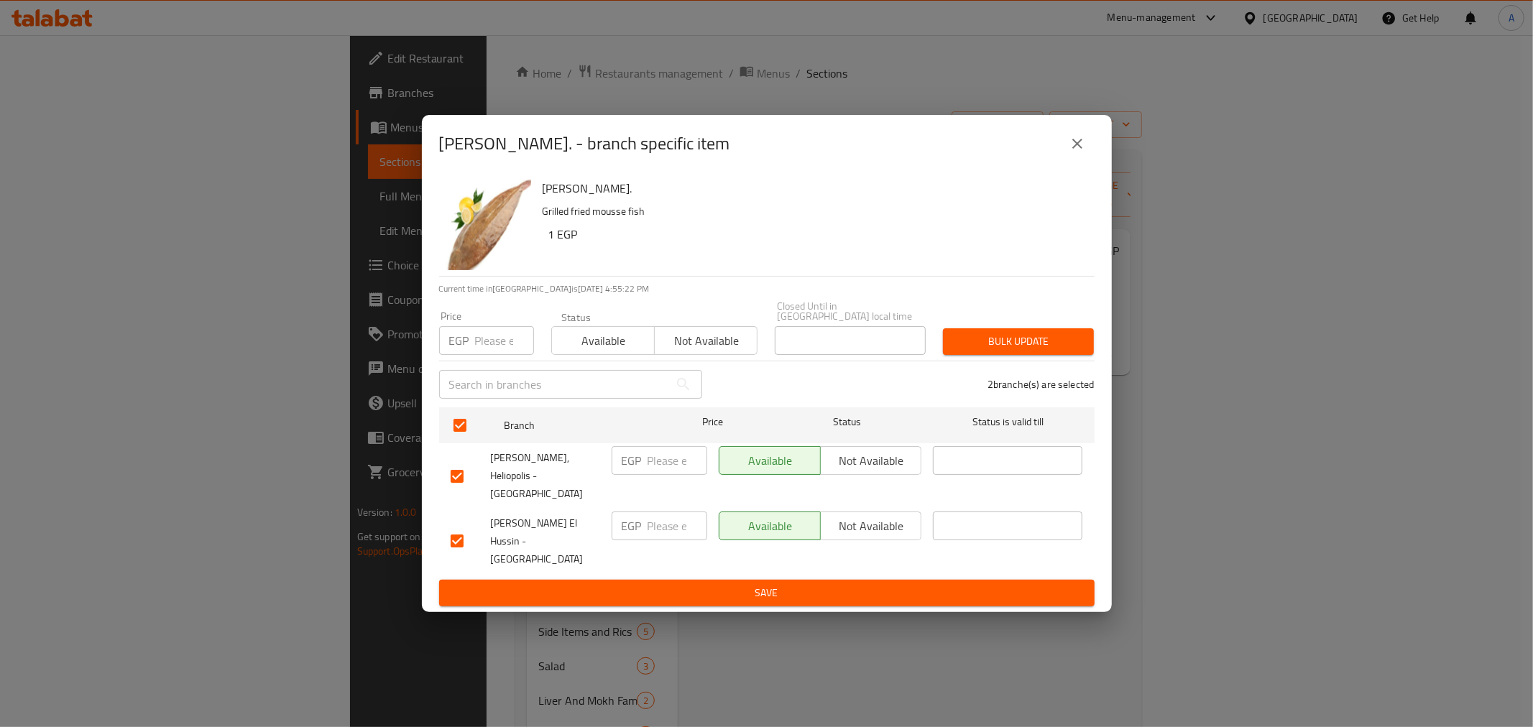
click at [864, 466] on span "Not available" at bounding box center [872, 461] width 90 height 21
click at [859, 523] on span "Not available" at bounding box center [872, 526] width 90 height 21
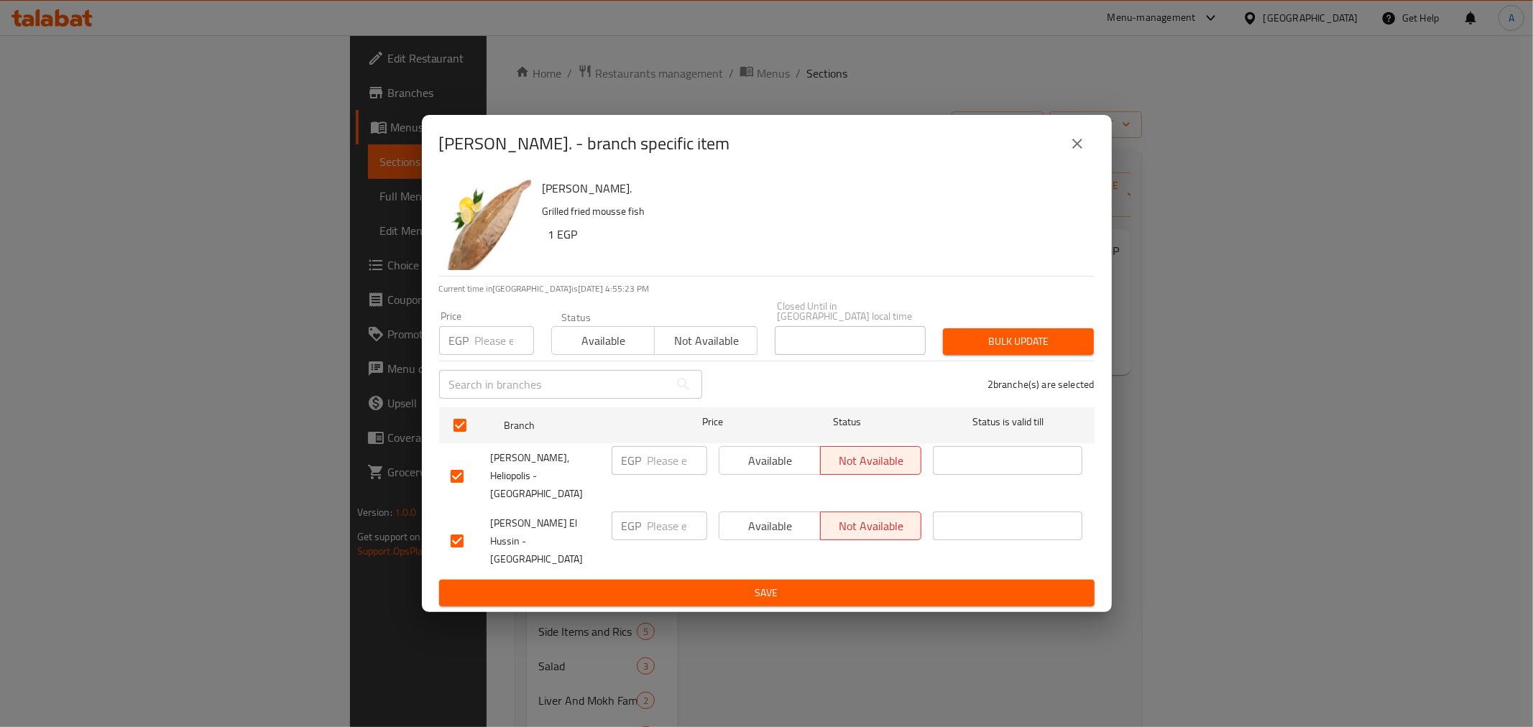
click at [850, 584] on span "Save" at bounding box center [767, 593] width 633 height 18
